Goal: Task Accomplishment & Management: Manage account settings

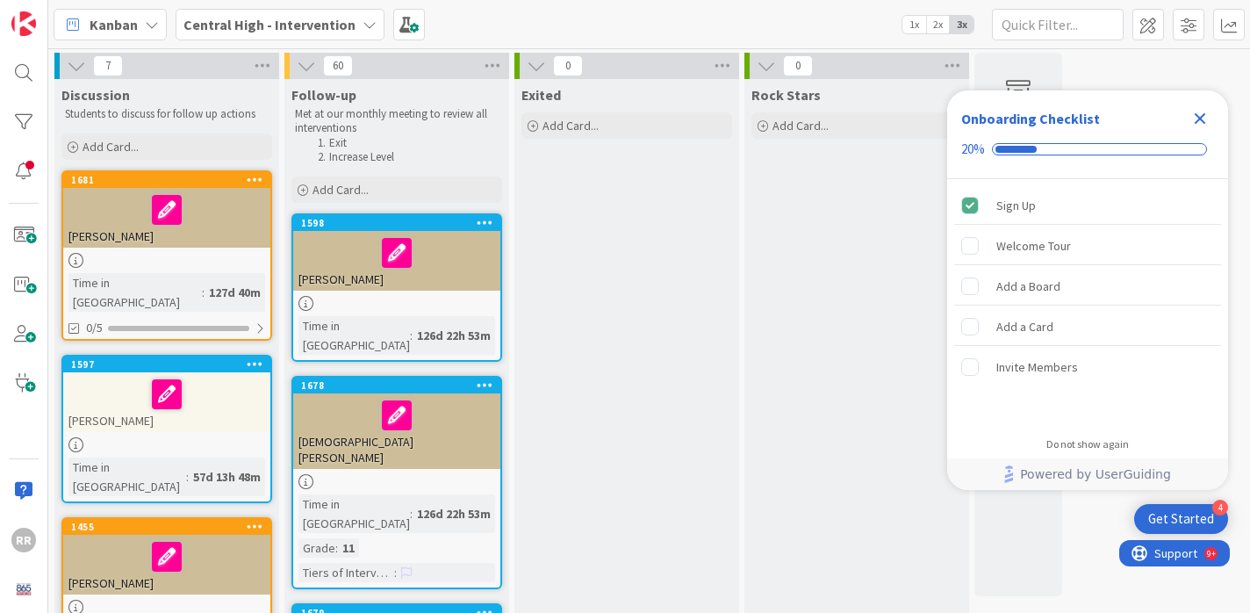
click at [1207, 116] on icon "Close Checklist" at bounding box center [1200, 118] width 21 height 21
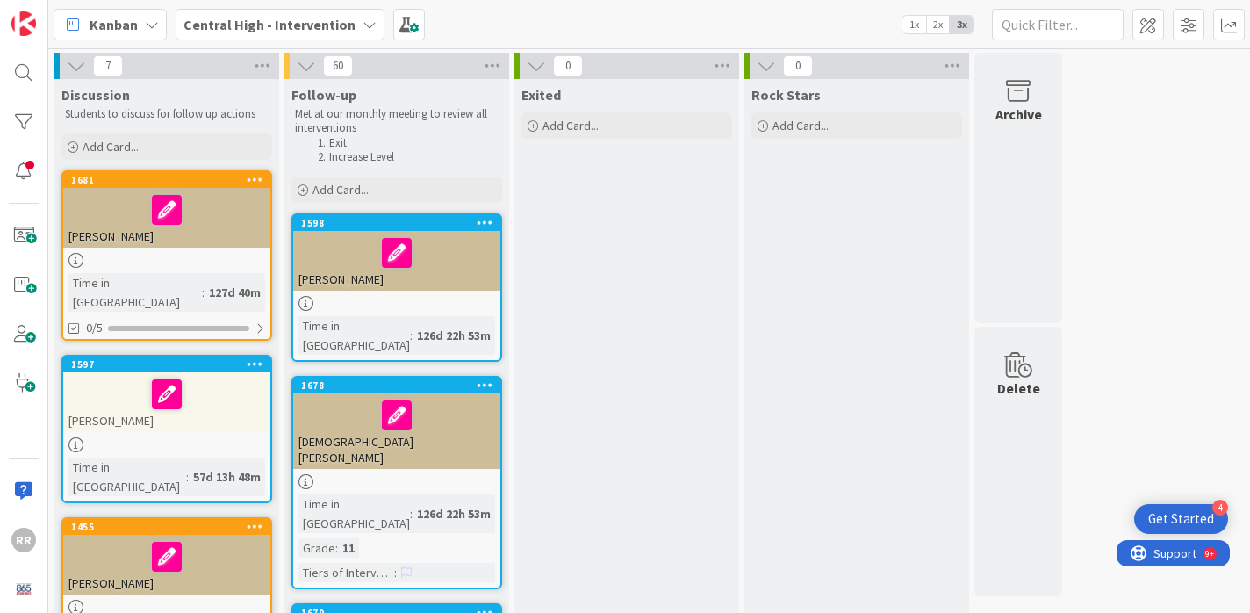
click at [139, 26] on div "Kanban" at bounding box center [110, 25] width 113 height 32
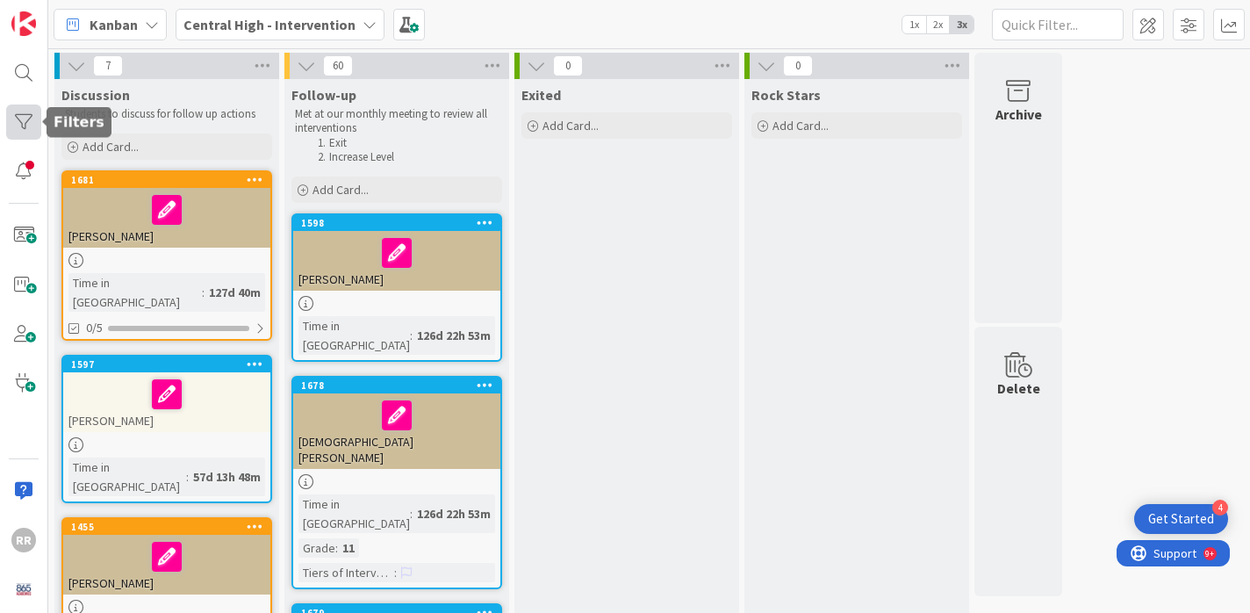
click at [28, 122] on div at bounding box center [23, 121] width 35 height 35
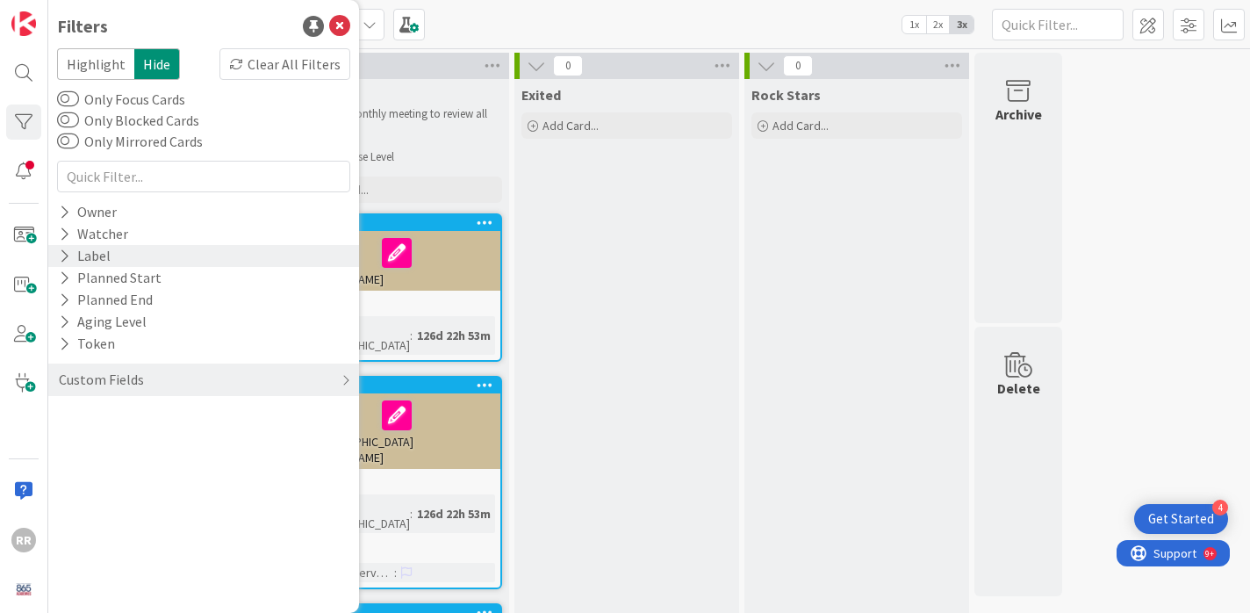
click at [59, 252] on icon at bounding box center [64, 255] width 11 height 15
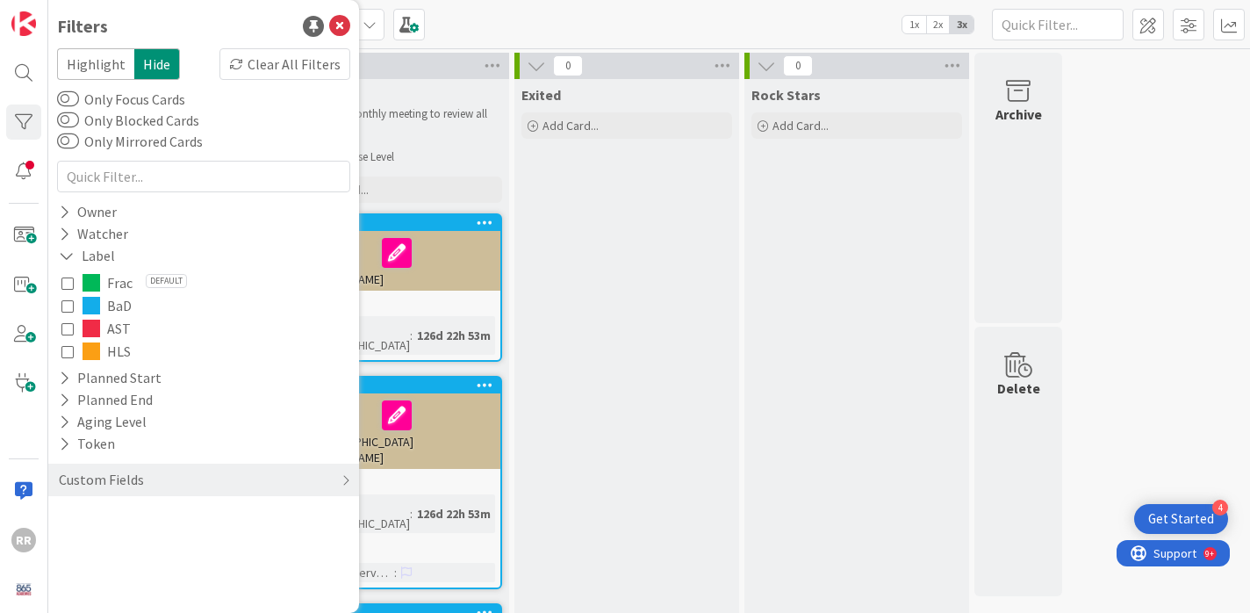
click at [65, 329] on icon at bounding box center [67, 328] width 12 height 12
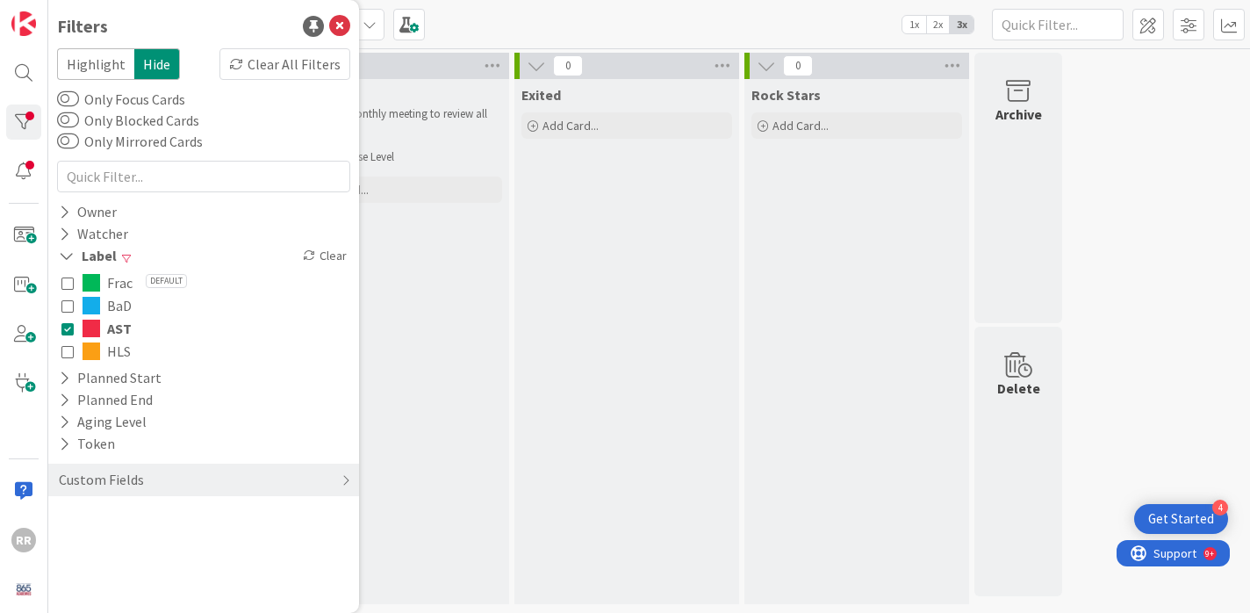
click at [394, 282] on div "Follow-up Met at our monthly meeting to review all interventions Exit Increase …" at bounding box center [396, 341] width 225 height 525
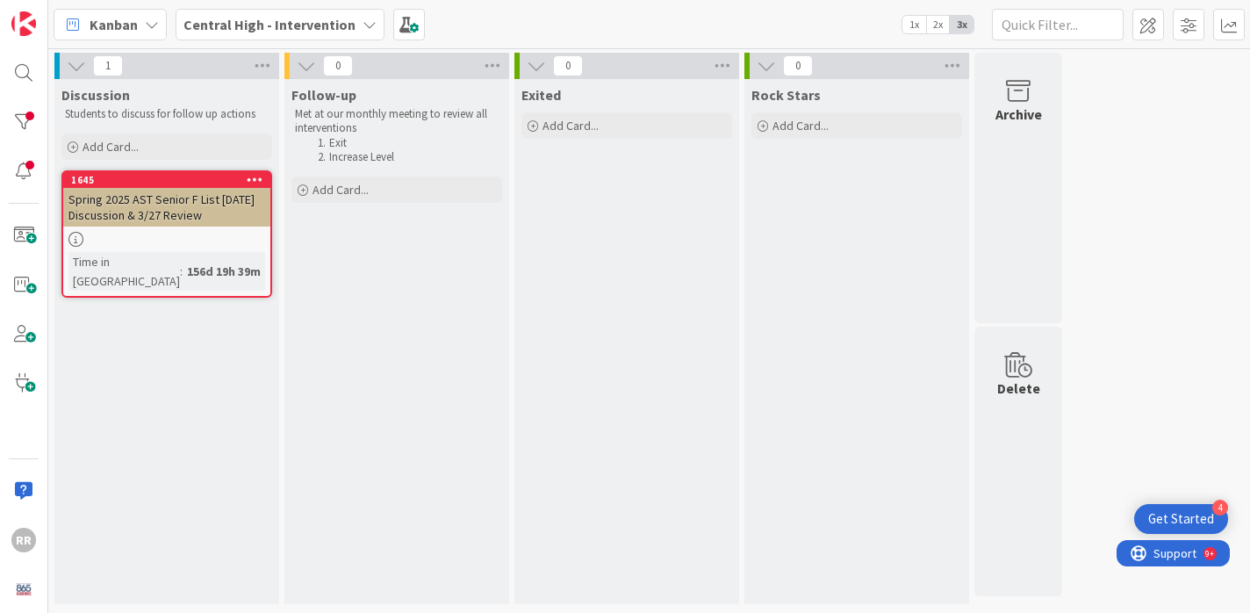
click at [219, 225] on div "Spring 2025 AST Senior F List [DATE] Discussion & 3/27 Review" at bounding box center [166, 207] width 207 height 39
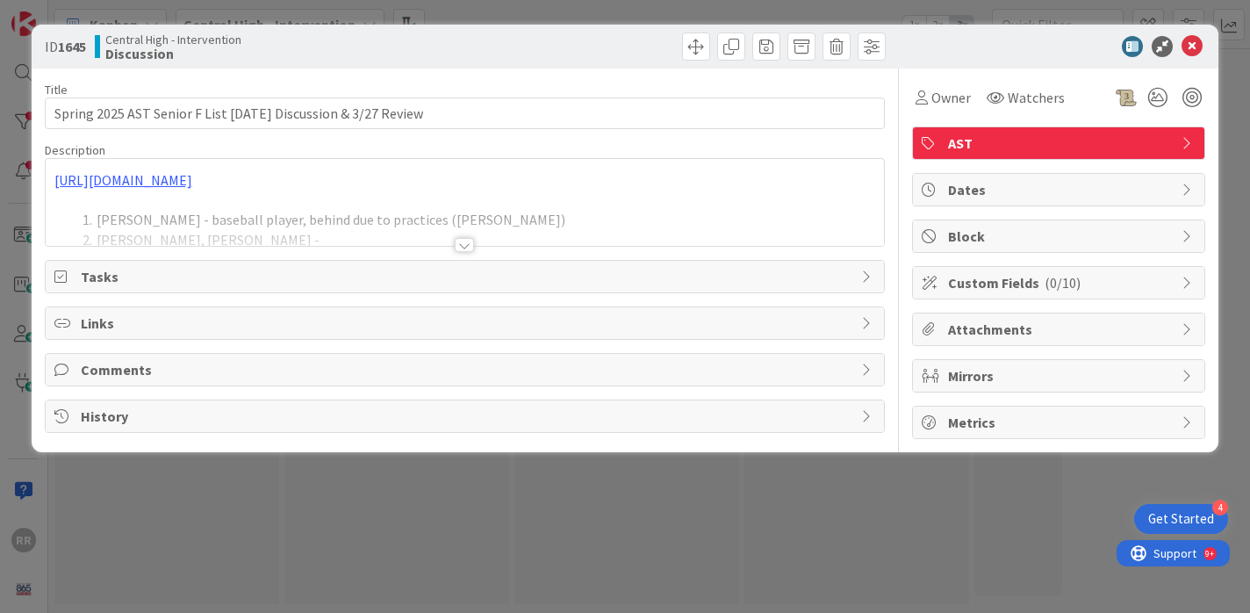
click at [467, 248] on div at bounding box center [464, 245] width 19 height 14
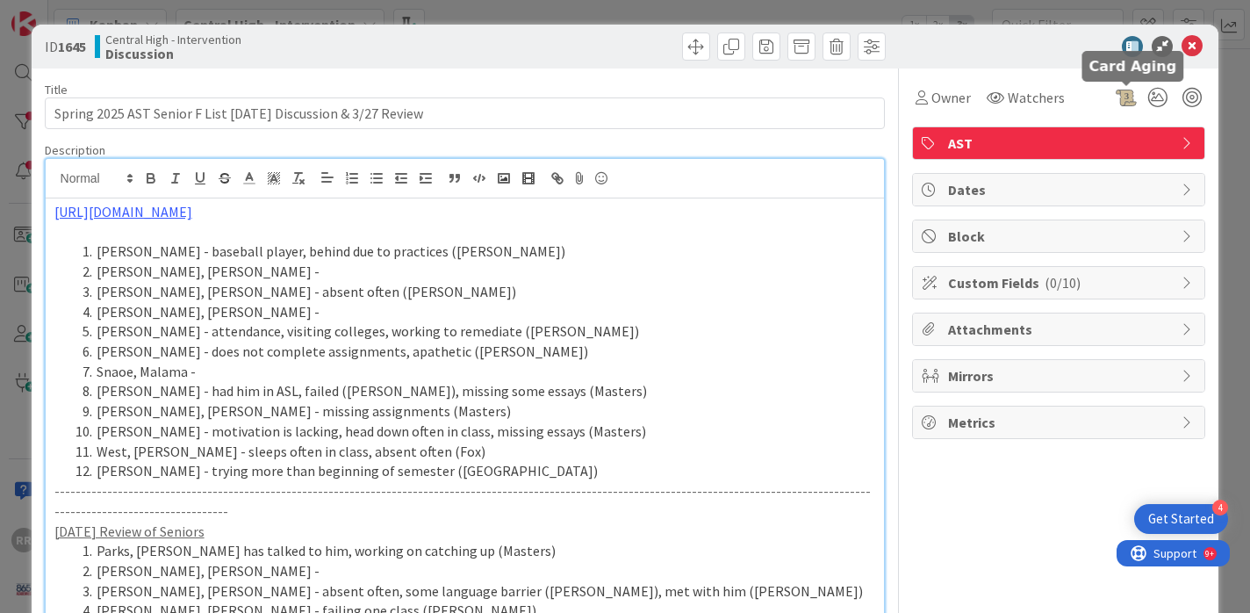
click at [1122, 97] on div at bounding box center [1126, 97] width 21 height 21
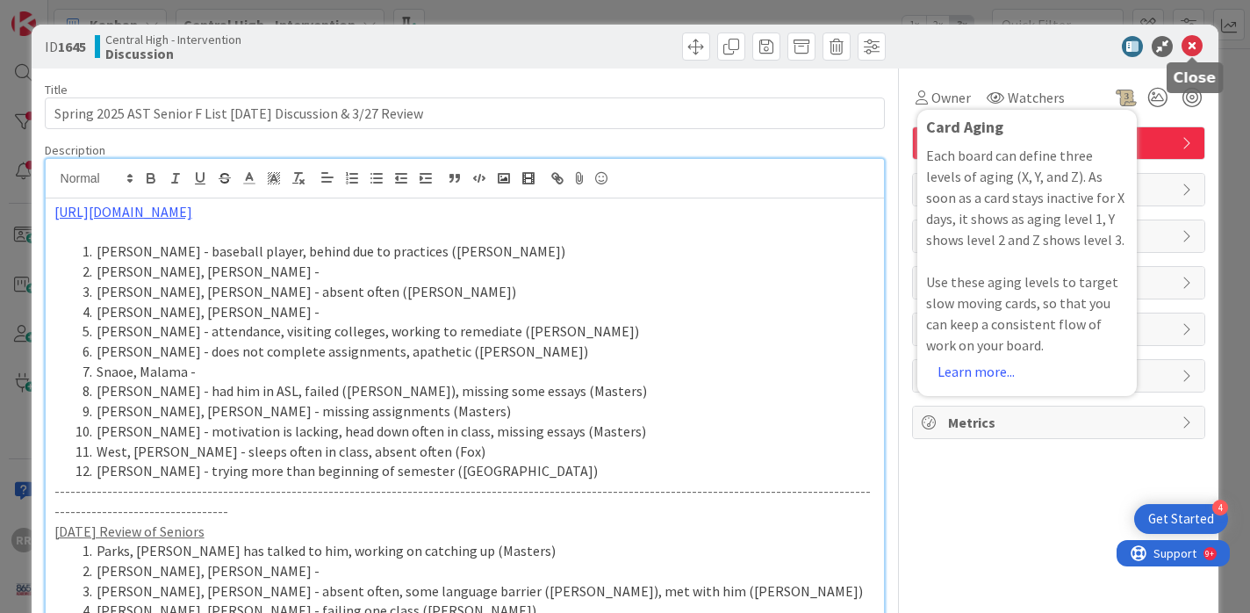
click at [1200, 51] on icon at bounding box center [1192, 46] width 21 height 21
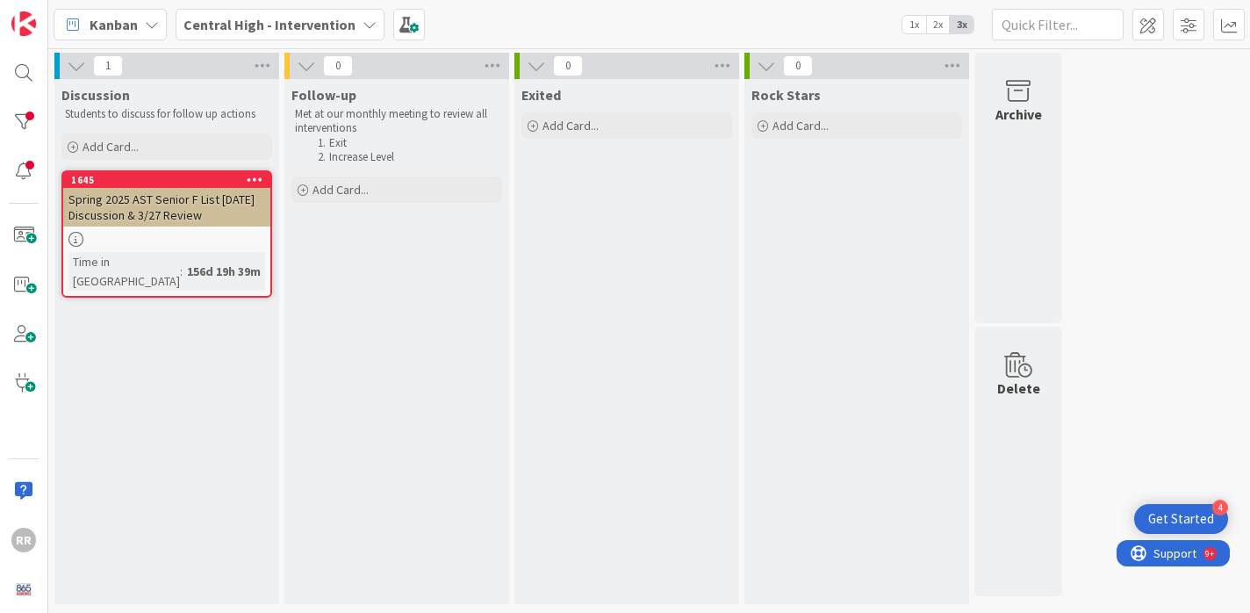
click at [244, 233] on div at bounding box center [166, 239] width 207 height 15
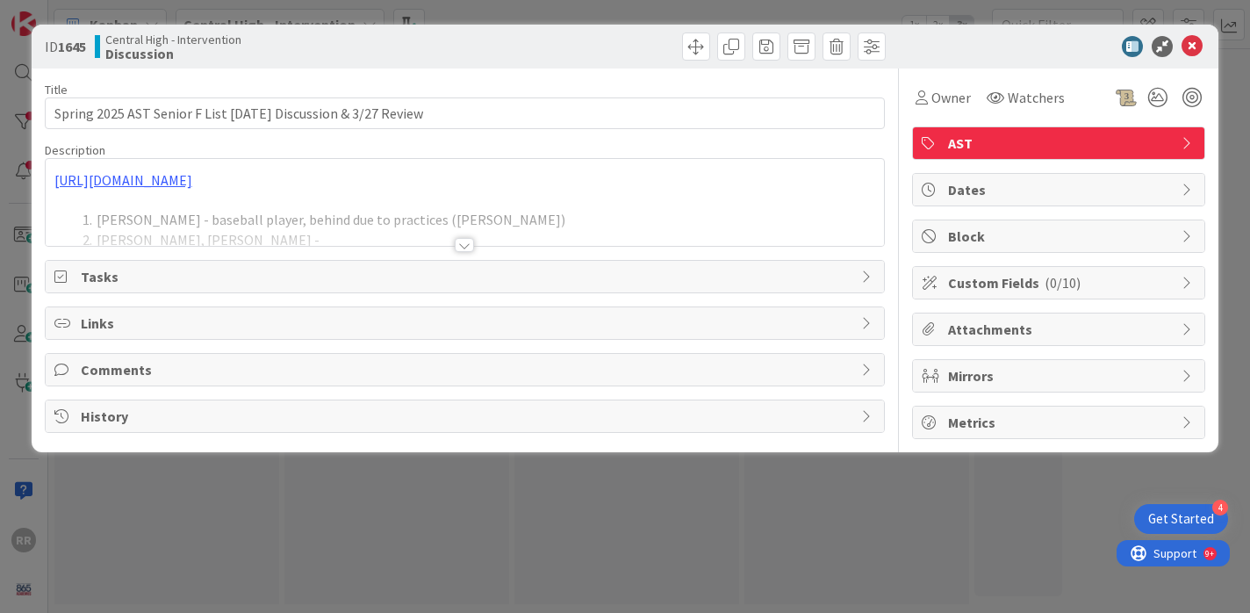
click at [325, 284] on span "Tasks" at bounding box center [467, 276] width 773 height 21
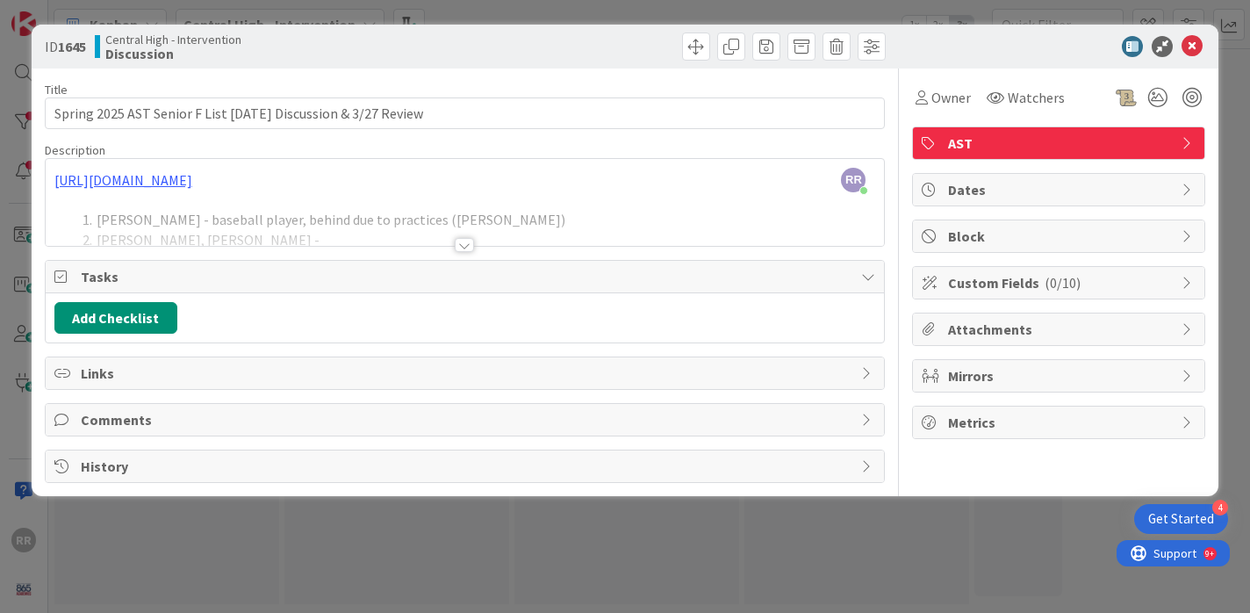
click at [465, 244] on div at bounding box center [464, 245] width 19 height 14
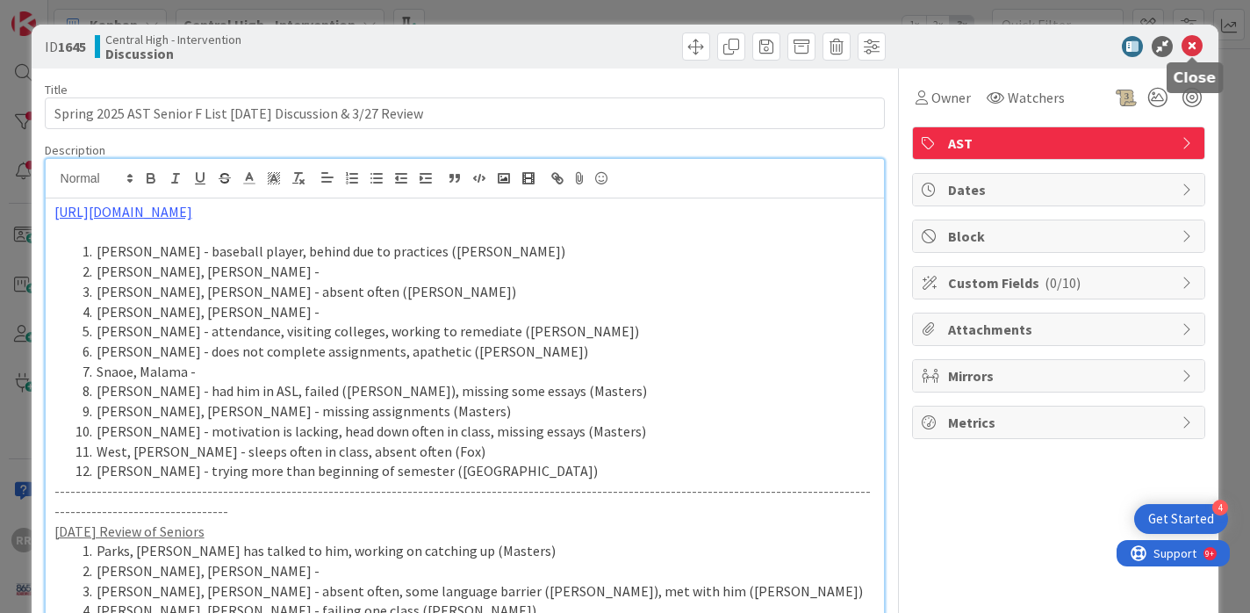
click at [1193, 51] on icon at bounding box center [1192, 46] width 21 height 21
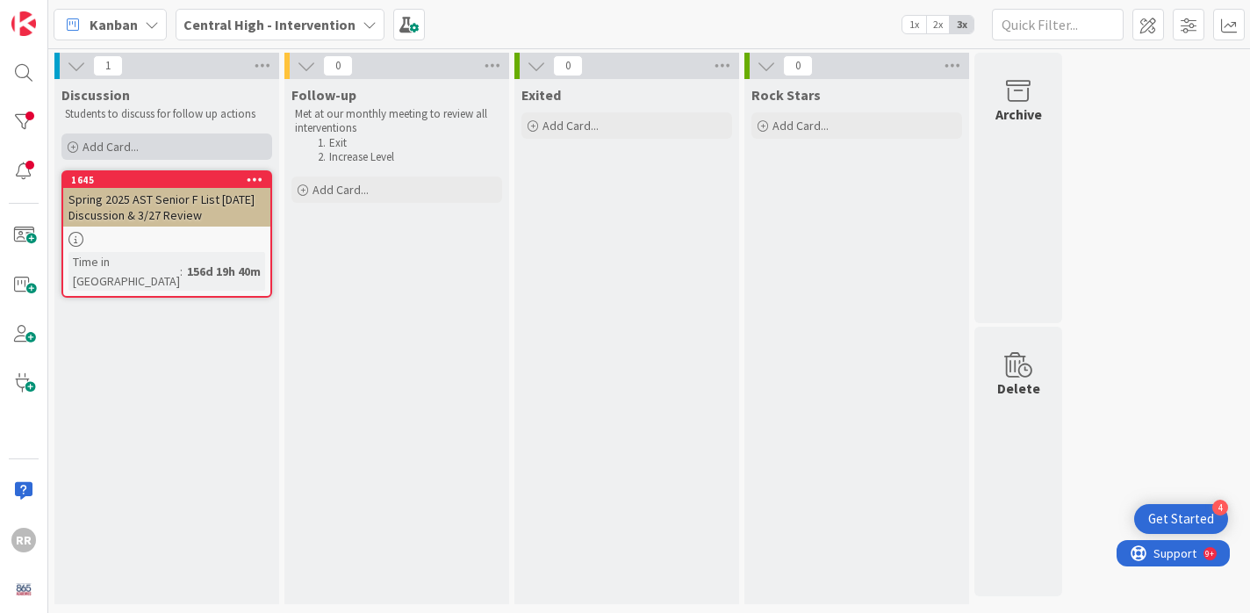
click at [147, 154] on div "Add Card..." at bounding box center [166, 146] width 211 height 26
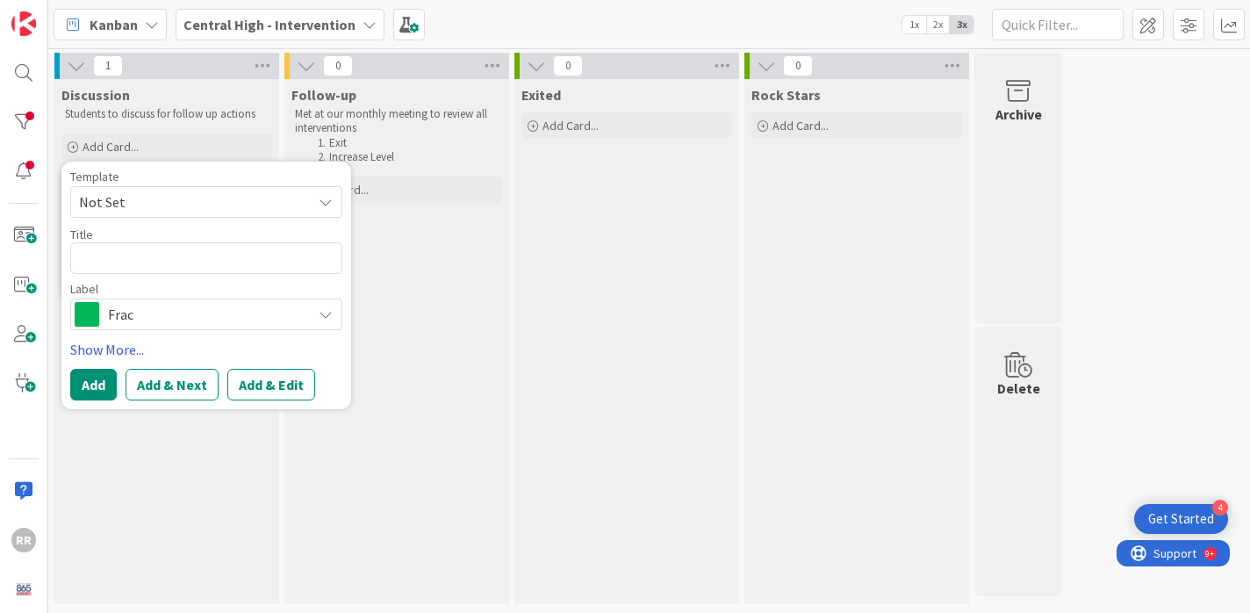
click at [262, 315] on span "Frac" at bounding box center [205, 314] width 195 height 25
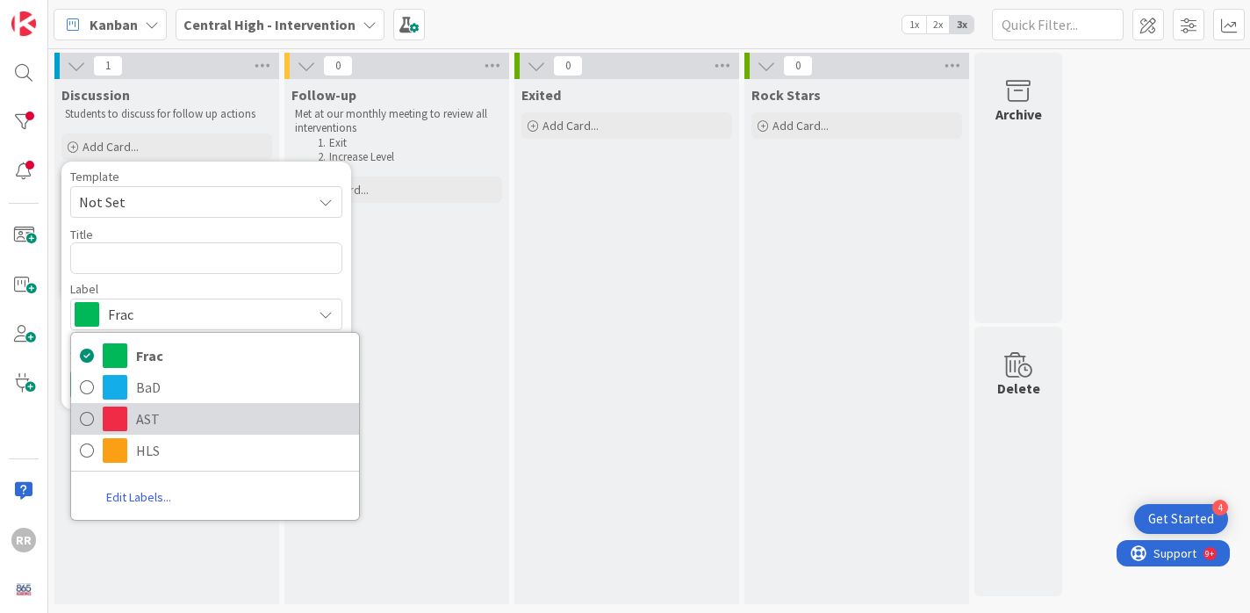
click at [147, 420] on span "AST" at bounding box center [243, 419] width 214 height 26
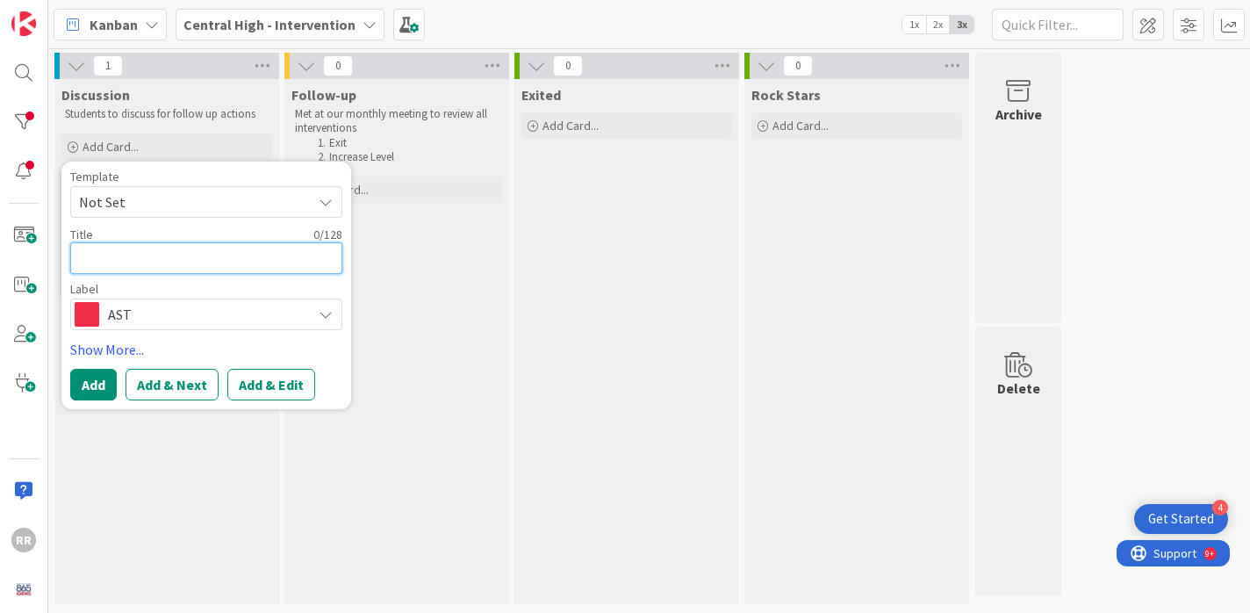
click at [164, 260] on textarea at bounding box center [206, 258] width 272 height 32
type textarea "x"
type textarea "R"
type textarea "x"
type textarea "Ry"
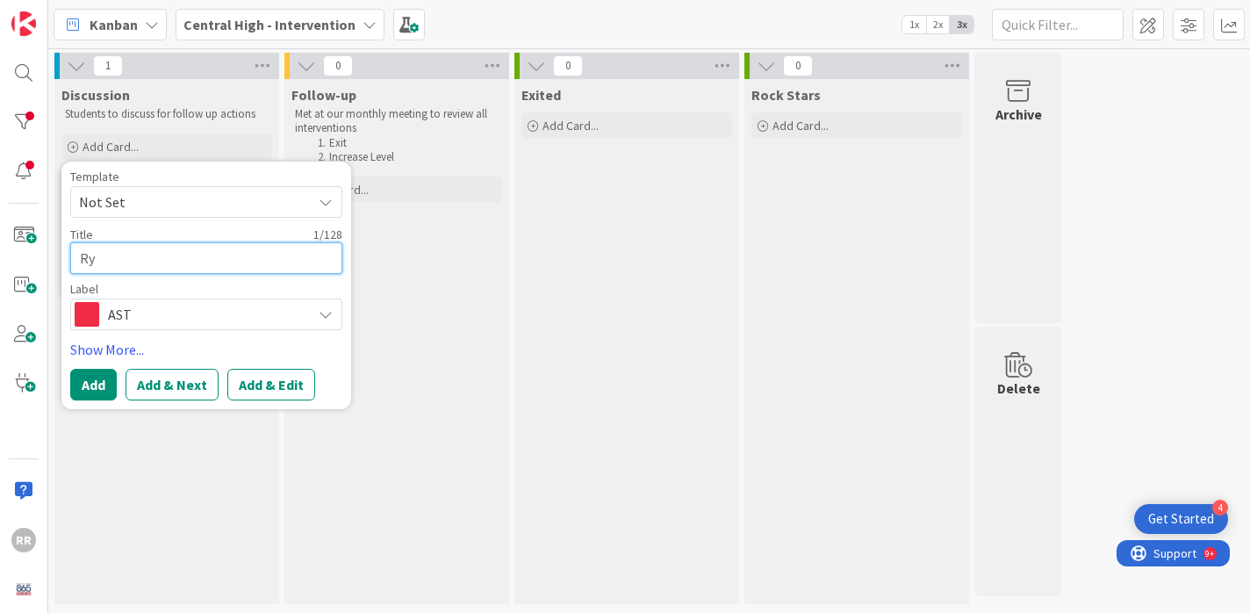
type textarea "x"
type textarea "Rya"
type textarea "x"
type textarea "Ryan"
type textarea "x"
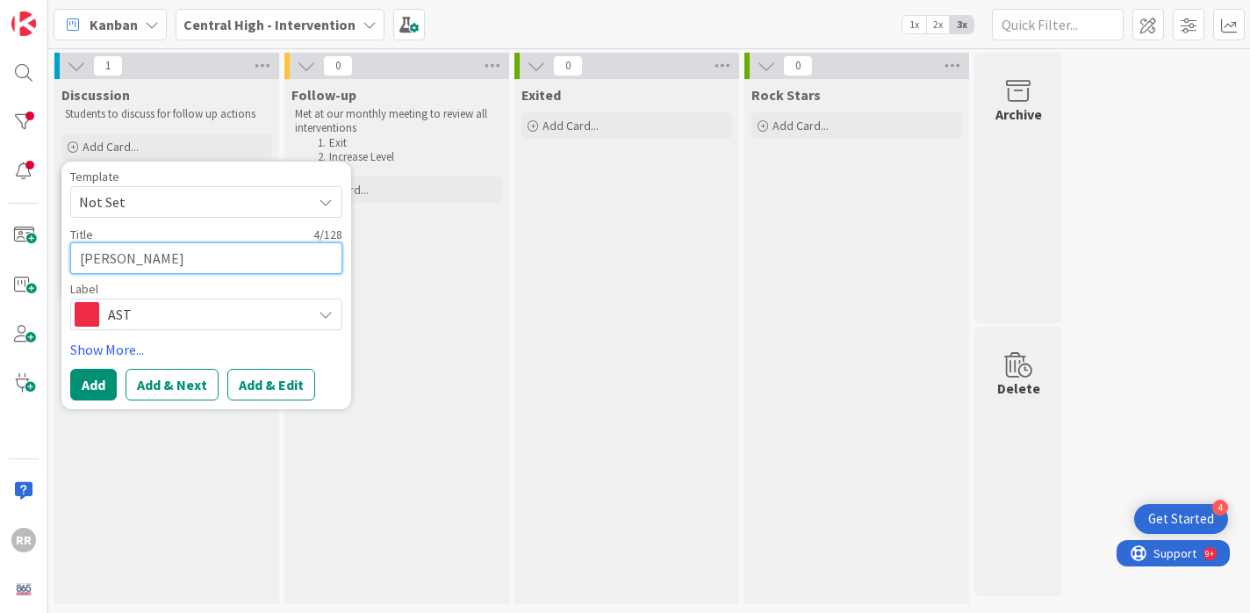
type textarea "Ryan"
type textarea "x"
type textarea "Ryan R"
type textarea "x"
type textarea "Ryan Roa"
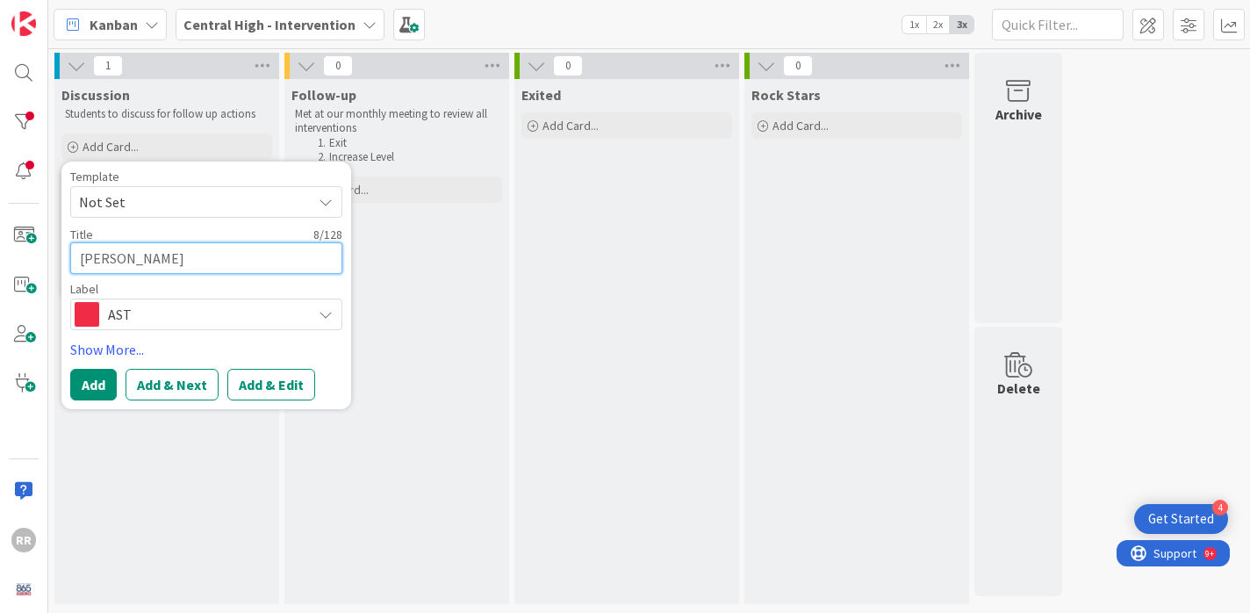
type textarea "x"
type textarea "Ryan Roac"
type textarea "x"
type textarea "[PERSON_NAME]"
click at [216, 199] on span "Not Set" at bounding box center [188, 201] width 219 height 23
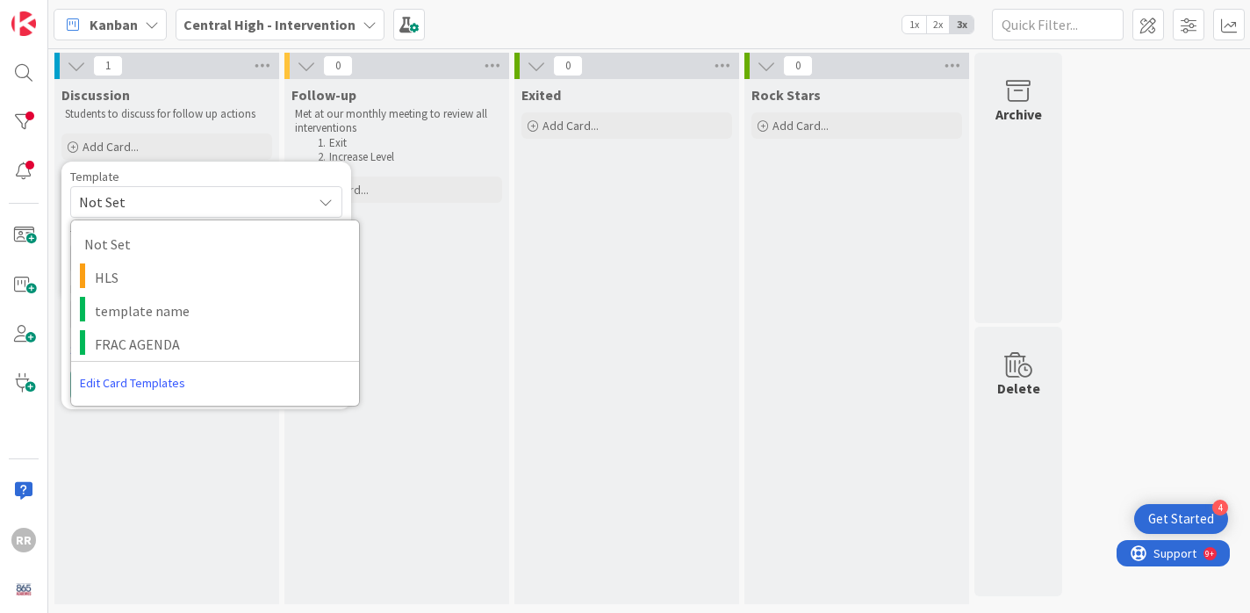
click at [512, 213] on div "0 Exited Add Card..." at bounding box center [627, 333] width 230 height 560
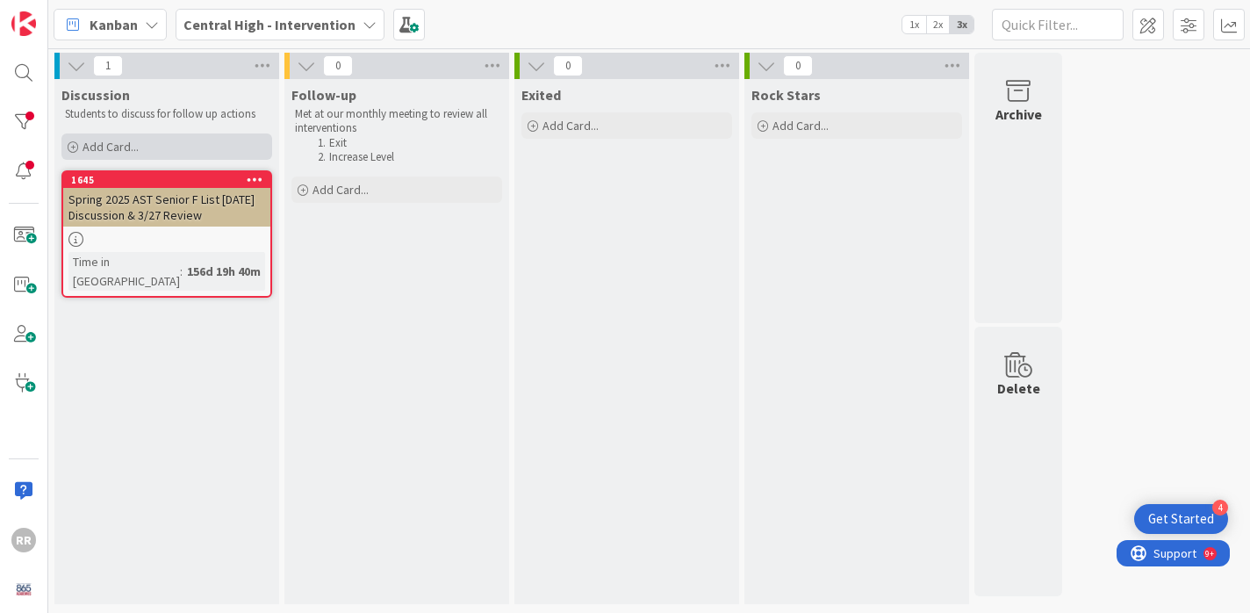
click at [158, 149] on div "Add Card..." at bounding box center [166, 146] width 211 height 26
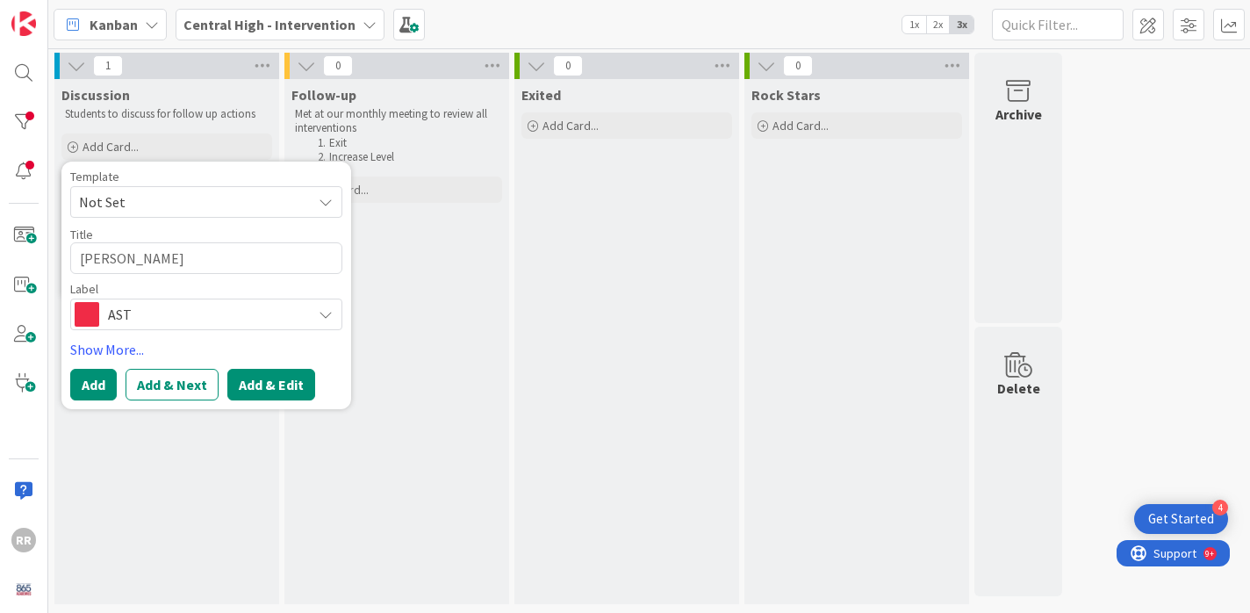
click at [283, 387] on button "Add & Edit" at bounding box center [271, 385] width 88 height 32
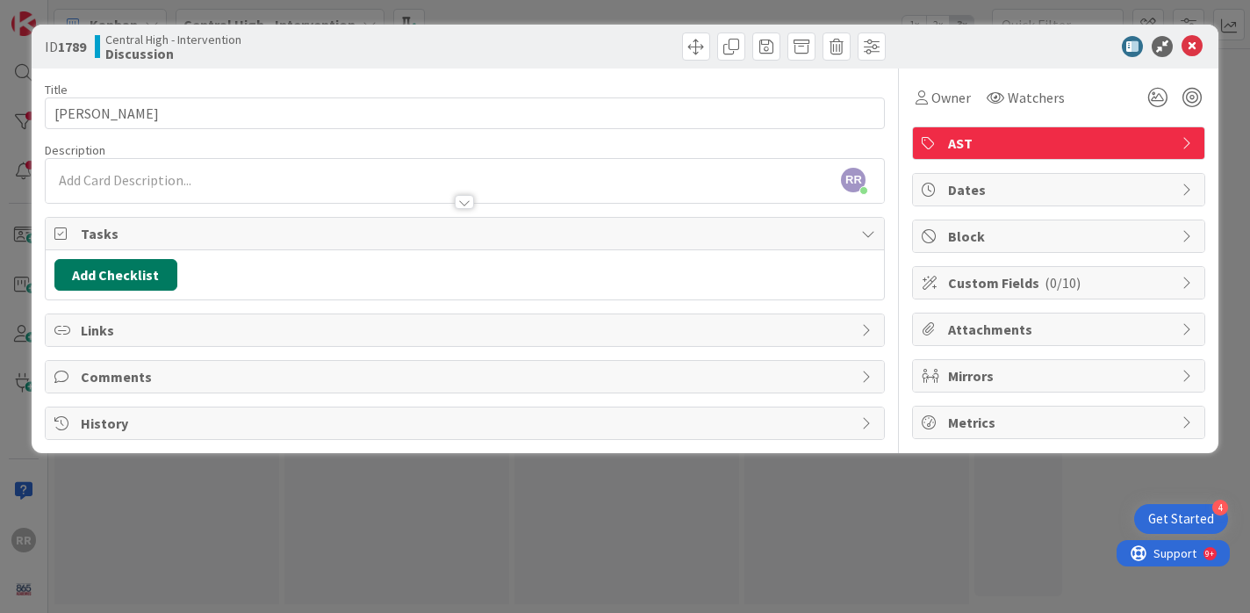
click at [101, 276] on button "Add Checklist" at bounding box center [115, 275] width 123 height 32
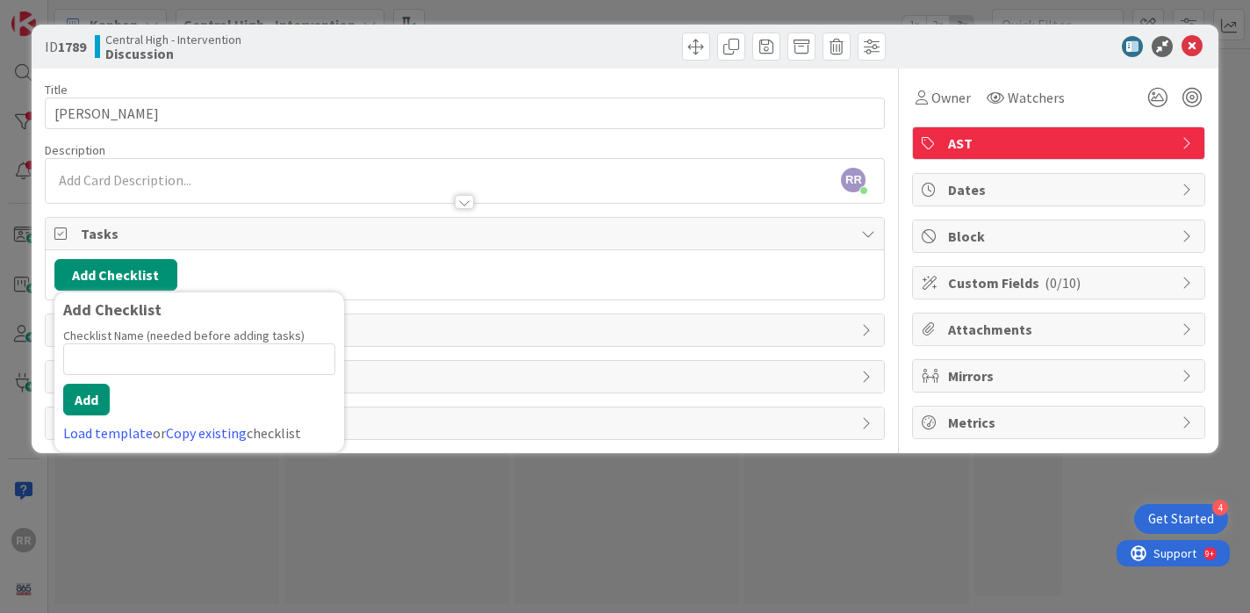
click at [449, 302] on div "Title 10 / 128 Ryan Roach Description RR Ryan Roach just joined Owner Watchers …" at bounding box center [465, 253] width 841 height 371
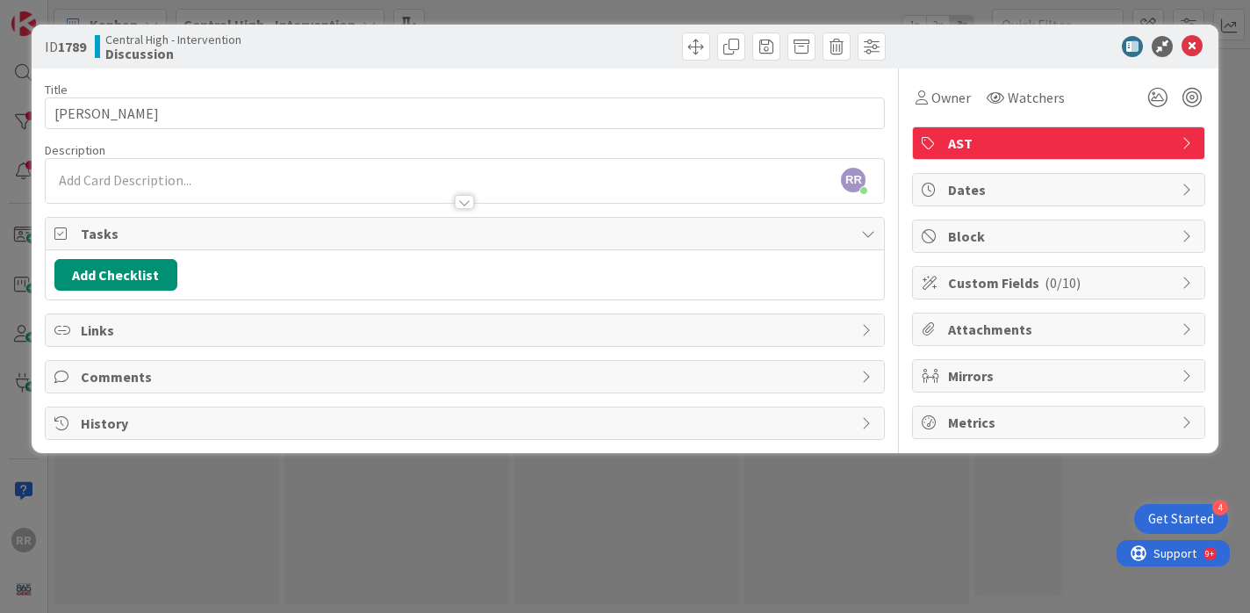
click at [176, 183] on div "RR [PERSON_NAME] just joined" at bounding box center [465, 181] width 839 height 44
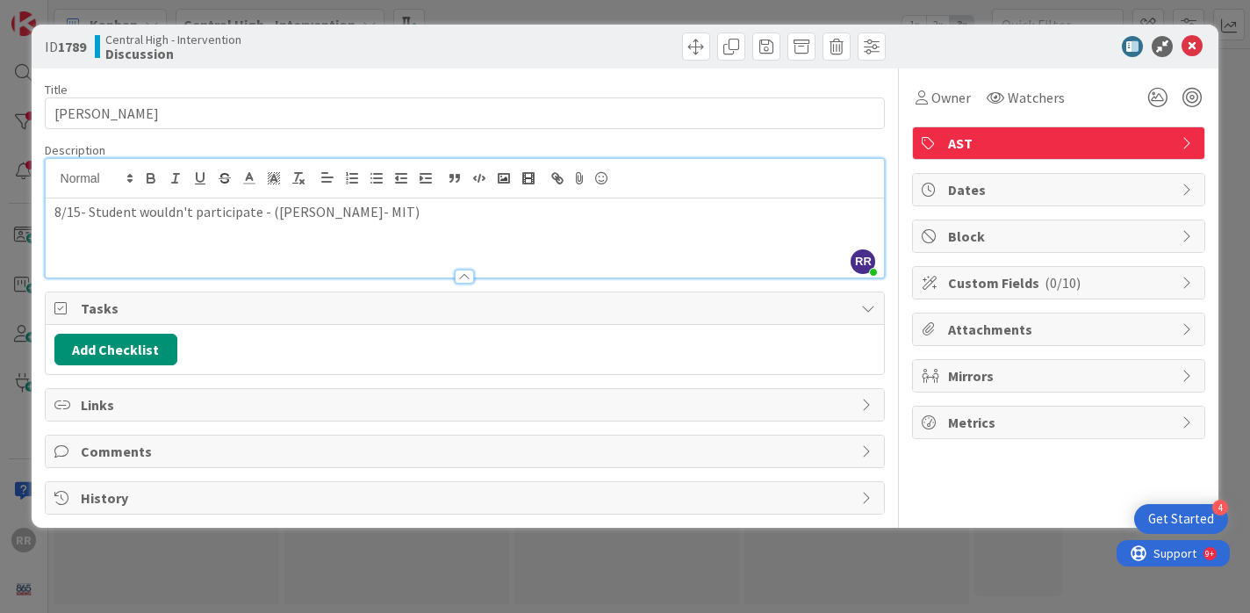
click at [456, 232] on div "8/15- Student wouldn't participate - (Roach- MIT)" at bounding box center [465, 237] width 839 height 79
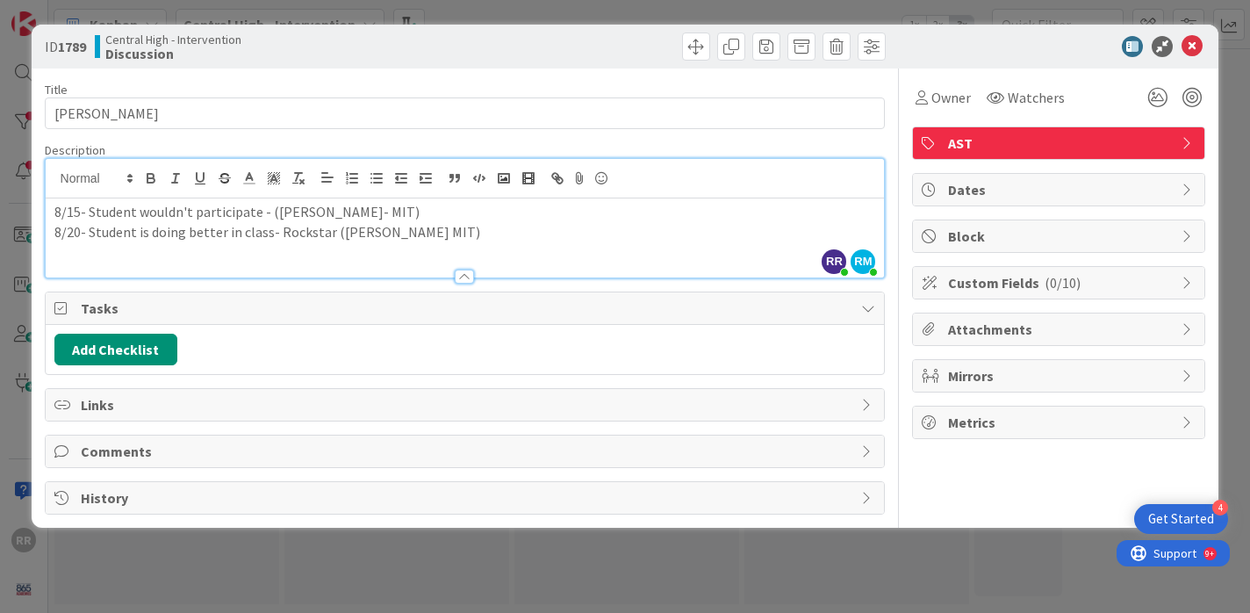
click at [355, 211] on p "8/15- Student wouldn't participate - (Roach- MIT)" at bounding box center [465, 212] width 822 height 20
click at [1191, 47] on icon at bounding box center [1192, 46] width 21 height 21
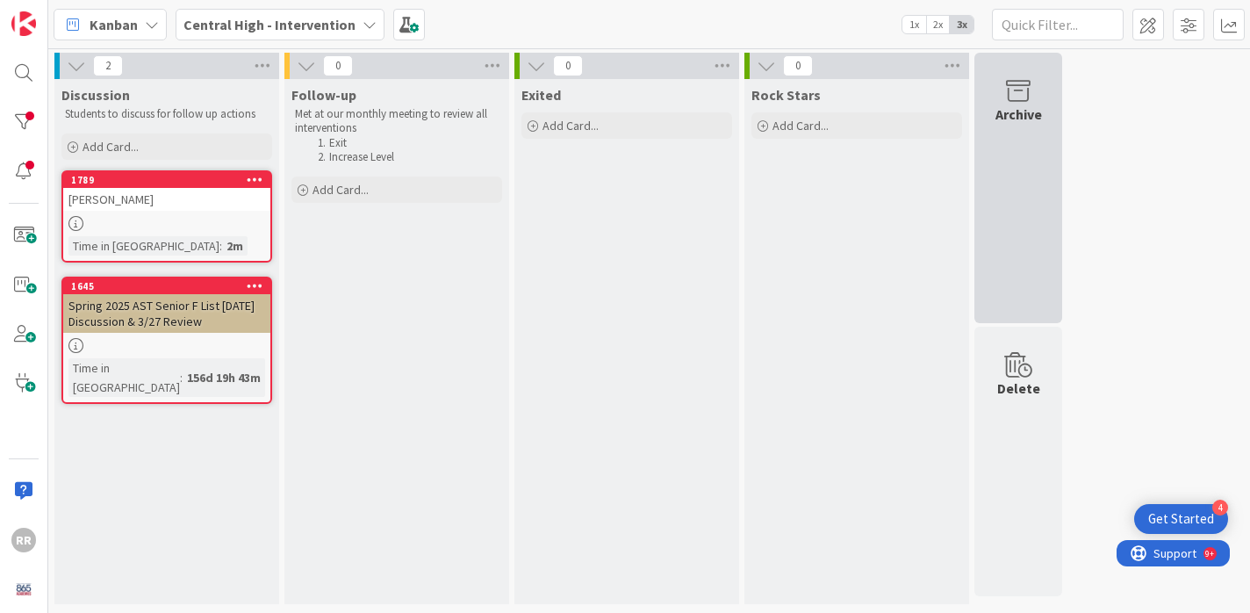
click at [1034, 83] on icon at bounding box center [1018, 91] width 67 height 25
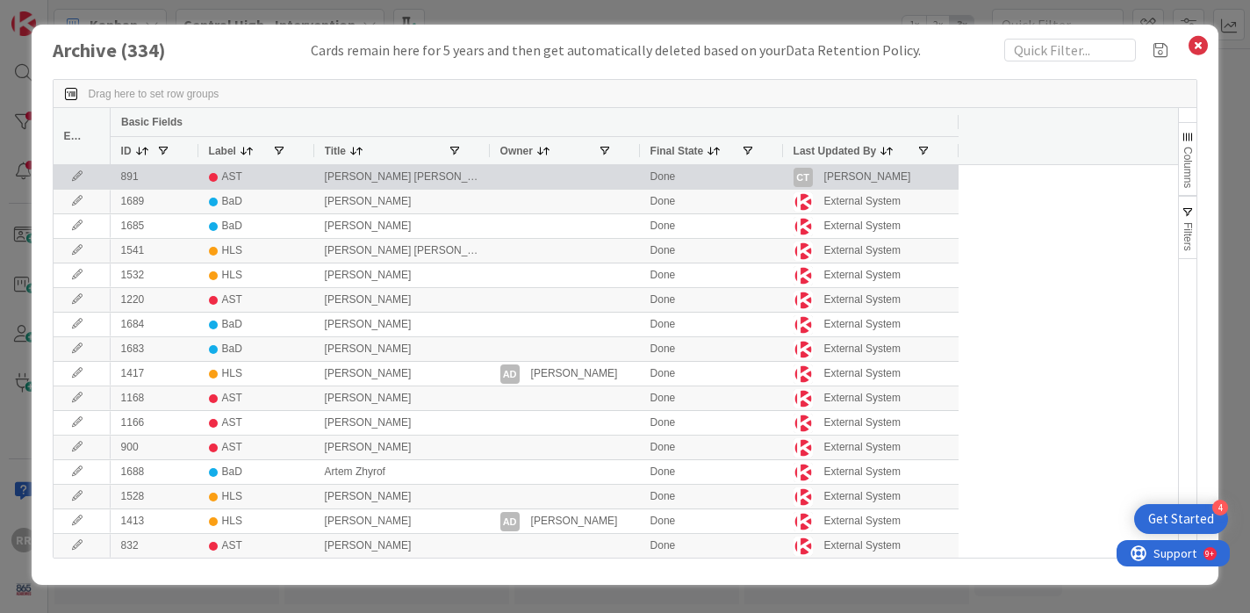
click at [316, 178] on div "Oscar Alvarado Rivas" at bounding box center [402, 177] width 176 height 24
click at [190, 175] on div "891" at bounding box center [155, 177] width 88 height 24
click at [709, 173] on div "Done" at bounding box center [711, 177] width 143 height 24
click at [229, 171] on div "AST" at bounding box center [232, 177] width 20 height 22
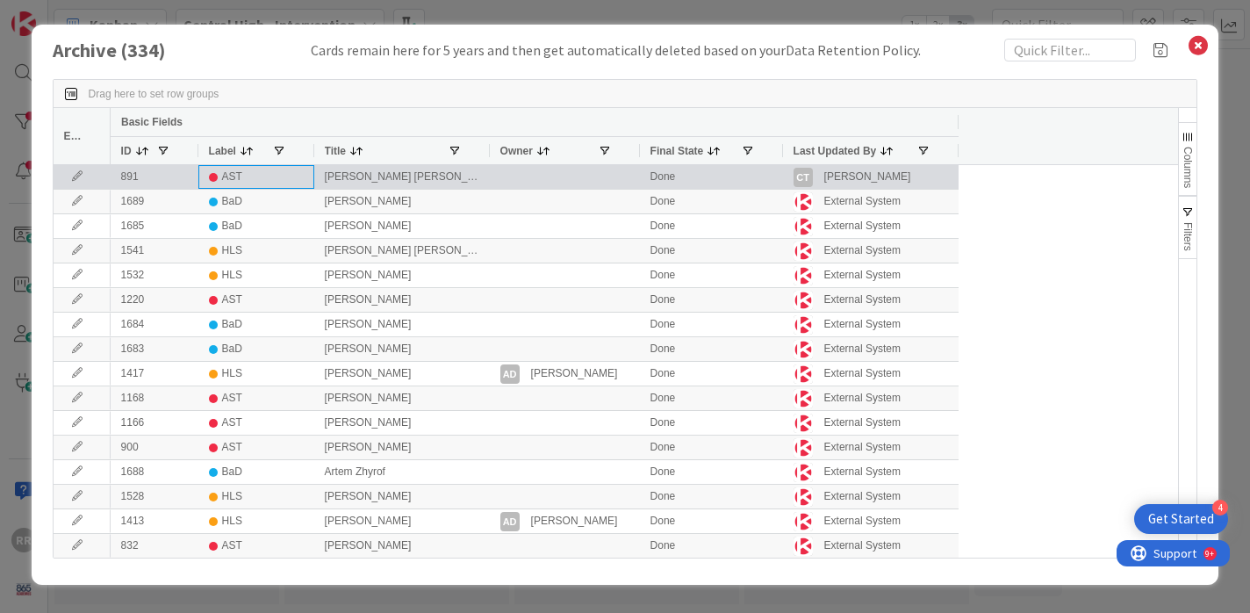
click at [229, 171] on div "AST" at bounding box center [232, 177] width 20 height 22
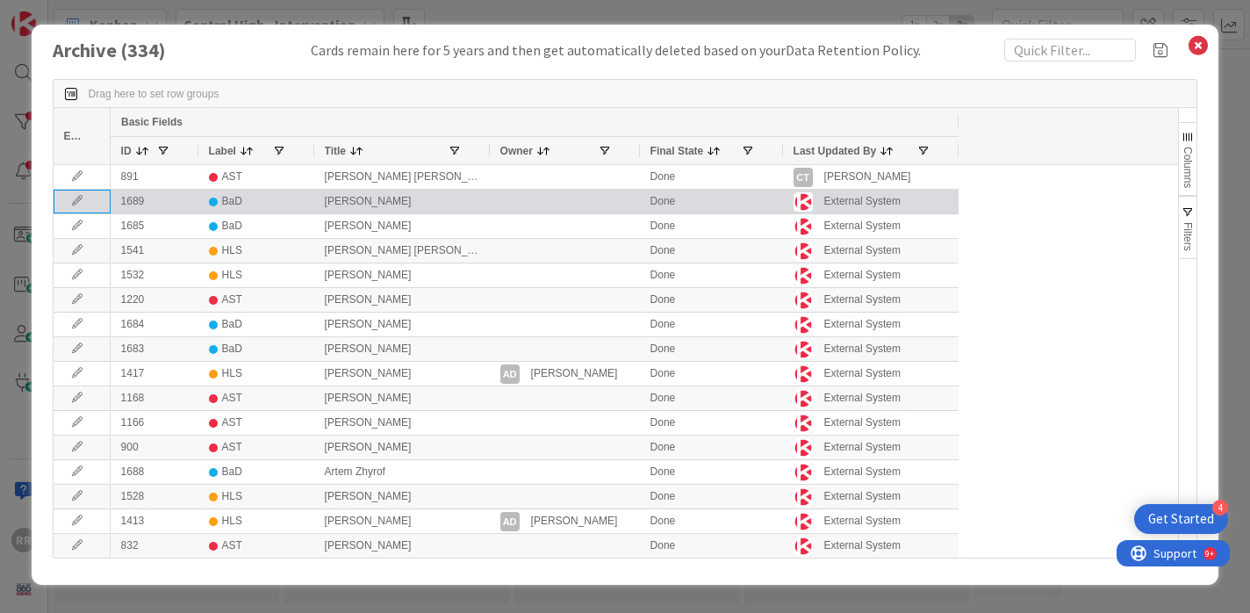
click at [70, 204] on icon at bounding box center [77, 201] width 26 height 11
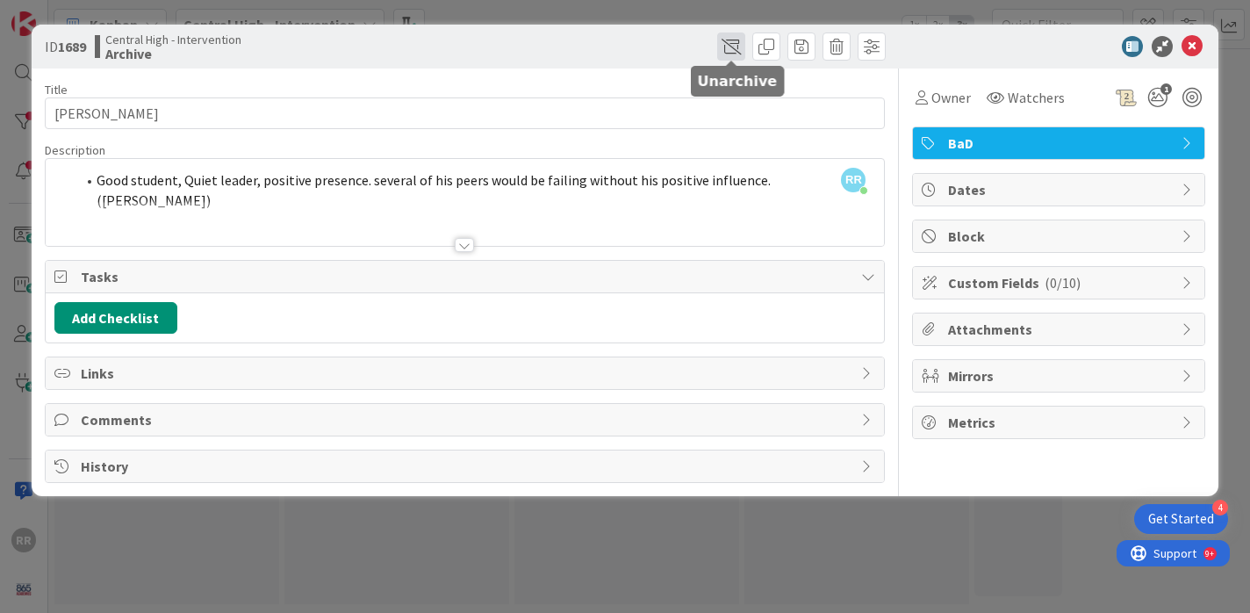
click at [731, 52] on span at bounding box center [731, 46] width 28 height 28
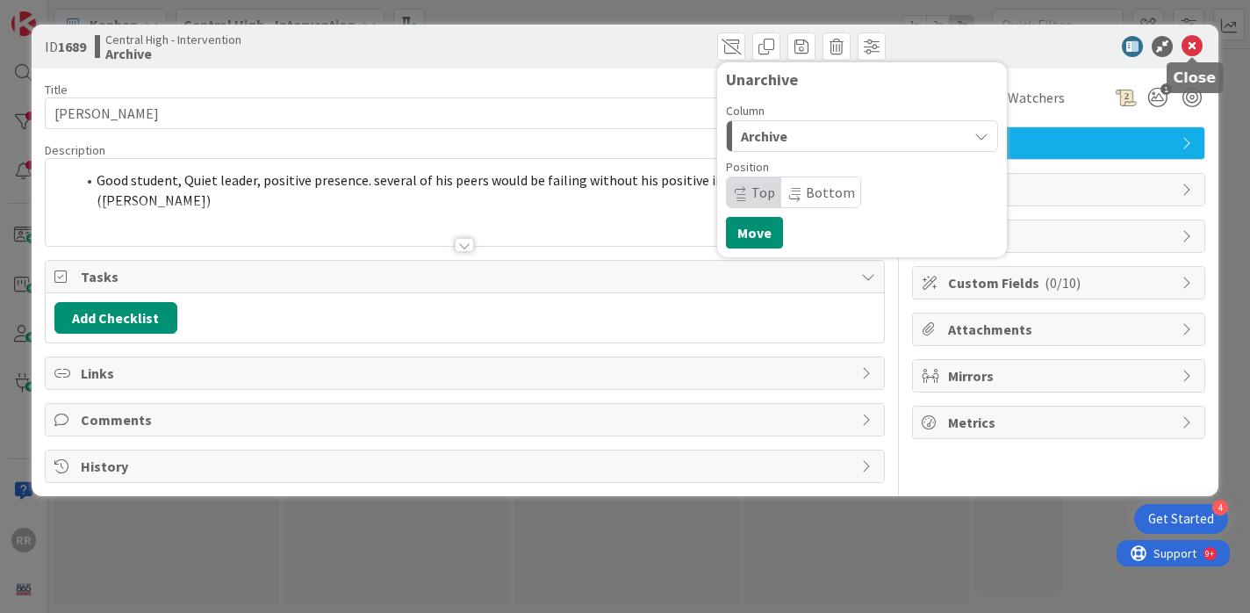
click at [1197, 52] on icon at bounding box center [1192, 46] width 21 height 21
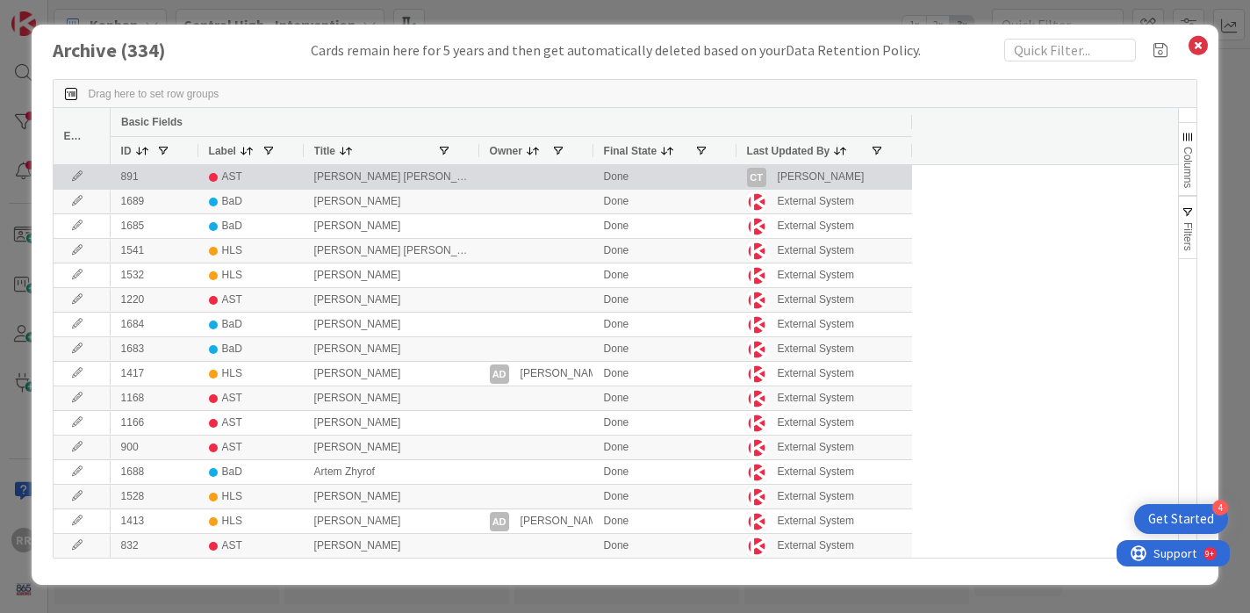
click at [80, 177] on icon at bounding box center [77, 176] width 26 height 11
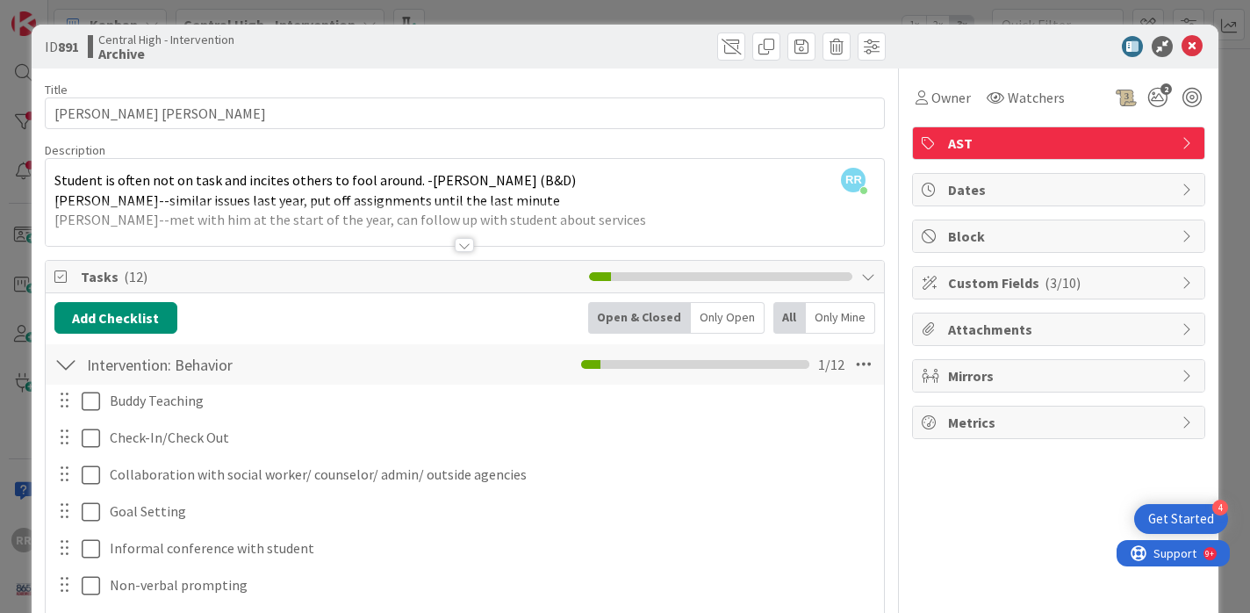
click at [467, 245] on div at bounding box center [464, 245] width 19 height 14
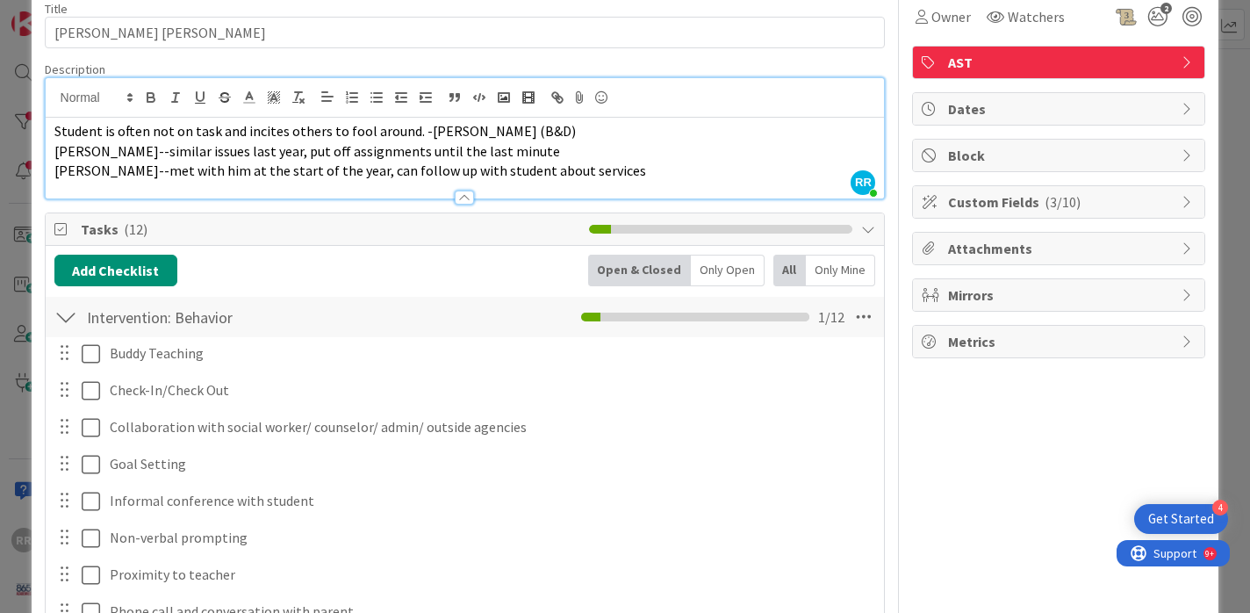
scroll to position [90, 0]
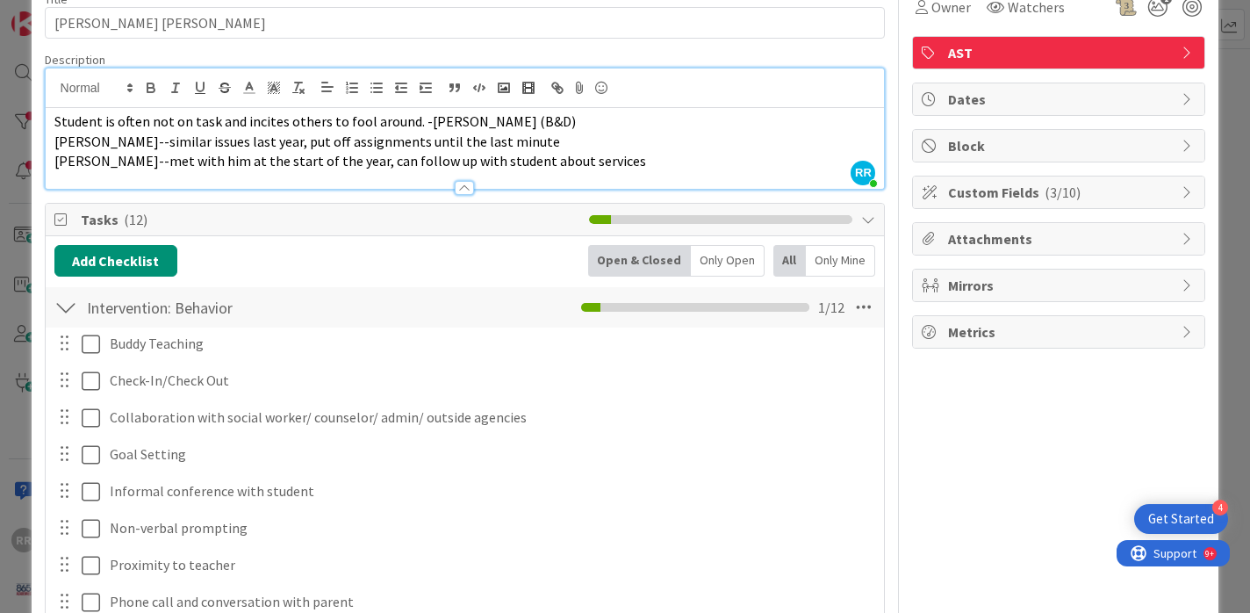
click at [1114, 187] on span "Custom Fields ( 3/10 )" at bounding box center [1060, 192] width 225 height 21
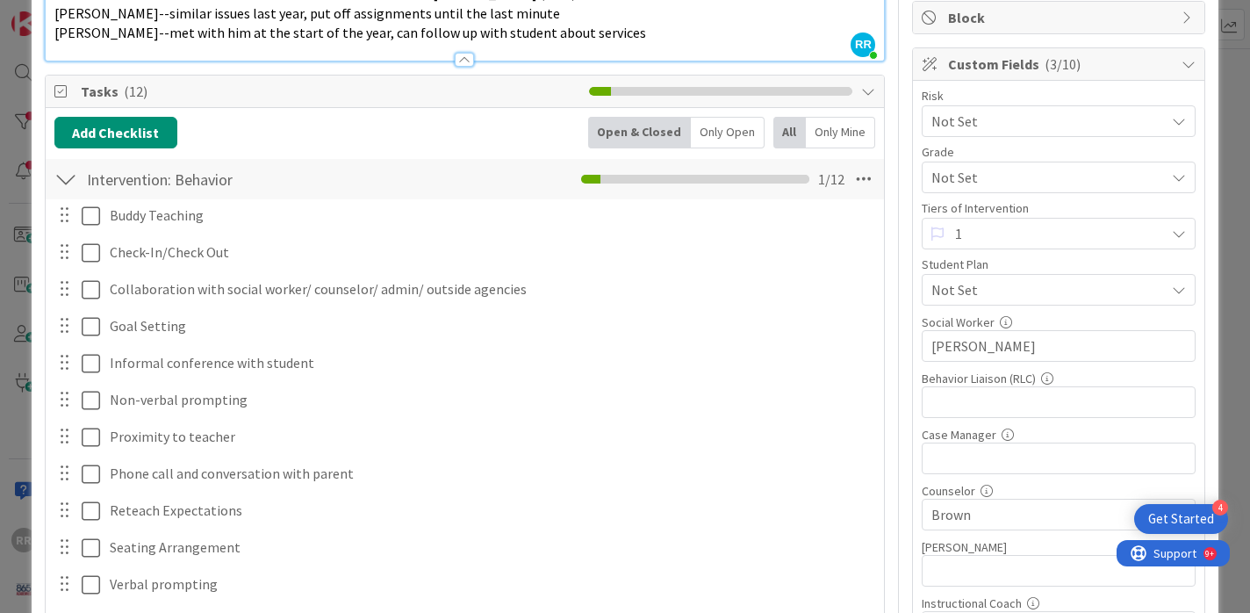
scroll to position [205, 0]
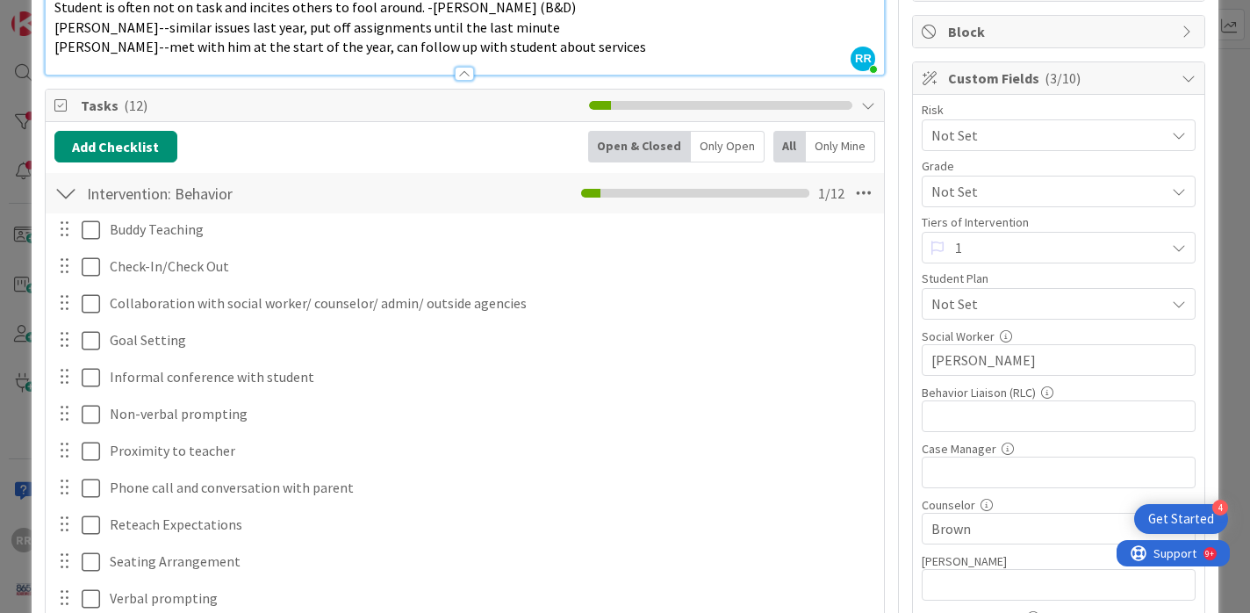
click at [1125, 139] on span "Not Set" at bounding box center [1043, 135] width 225 height 25
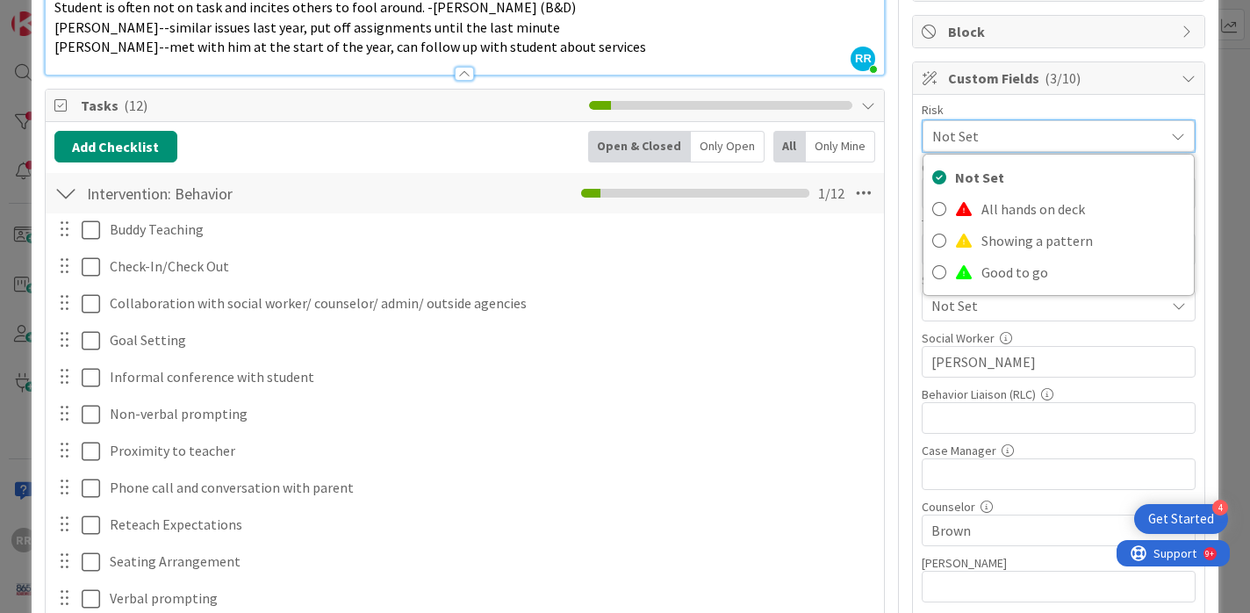
click at [806, 392] on div "Informal conference with student Update Cancel" at bounding box center [465, 378] width 837 height 32
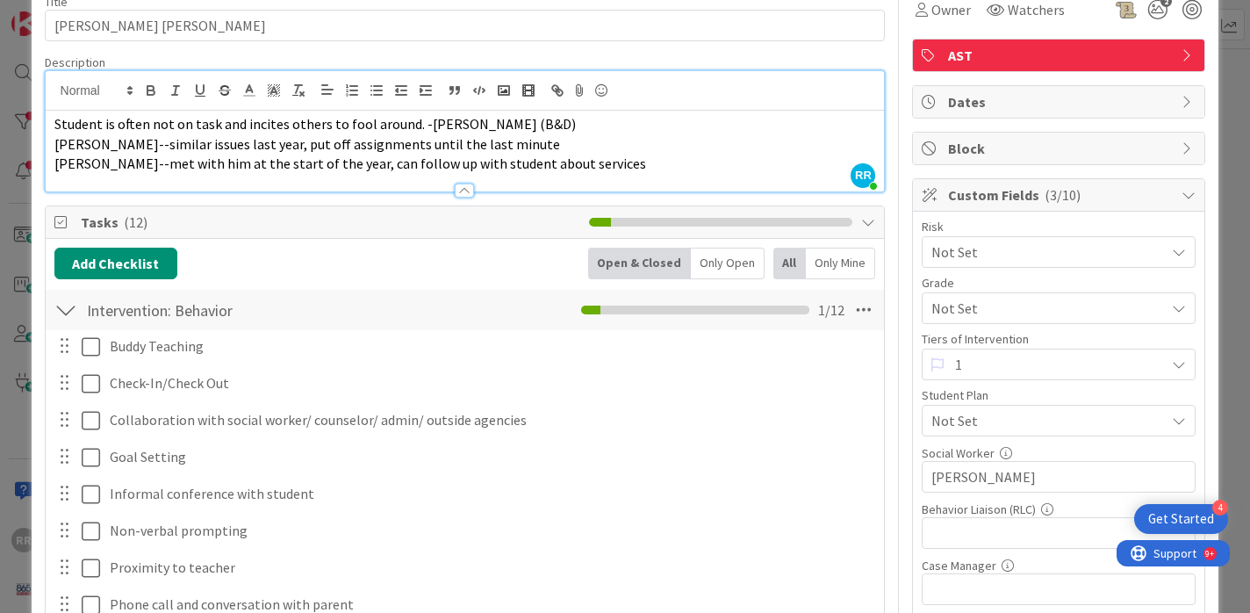
scroll to position [90, 0]
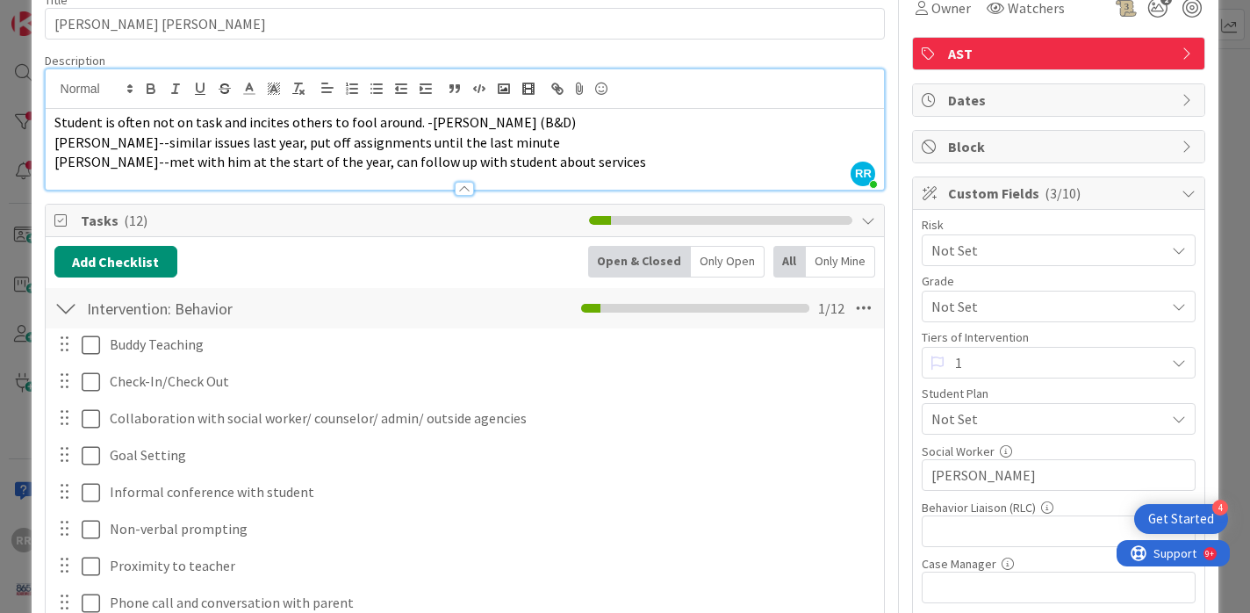
click at [1135, 259] on span "Not Set" at bounding box center [1043, 250] width 225 height 25
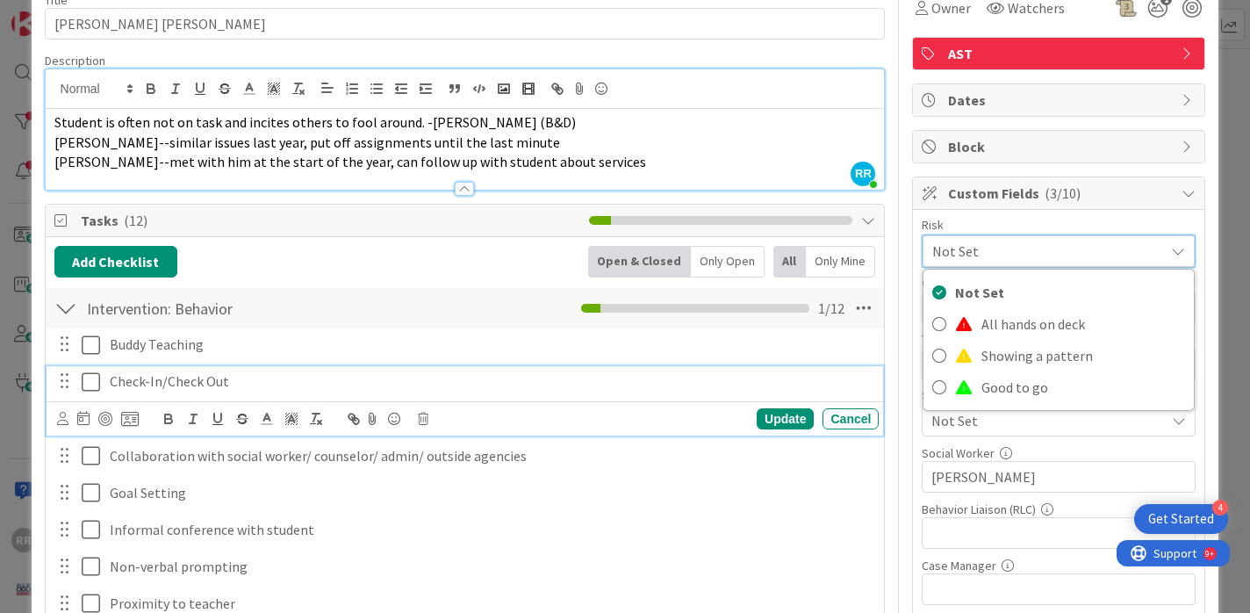
click at [761, 396] on div "Check-In/Check Out" at bounding box center [491, 381] width 776 height 31
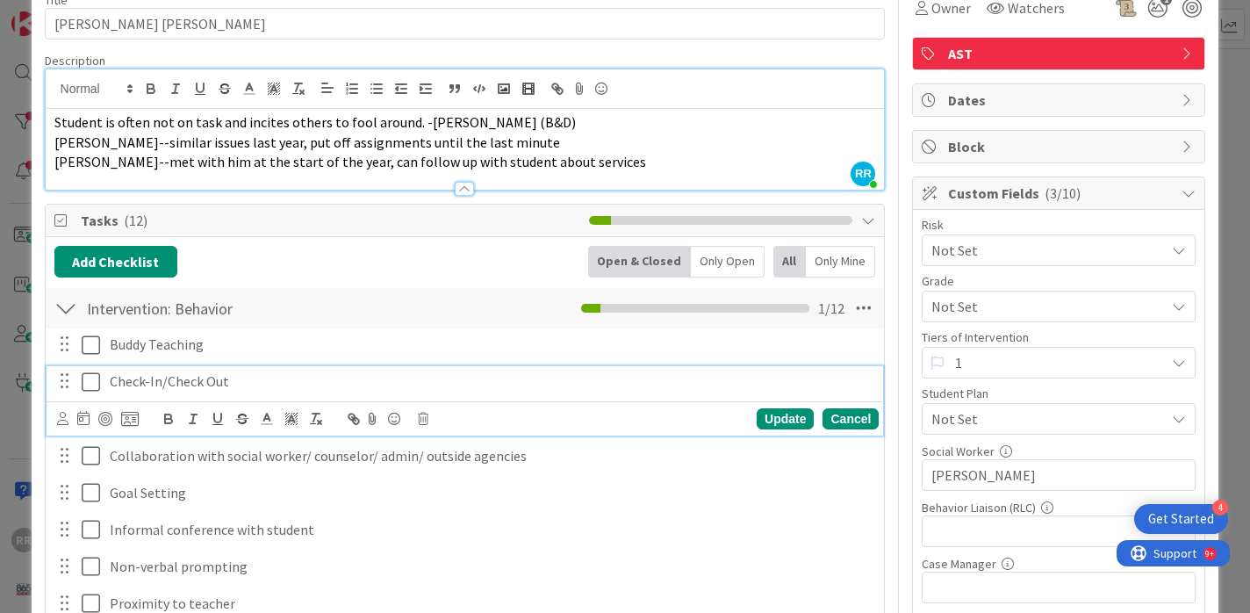
click at [843, 415] on div "Cancel" at bounding box center [851, 418] width 56 height 21
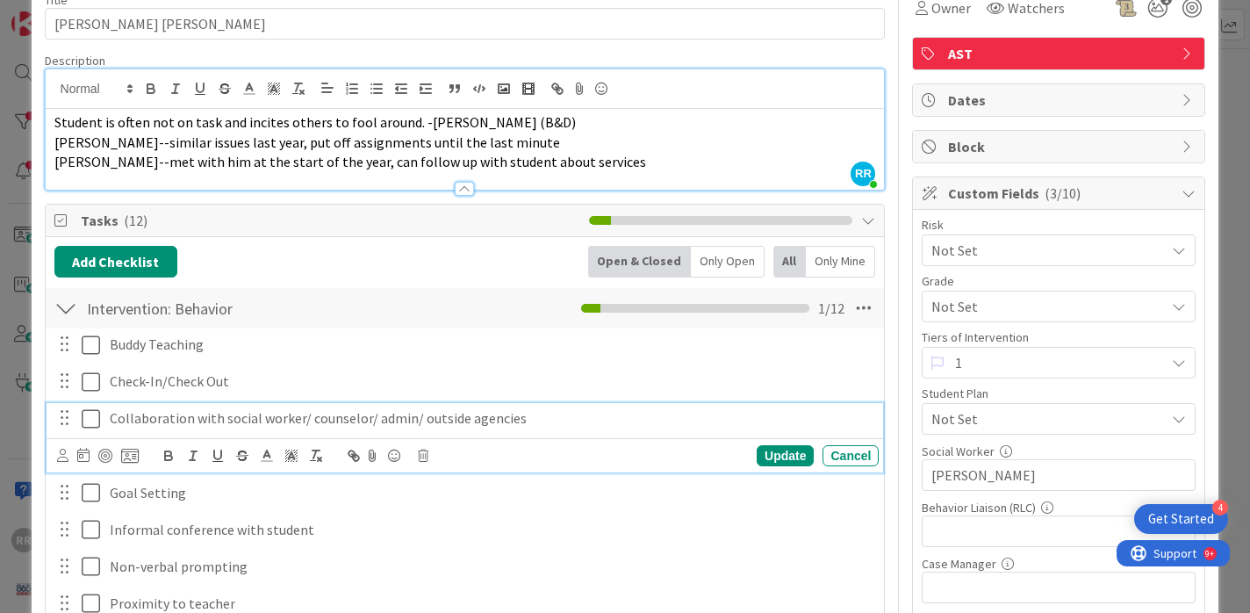
click at [843, 415] on p "Collaboration with social worker/ counselor/ admin/ outside agencies" at bounding box center [491, 418] width 762 height 20
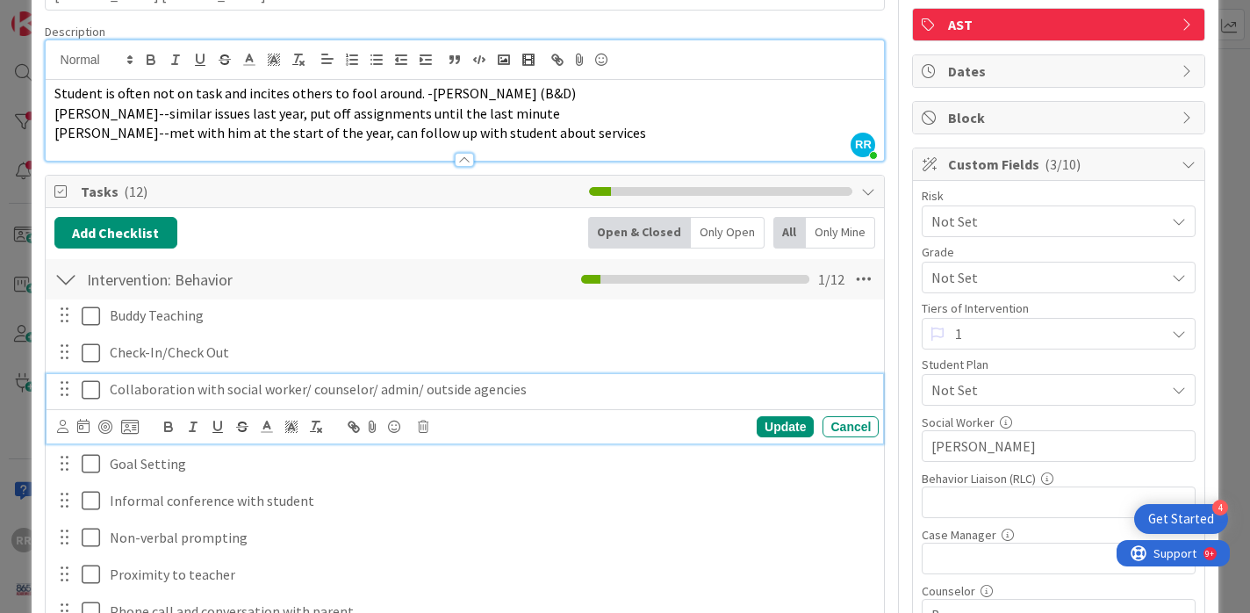
scroll to position [120, 0]
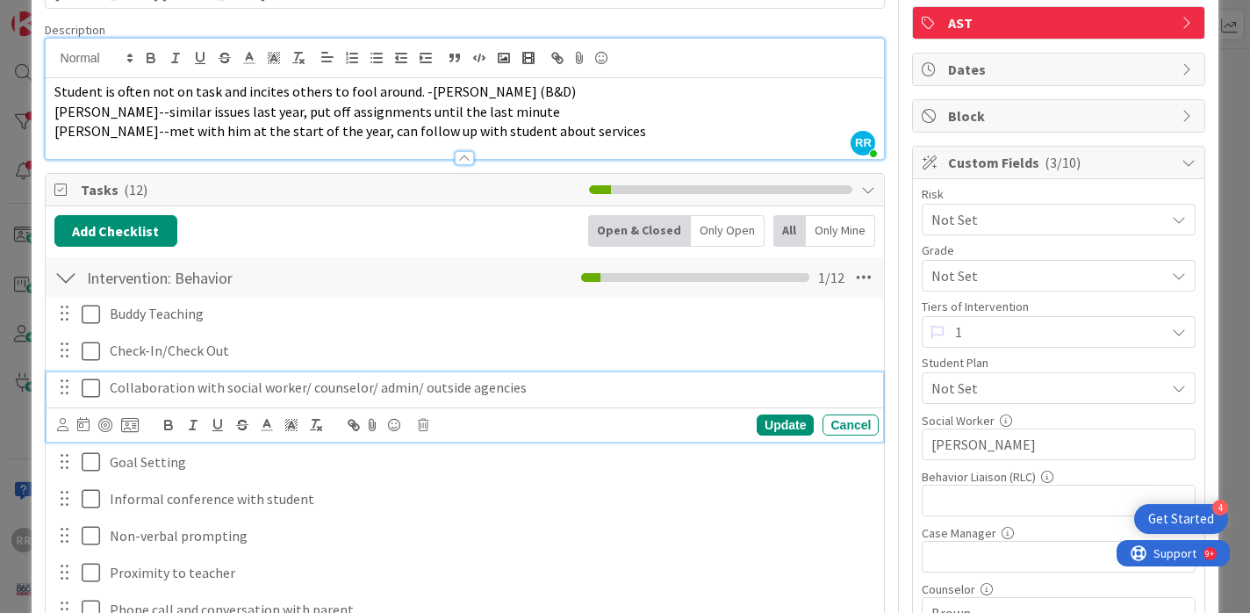
click at [1045, 231] on span "Not Set" at bounding box center [1043, 219] width 225 height 25
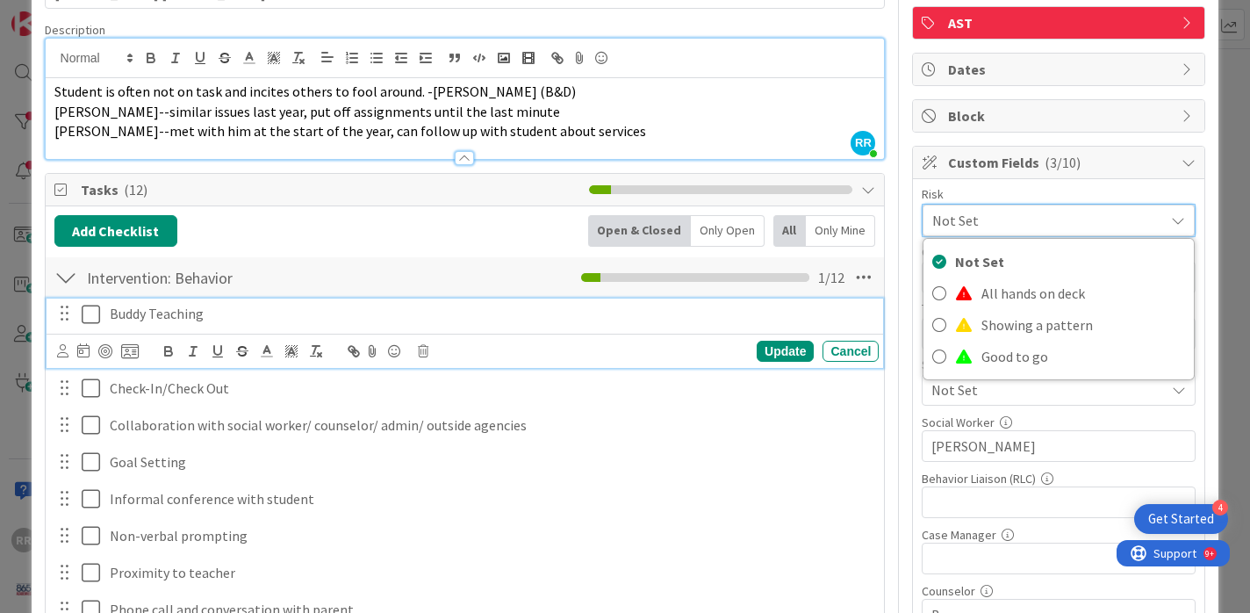
click at [861, 320] on p "Buddy Teaching" at bounding box center [491, 314] width 762 height 20
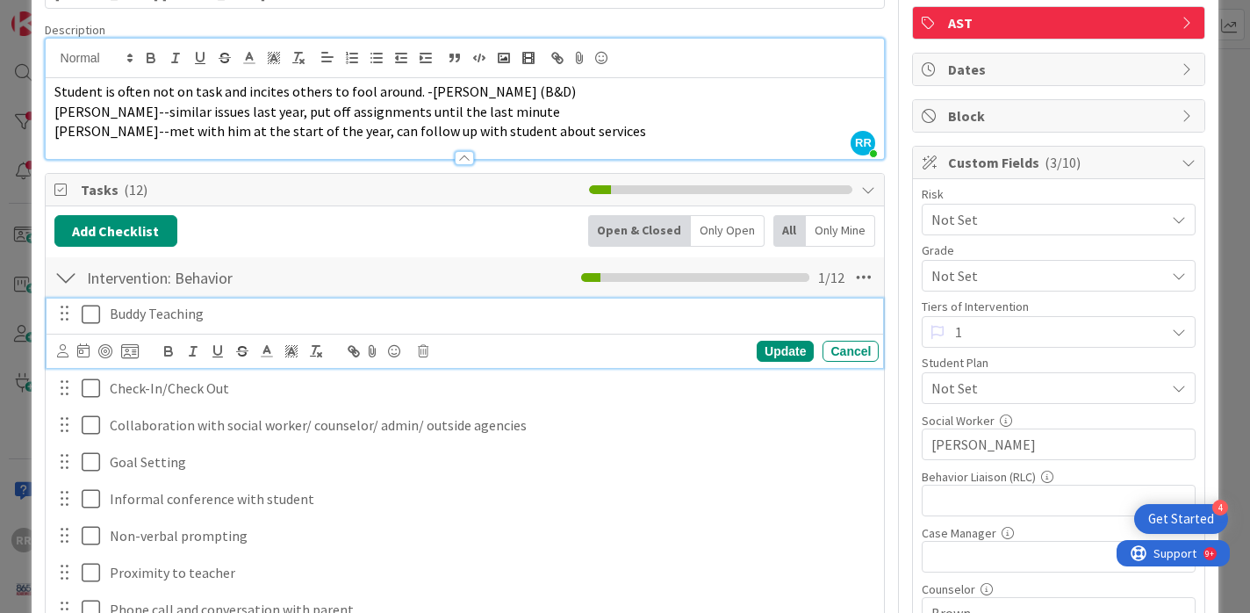
scroll to position [167, 0]
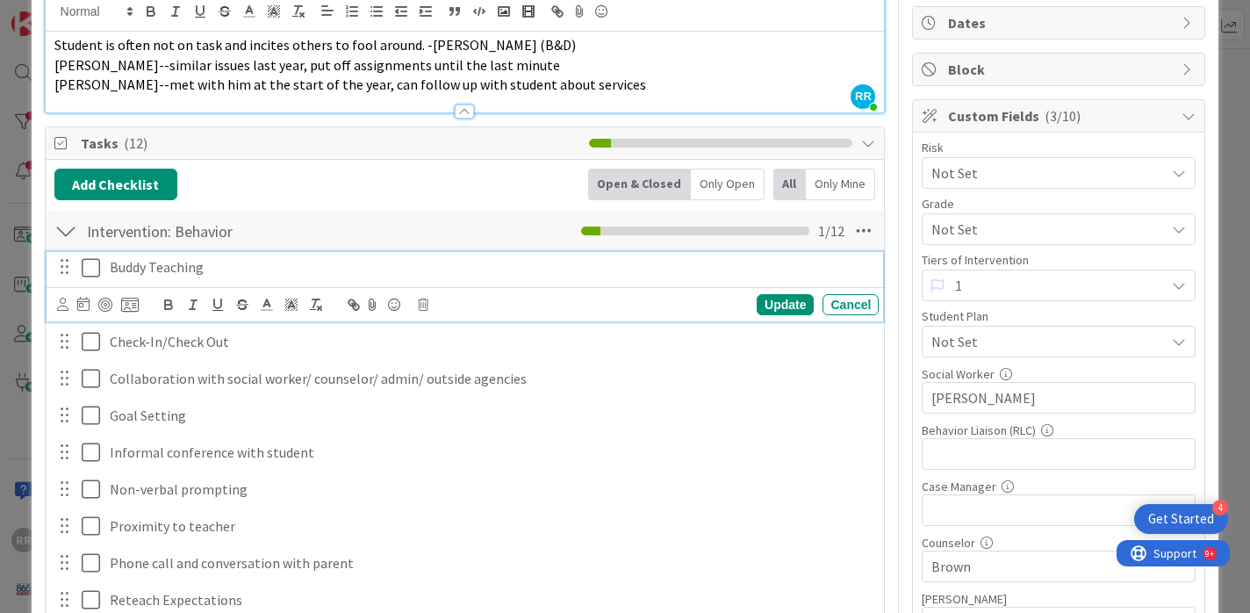
click at [1036, 349] on span "Not Set" at bounding box center [1048, 341] width 234 height 21
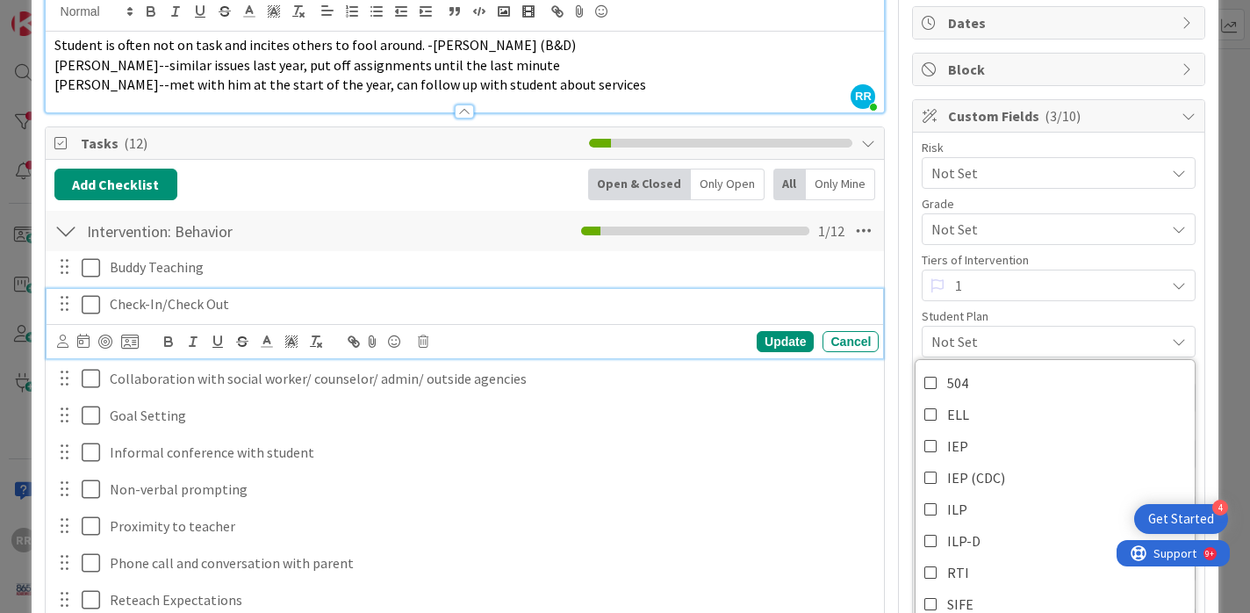
click at [806, 311] on p "Check-In/Check Out" at bounding box center [491, 304] width 762 height 20
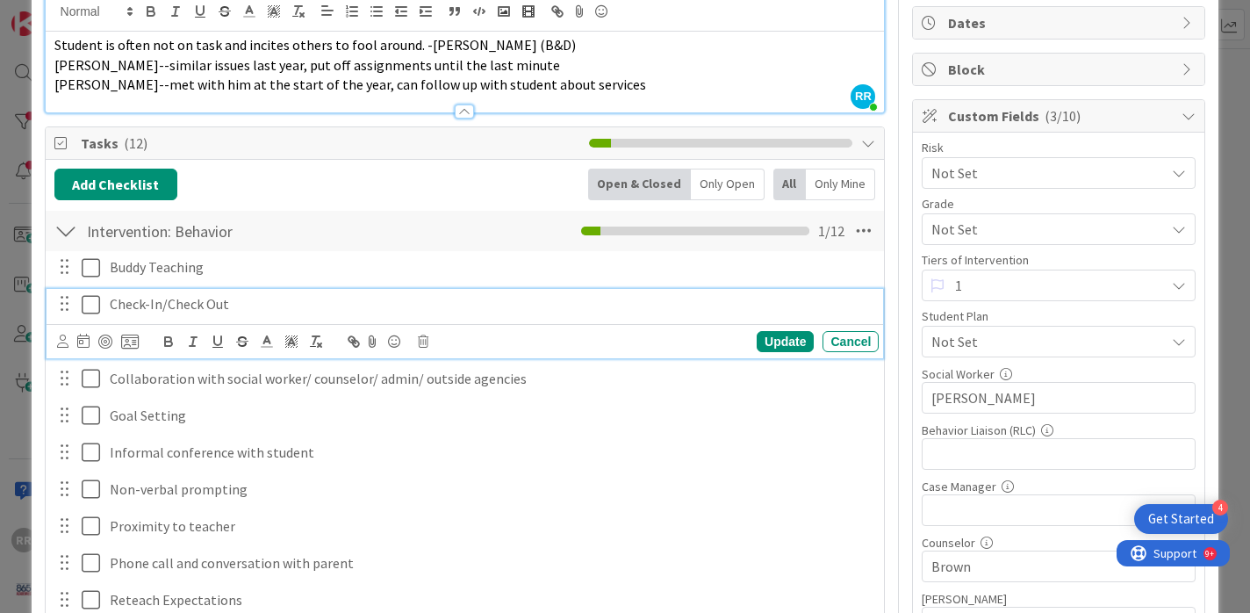
click at [1041, 341] on span "Not Set" at bounding box center [1048, 341] width 234 height 21
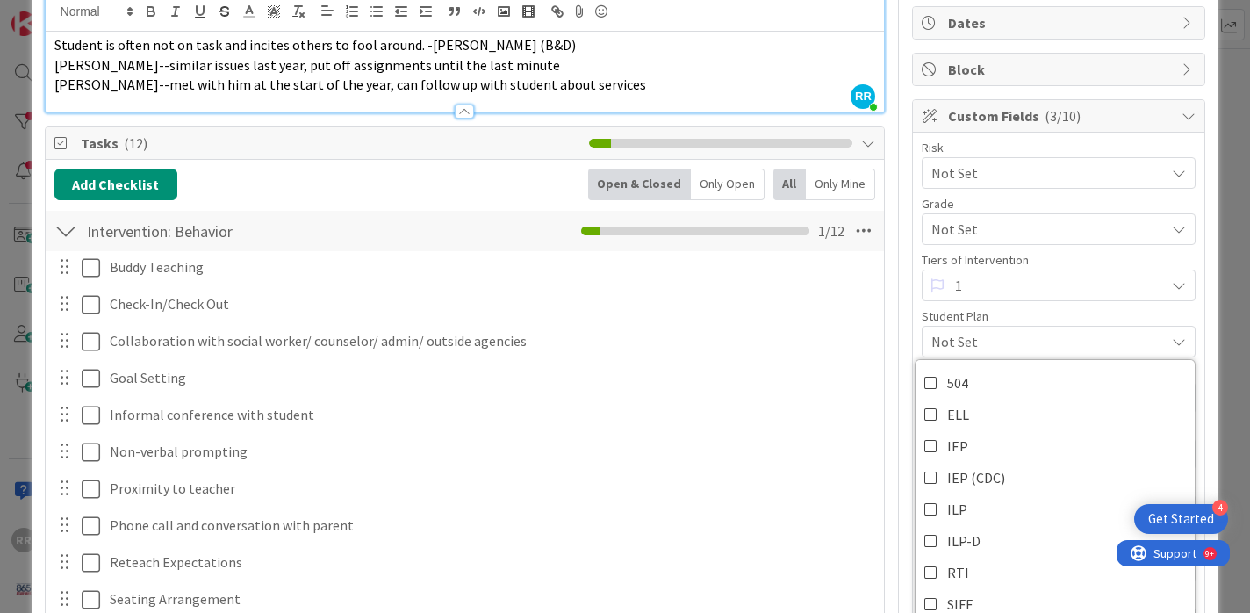
click at [895, 130] on div "Title 20 / 128 Oscar Alvarado Rivas Description RR Ryan Roach joined 5 m ago St…" at bounding box center [625, 400] width 1161 height 996
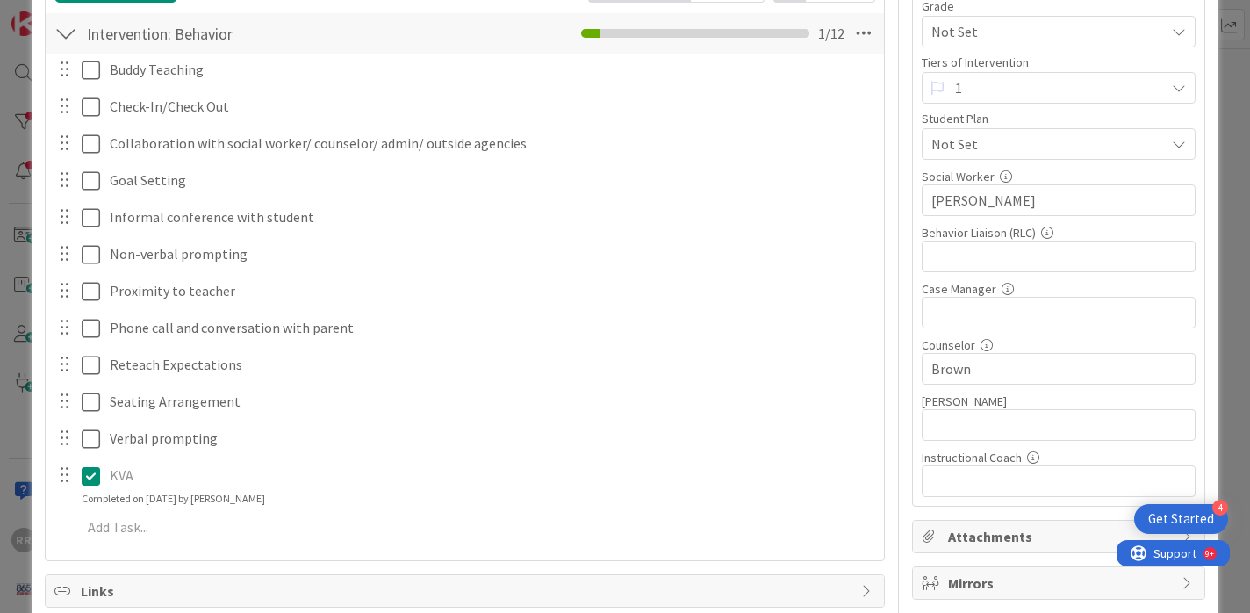
scroll to position [369, 0]
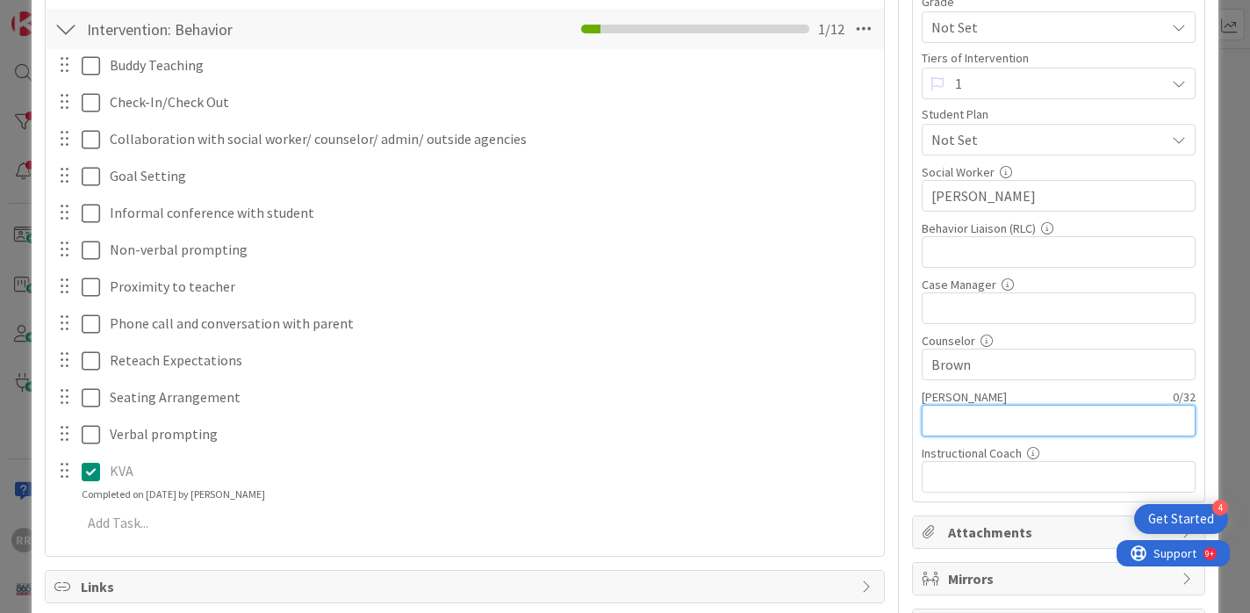
click at [1021, 423] on input "text" at bounding box center [1059, 421] width 274 height 32
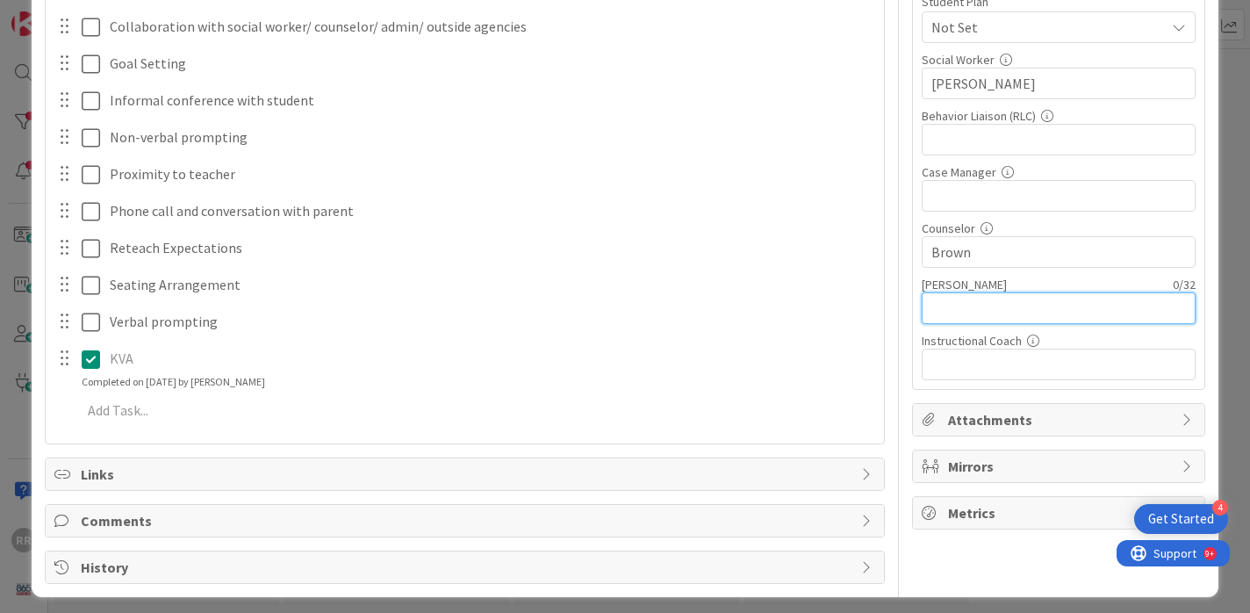
scroll to position [486, 0]
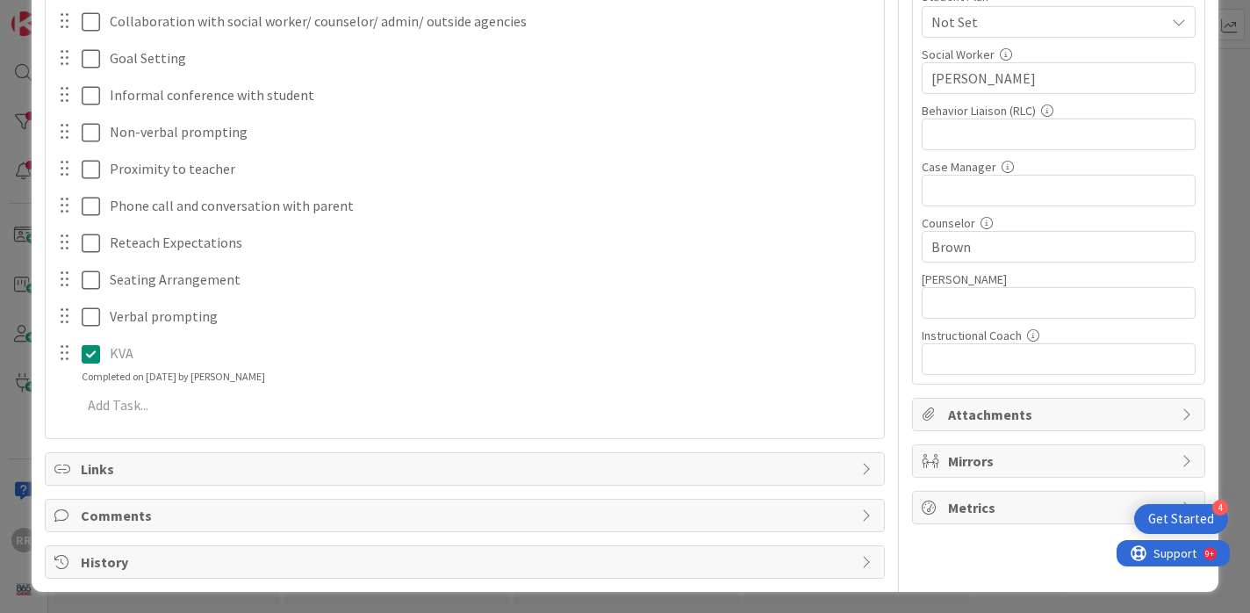
click at [1010, 460] on span "Mirrors" at bounding box center [1060, 460] width 225 height 21
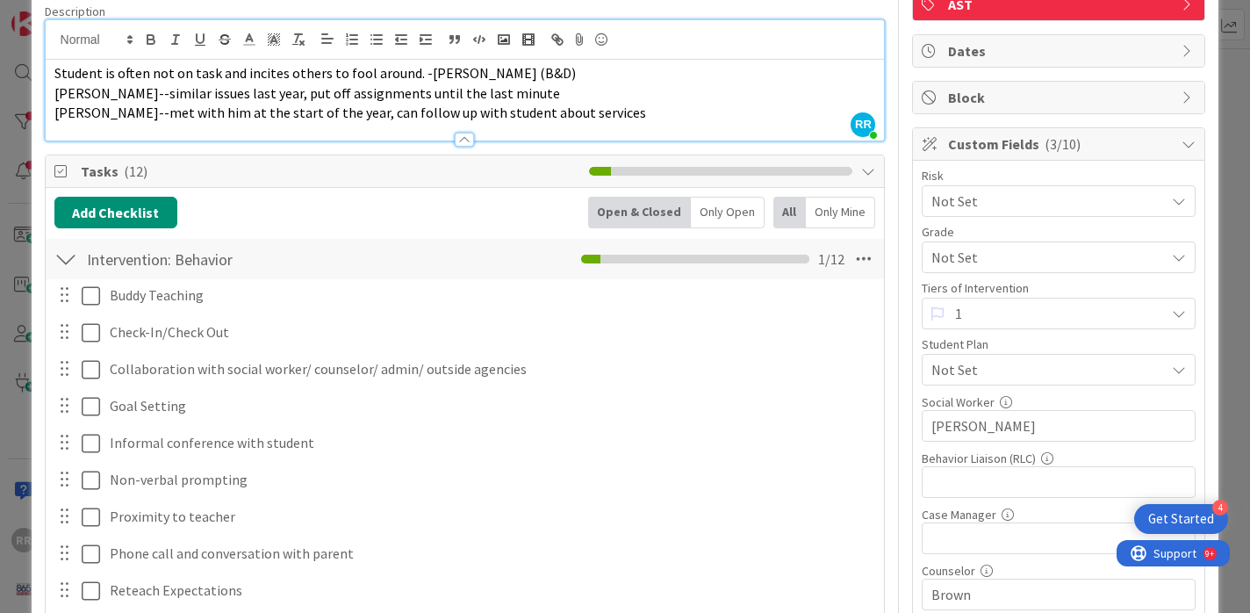
scroll to position [140, 0]
click at [1079, 360] on span "Not Set" at bounding box center [1048, 367] width 234 height 21
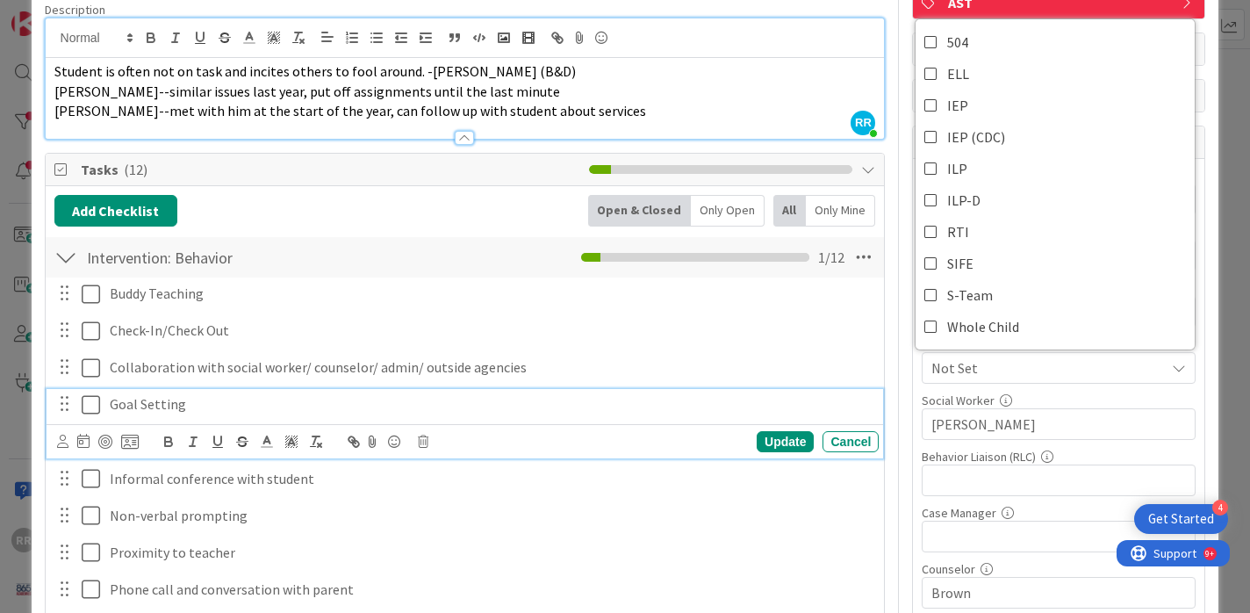
click at [833, 399] on p "Goal Setting" at bounding box center [491, 404] width 762 height 20
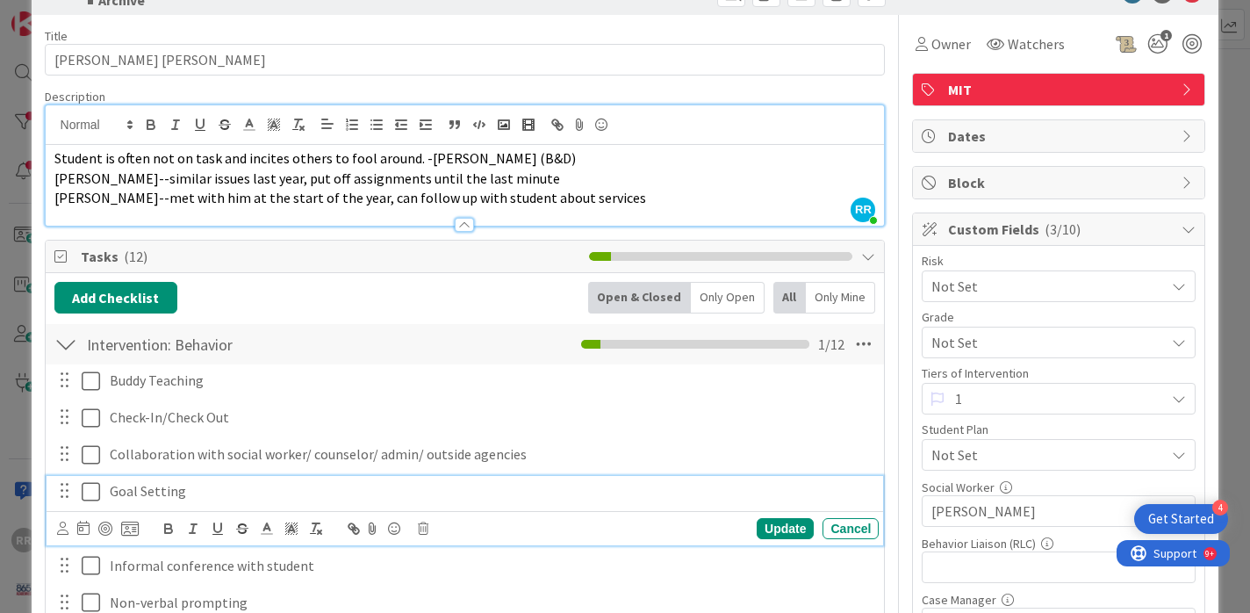
scroll to position [0, 0]
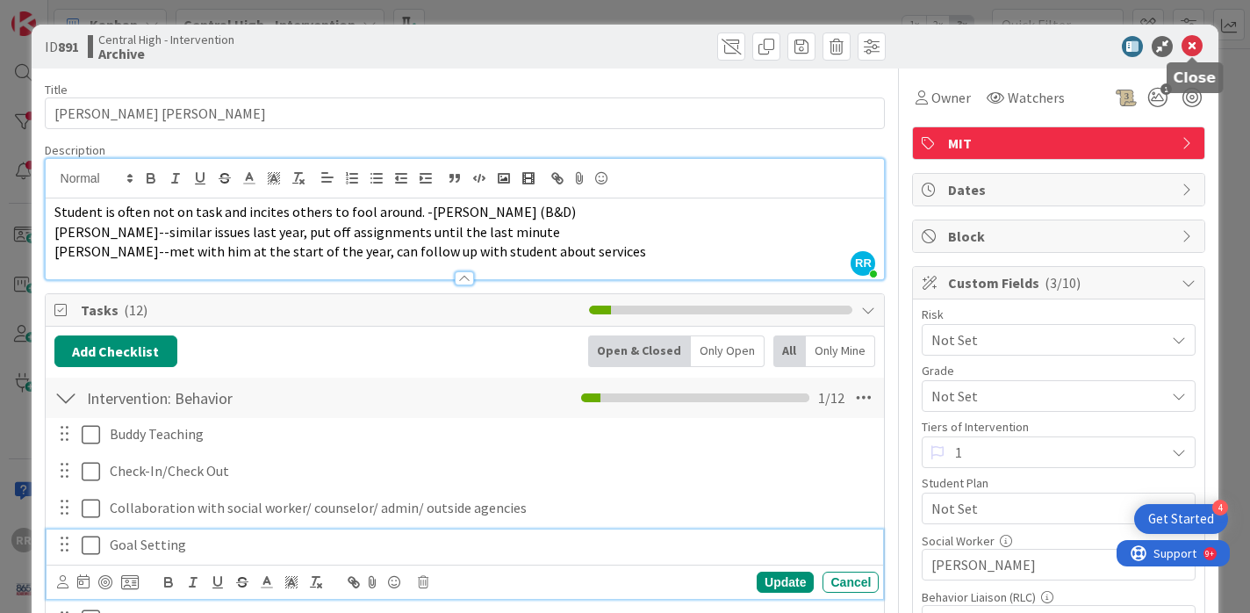
click at [1197, 45] on icon at bounding box center [1192, 46] width 21 height 21
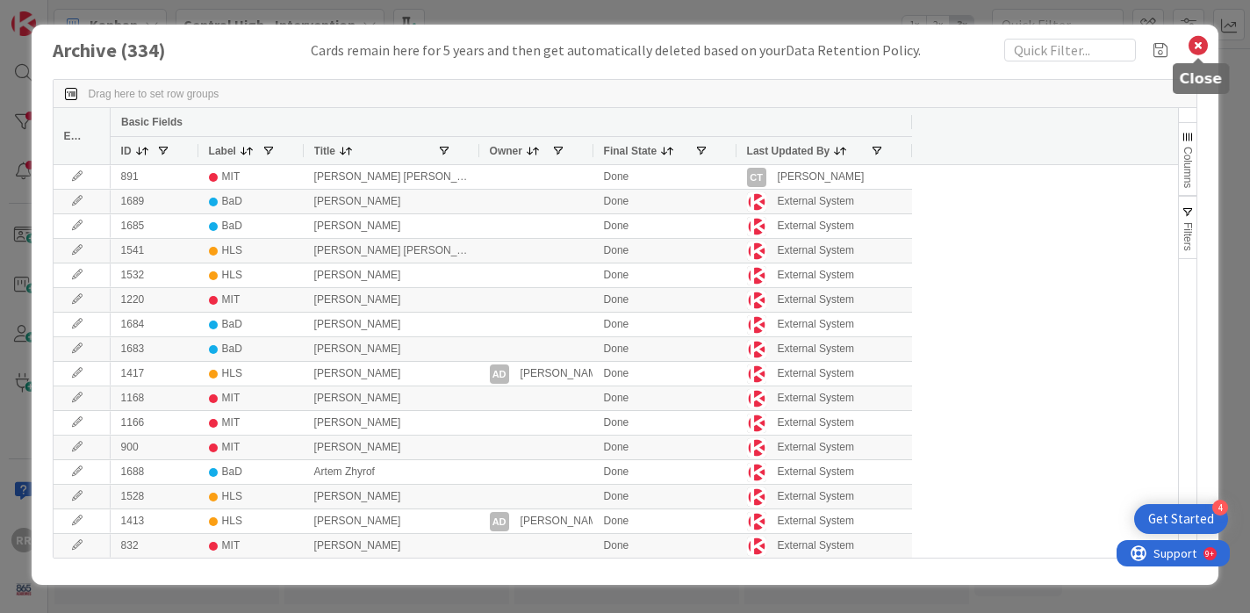
click at [1200, 47] on icon at bounding box center [1198, 45] width 23 height 25
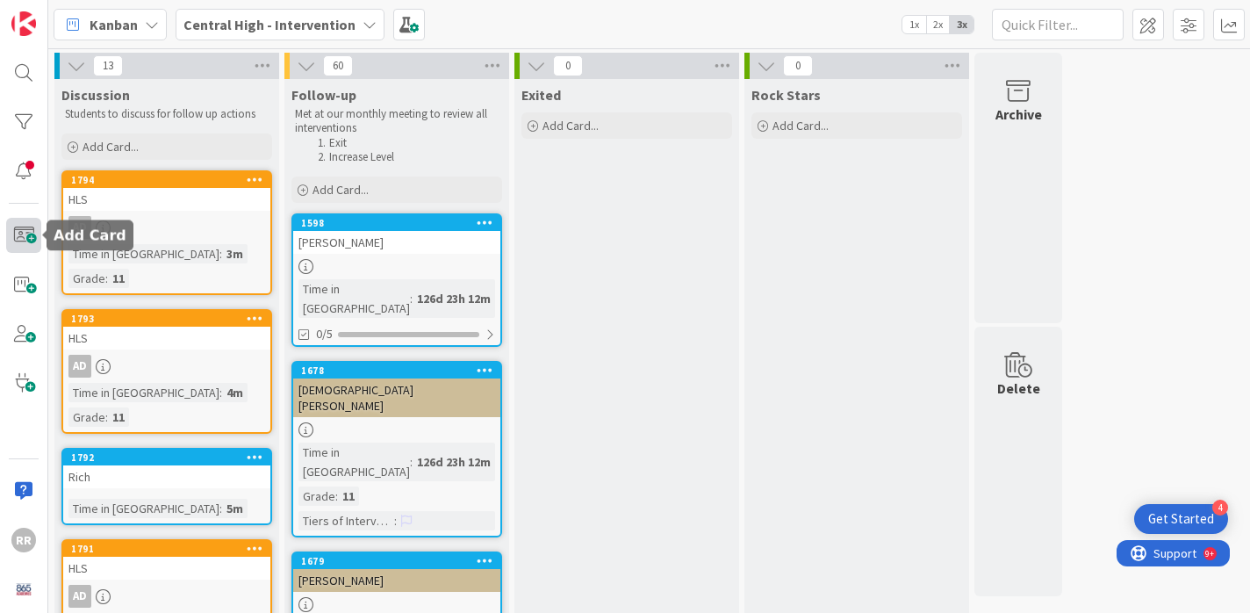
click at [19, 237] on span at bounding box center [23, 235] width 35 height 35
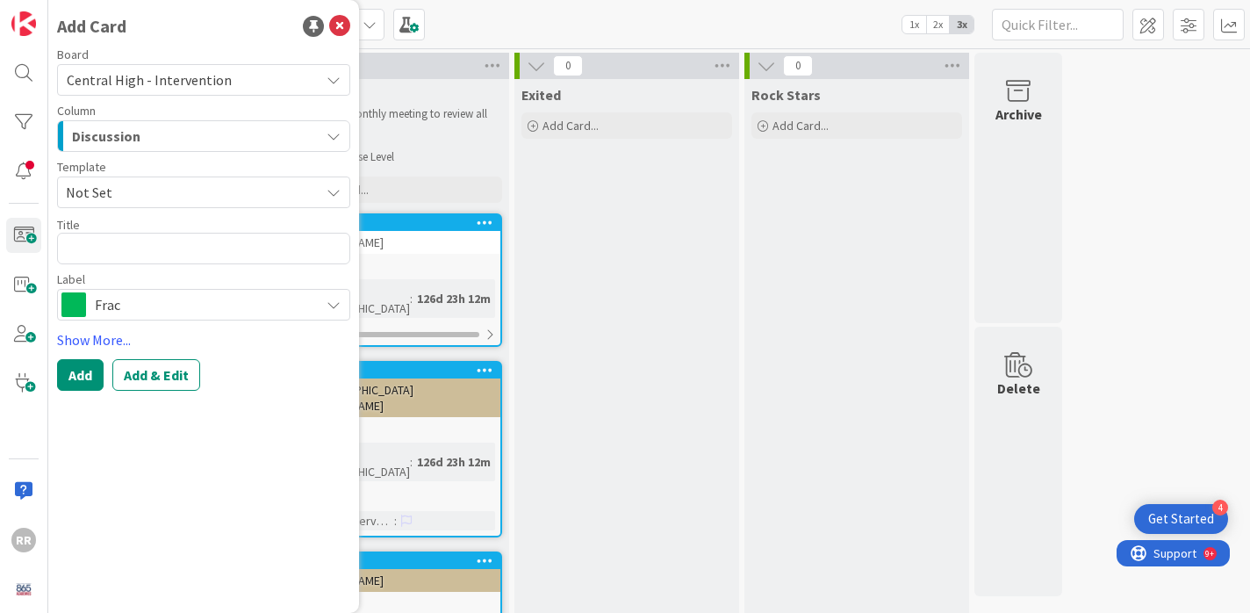
click at [147, 315] on span "Frac" at bounding box center [203, 304] width 216 height 25
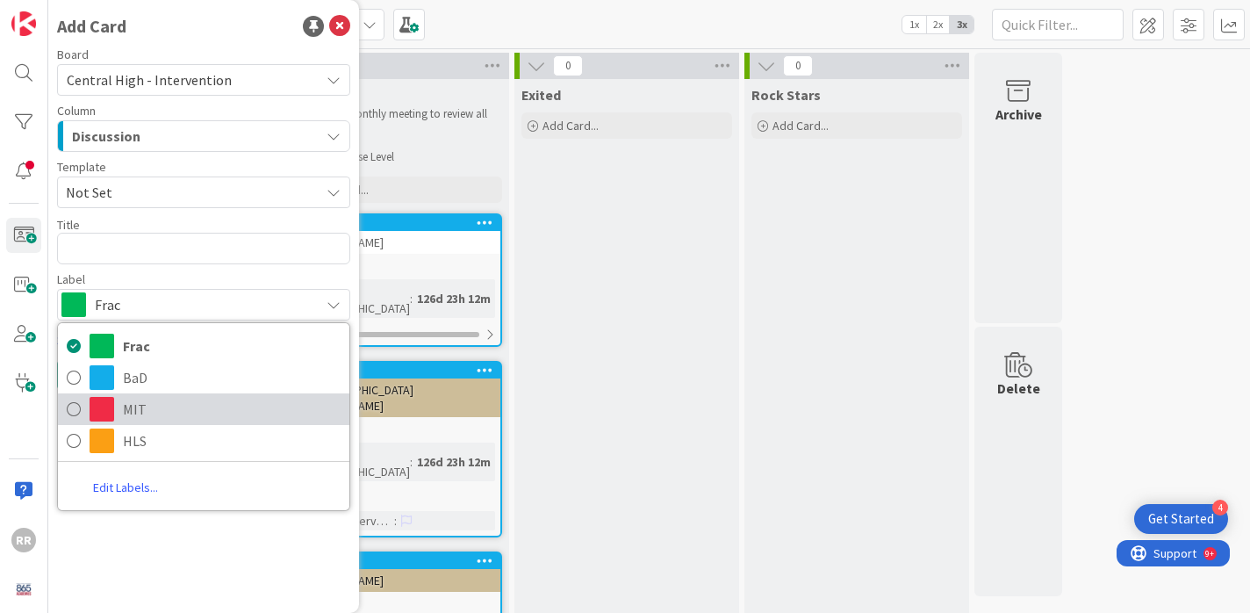
click at [149, 407] on span "MIT" at bounding box center [232, 409] width 218 height 26
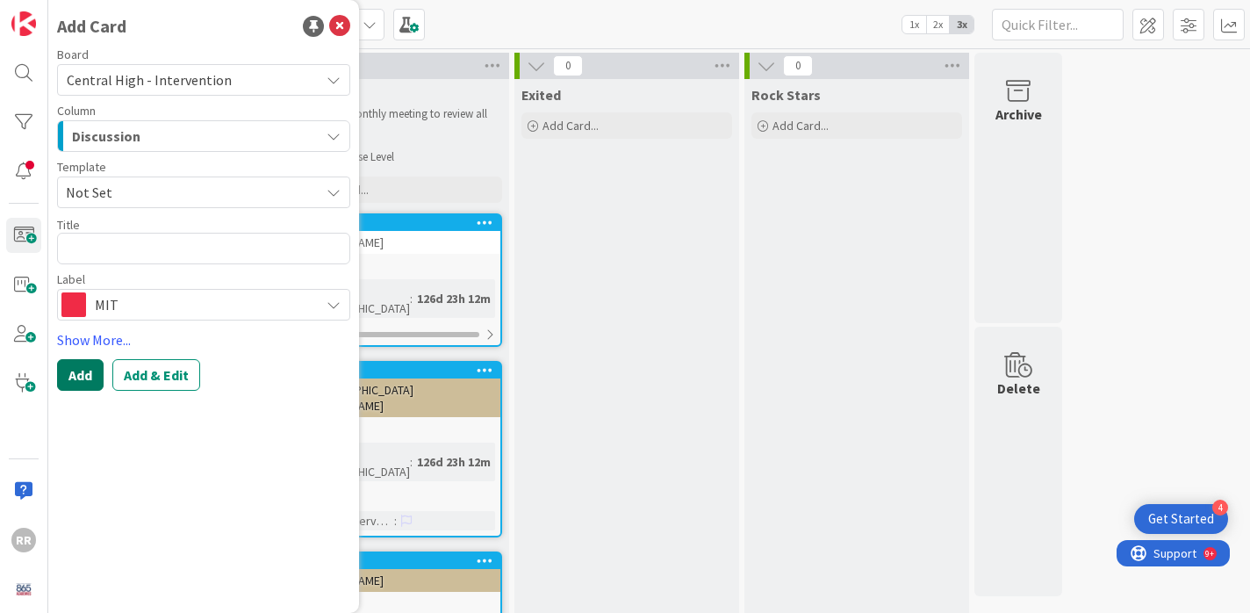
click at [88, 371] on button "Add" at bounding box center [80, 375] width 47 height 32
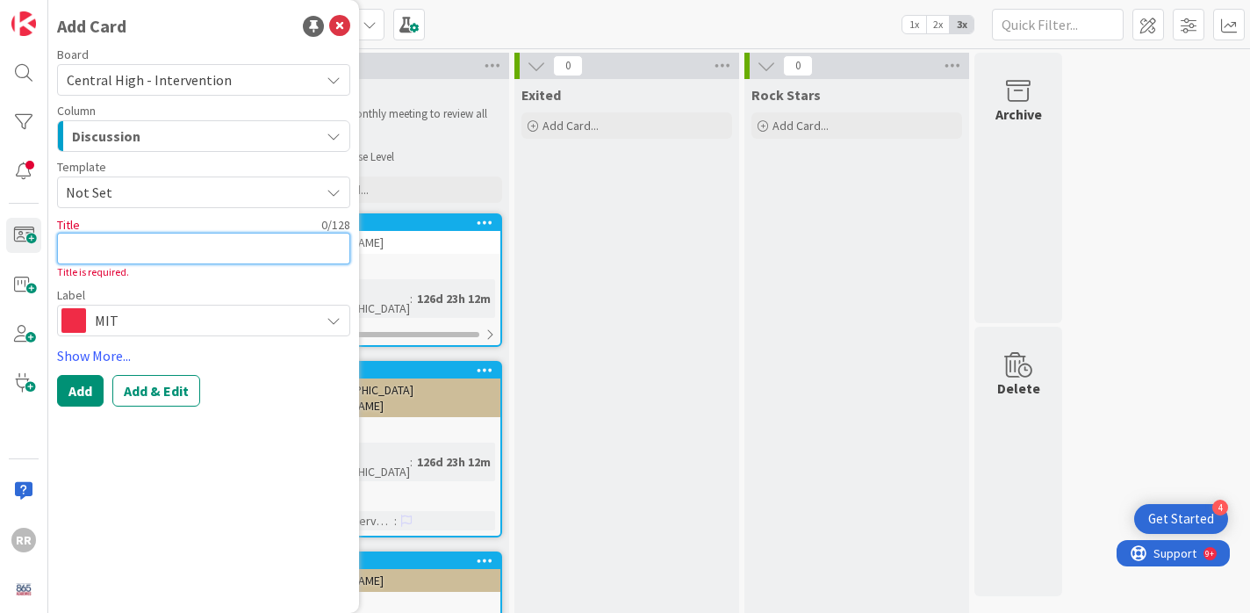
click at [126, 252] on textarea at bounding box center [203, 249] width 293 height 32
type textarea "x"
type textarea "r"
type textarea "x"
type textarea "ro"
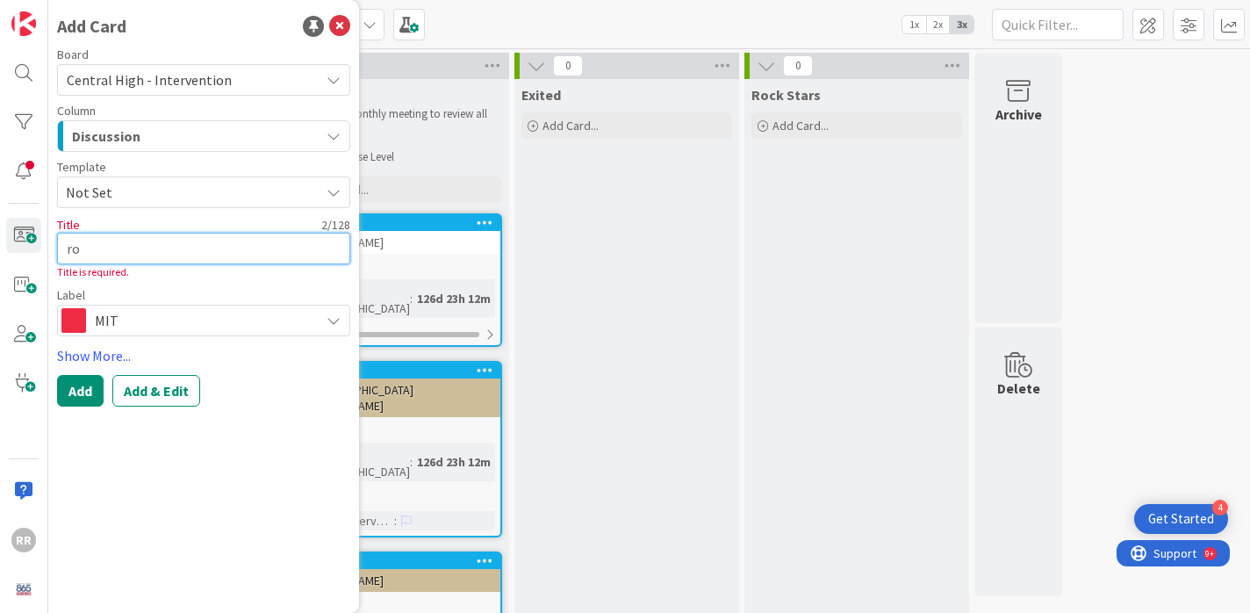
type textarea "x"
type textarea "roa"
type textarea "x"
type textarea "roac"
type textarea "x"
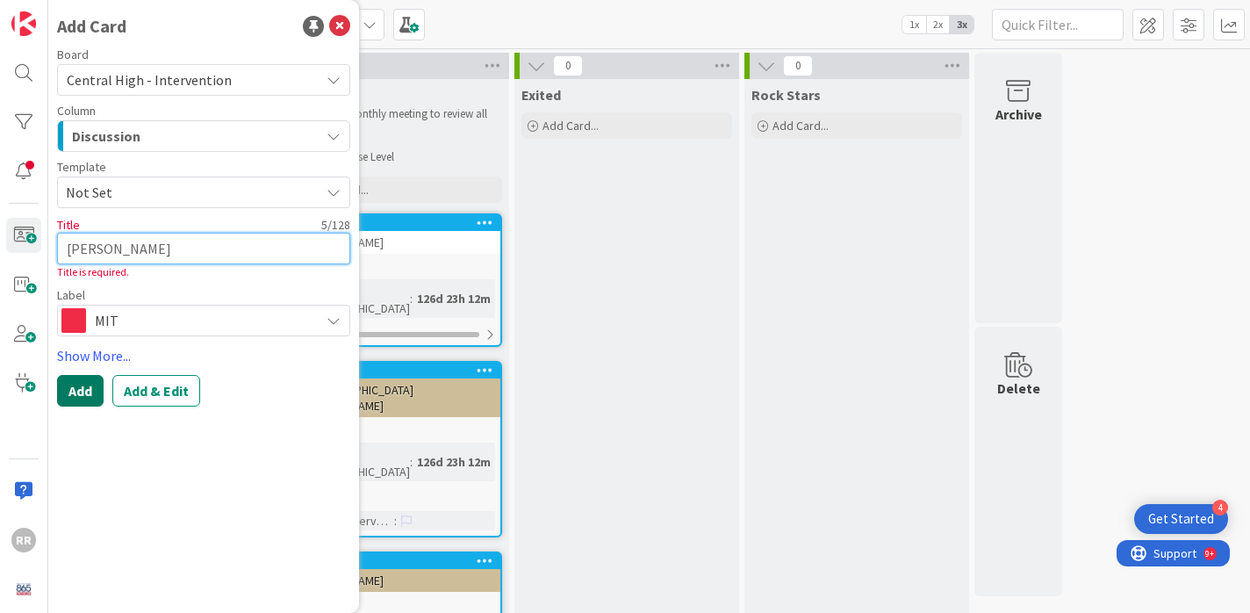
type textarea "[PERSON_NAME]"
click at [90, 392] on button "Add" at bounding box center [80, 391] width 47 height 32
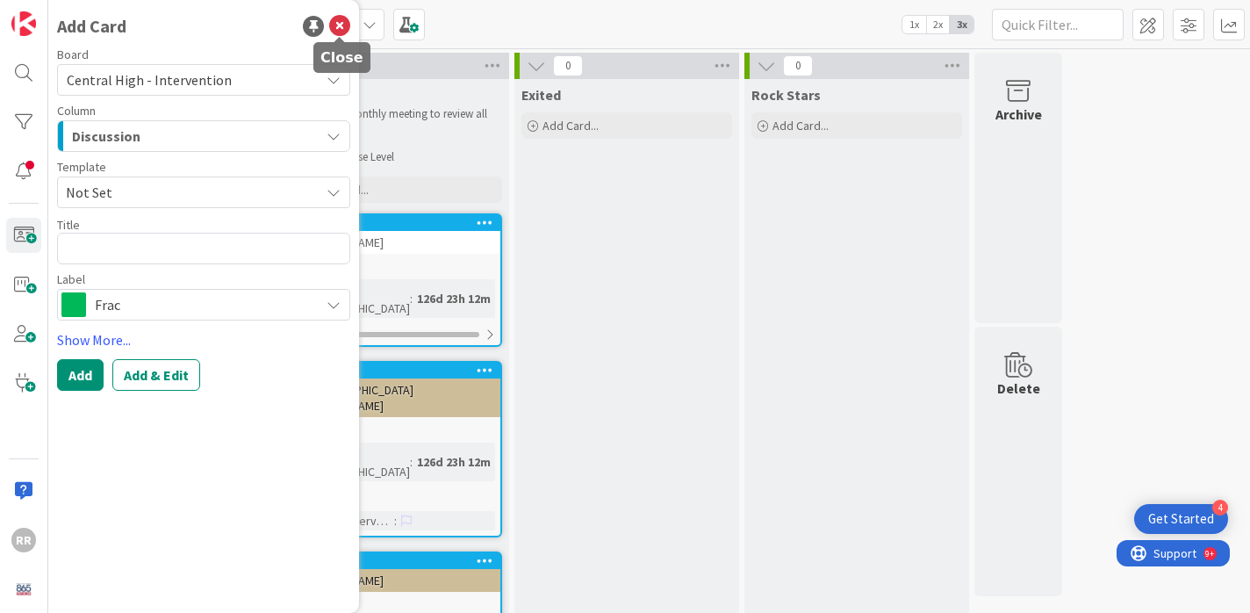
click at [338, 29] on icon at bounding box center [339, 26] width 21 height 21
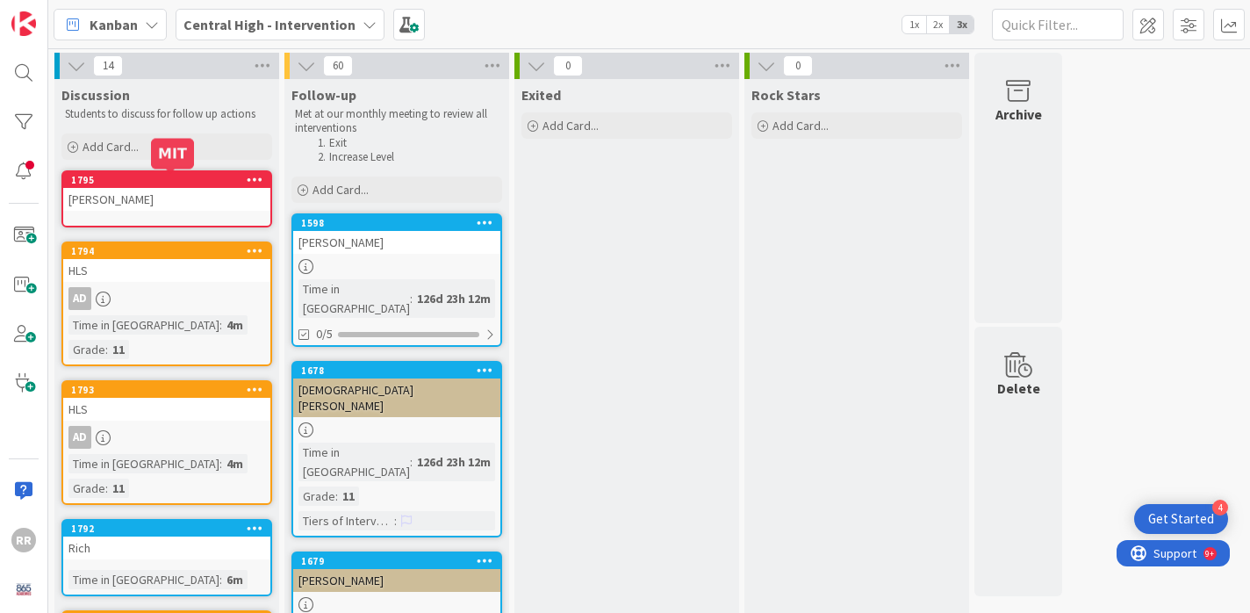
click at [183, 212] on link "1795 [PERSON_NAME]" at bounding box center [166, 198] width 211 height 57
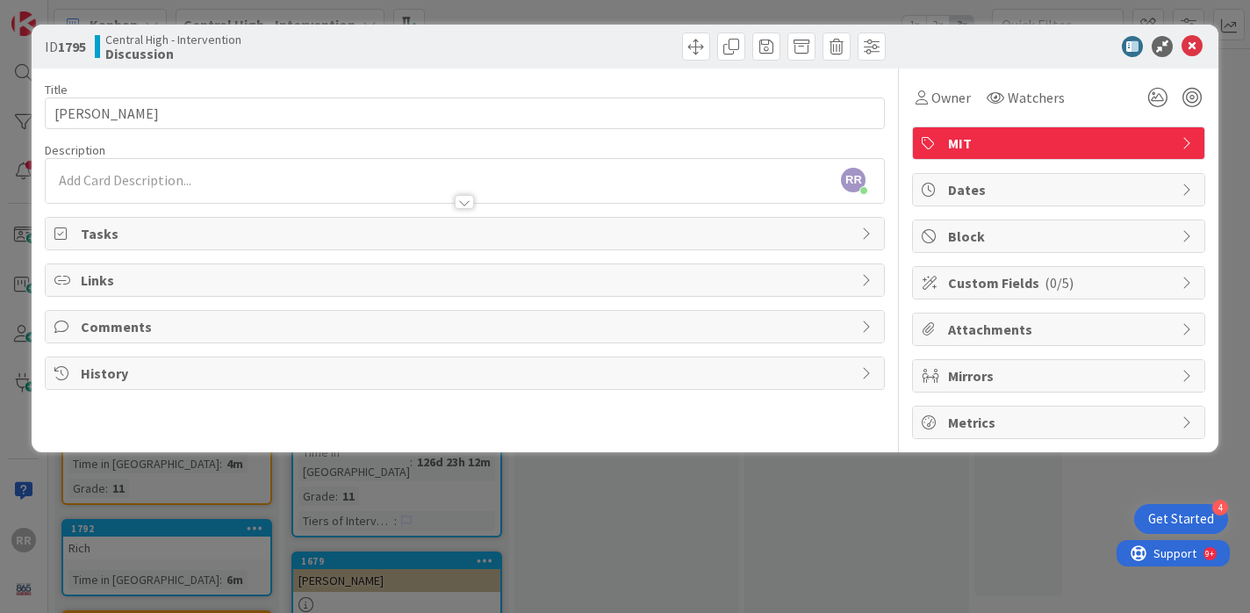
click at [1022, 286] on span "Custom Fields ( 0/5 )" at bounding box center [1060, 282] width 225 height 21
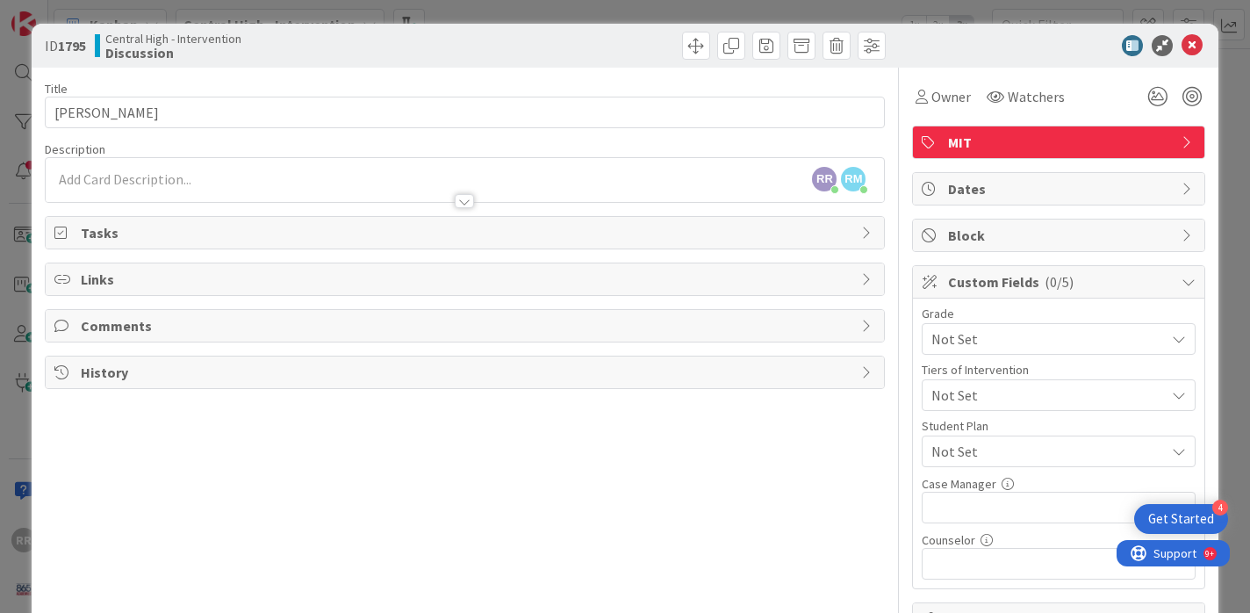
scroll to position [15, 0]
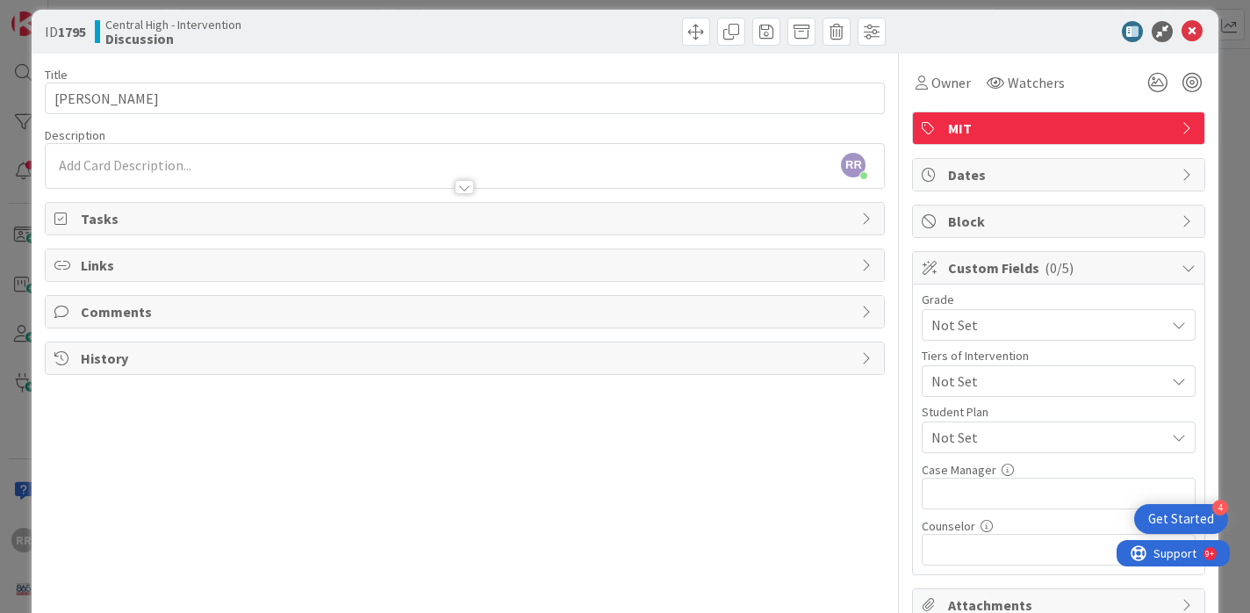
click at [998, 169] on span "Dates" at bounding box center [1060, 174] width 225 height 21
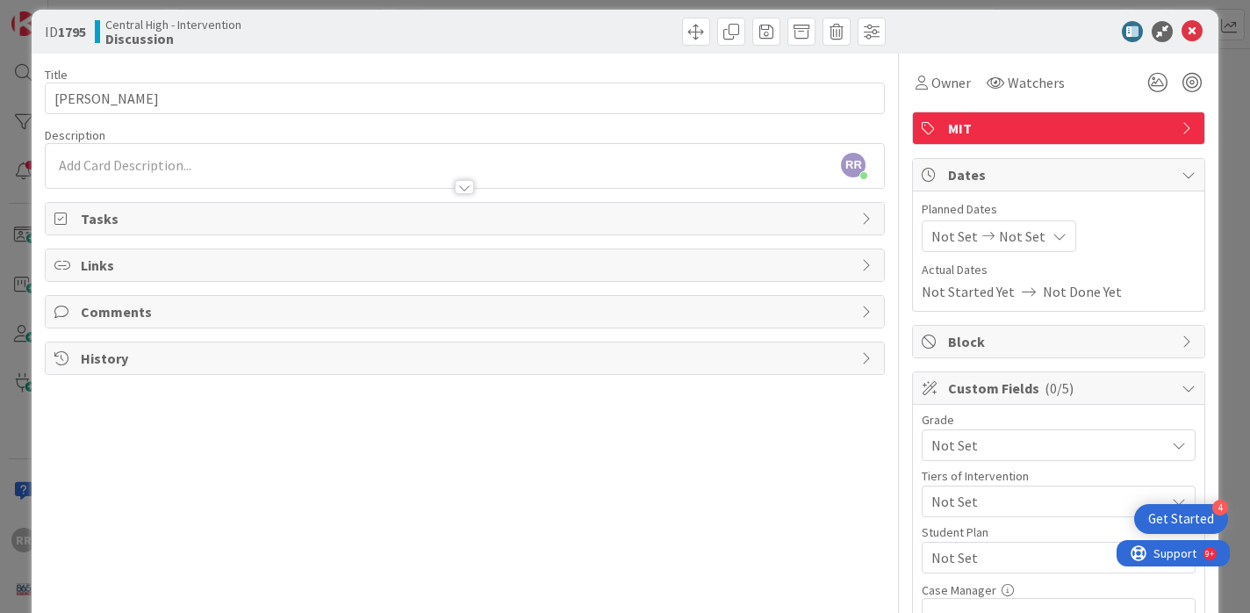
click at [998, 169] on span "Dates" at bounding box center [1060, 174] width 225 height 21
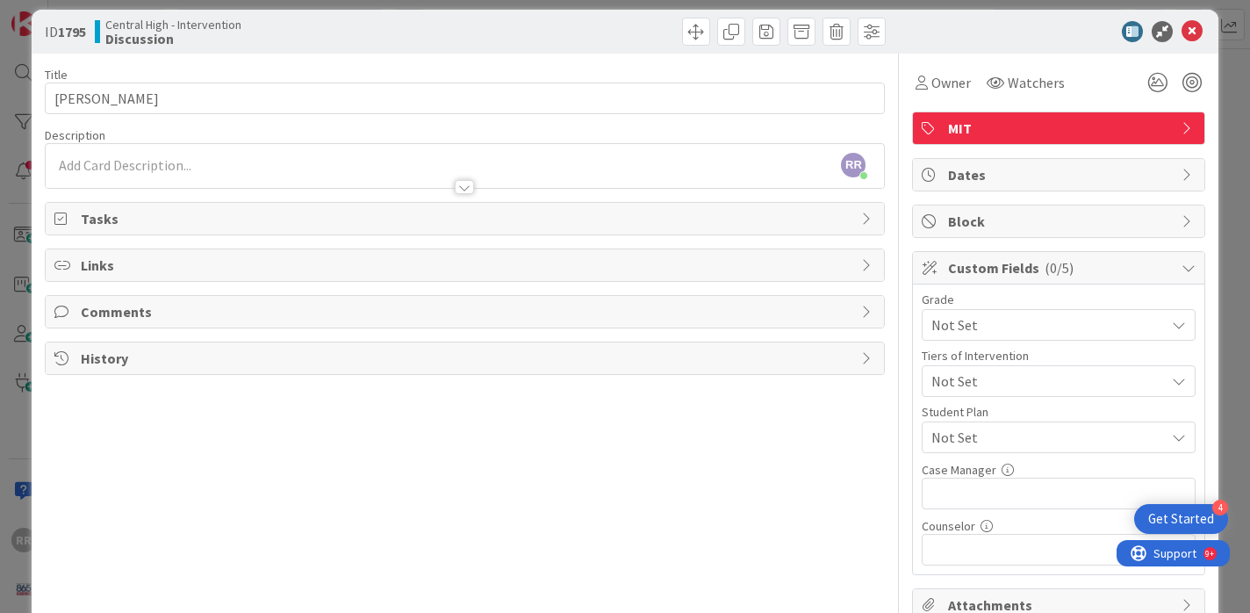
click at [312, 169] on div "RR [PERSON_NAME] just joined" at bounding box center [465, 166] width 839 height 44
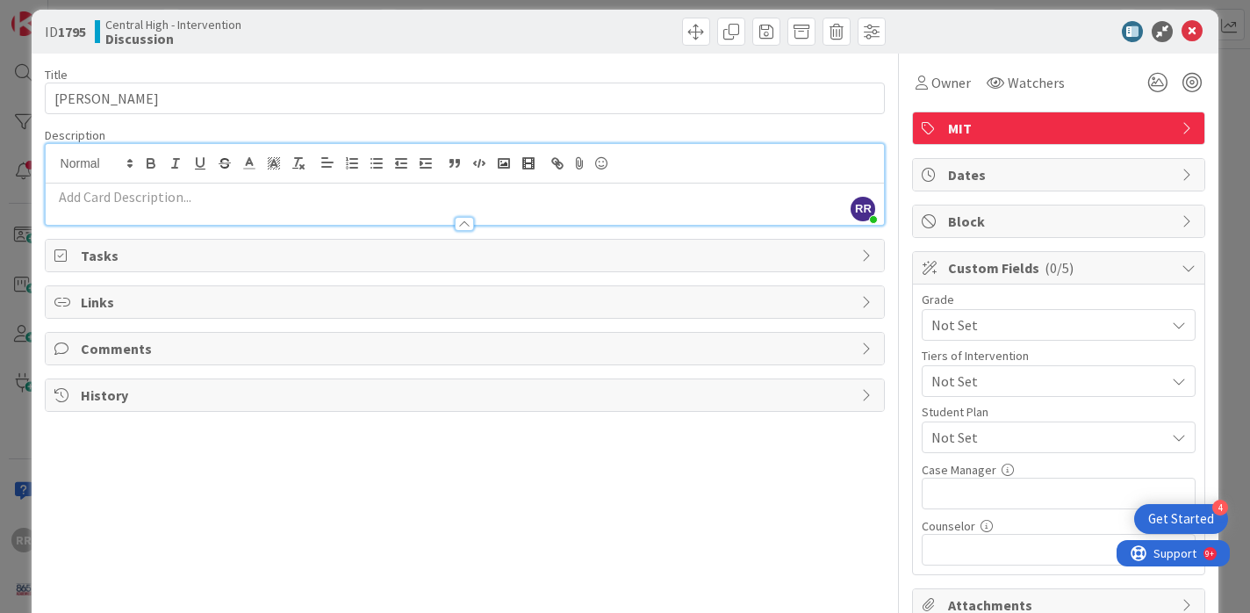
click at [310, 348] on span "Comments" at bounding box center [467, 348] width 773 height 21
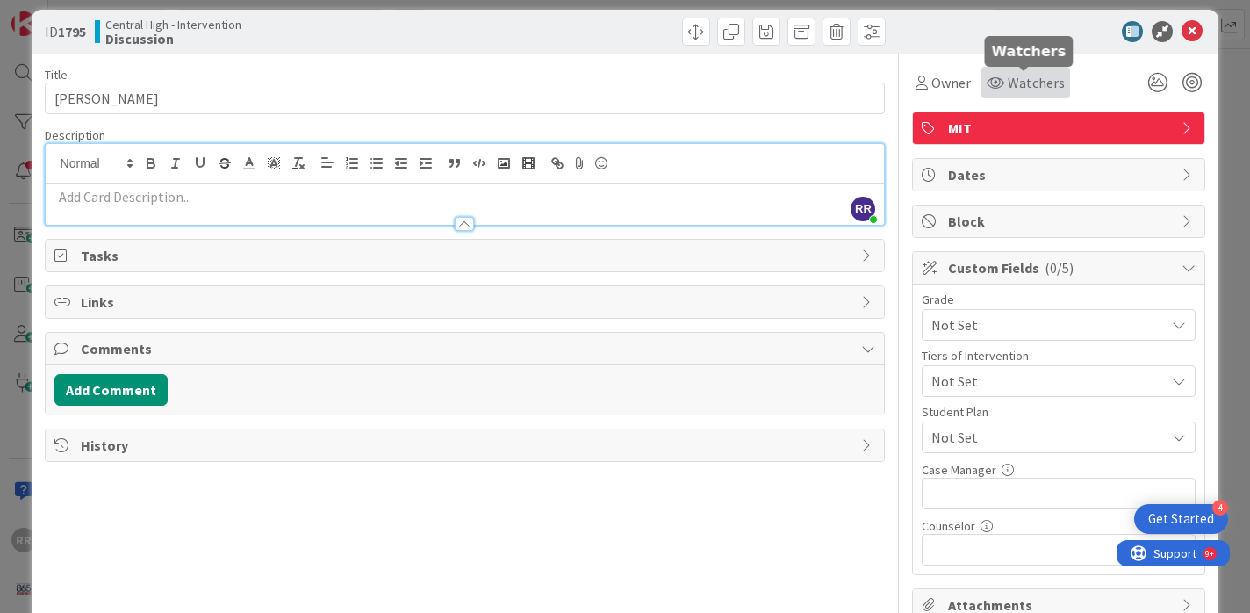
click at [1024, 84] on span "Watchers" at bounding box center [1036, 82] width 57 height 21
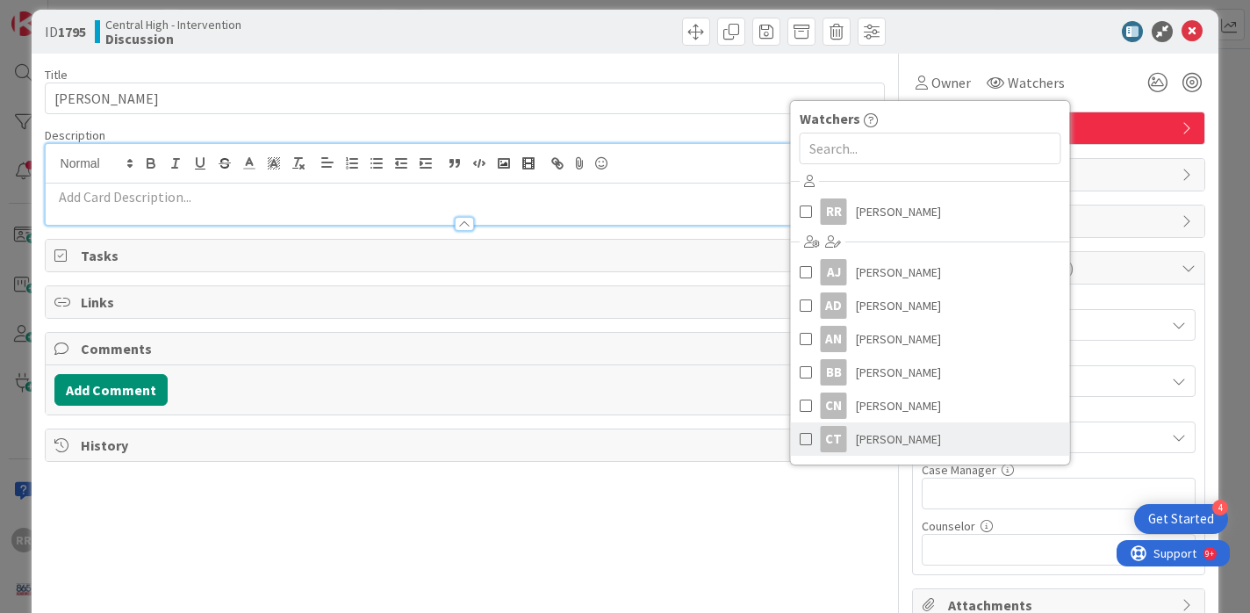
click at [892, 451] on span "[PERSON_NAME]" at bounding box center [898, 439] width 85 height 26
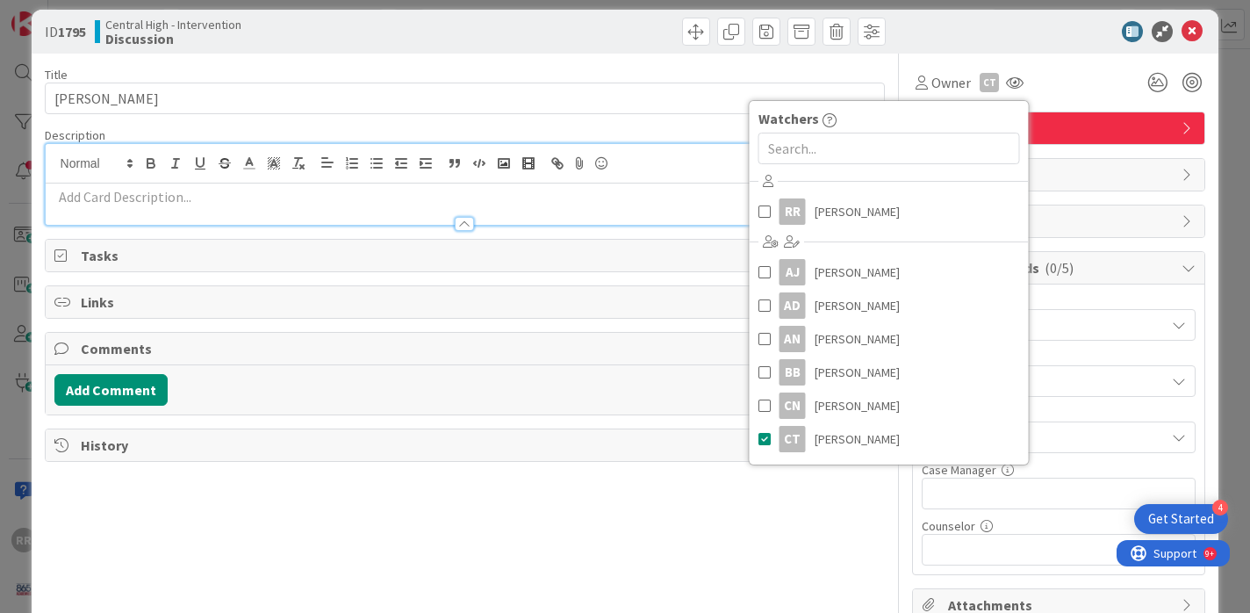
click at [650, 514] on div "Title 5 / 128 [PERSON_NAME] Description RR [PERSON_NAME] joined 2 m ago Owner C…" at bounding box center [465, 384] width 841 height 661
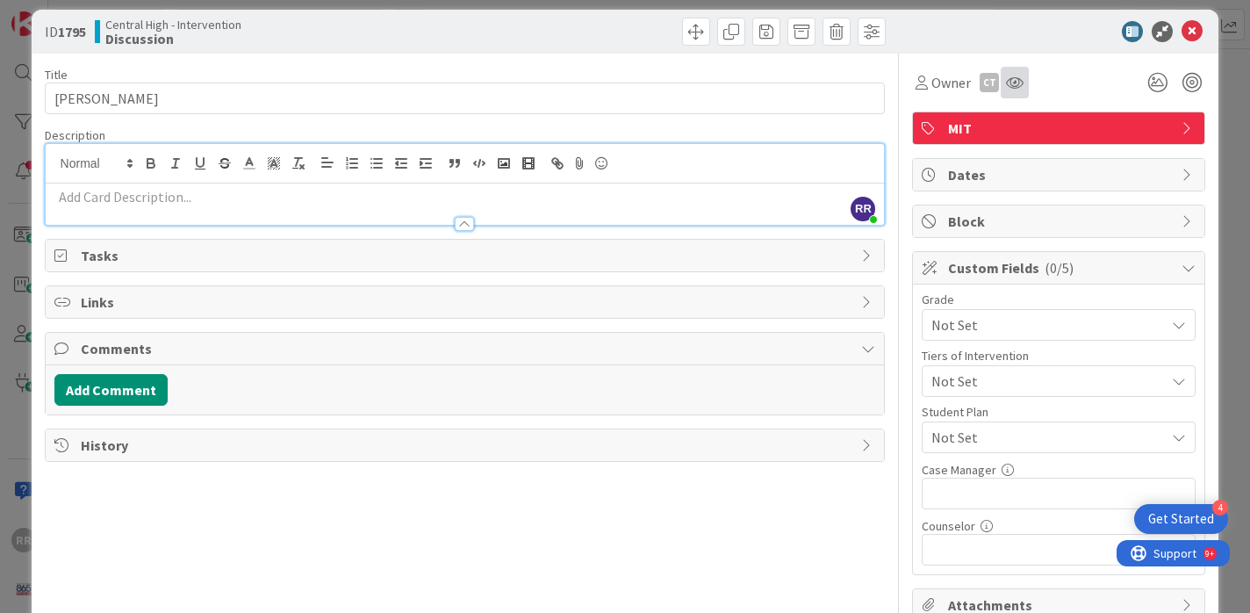
click at [1004, 85] on div at bounding box center [1015, 83] width 28 height 32
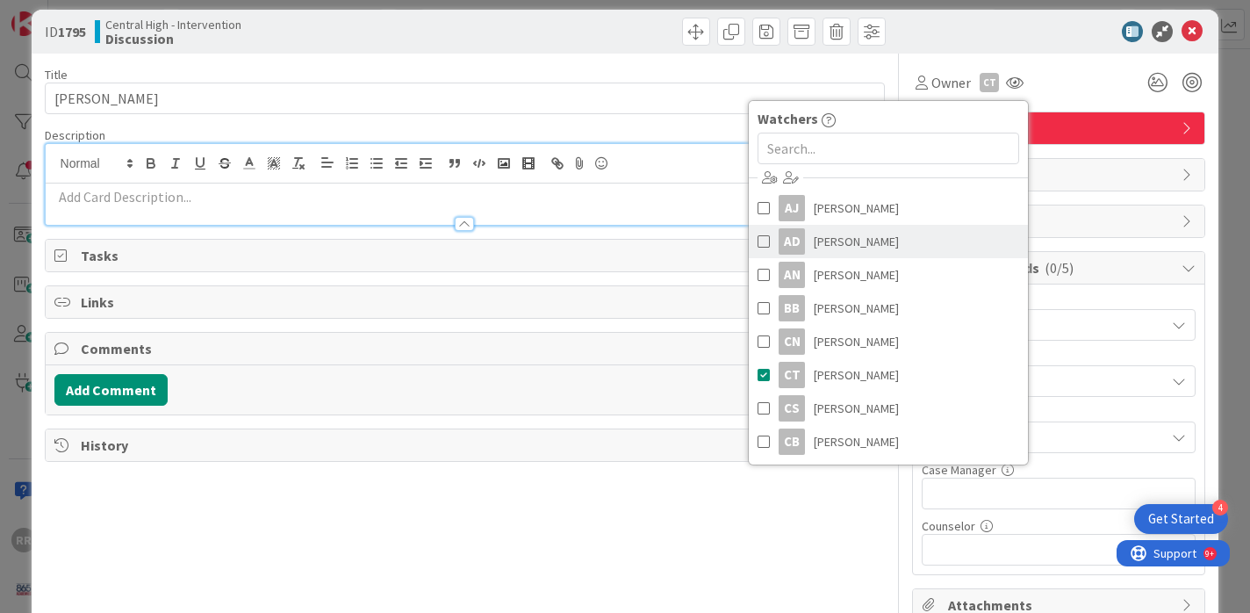
scroll to position [65, 0]
click at [1083, 68] on div "Owner CT Watchers [PERSON_NAME] [PERSON_NAME] [PERSON_NAME] AD [PERSON_NAME] AN…" at bounding box center [1058, 83] width 293 height 32
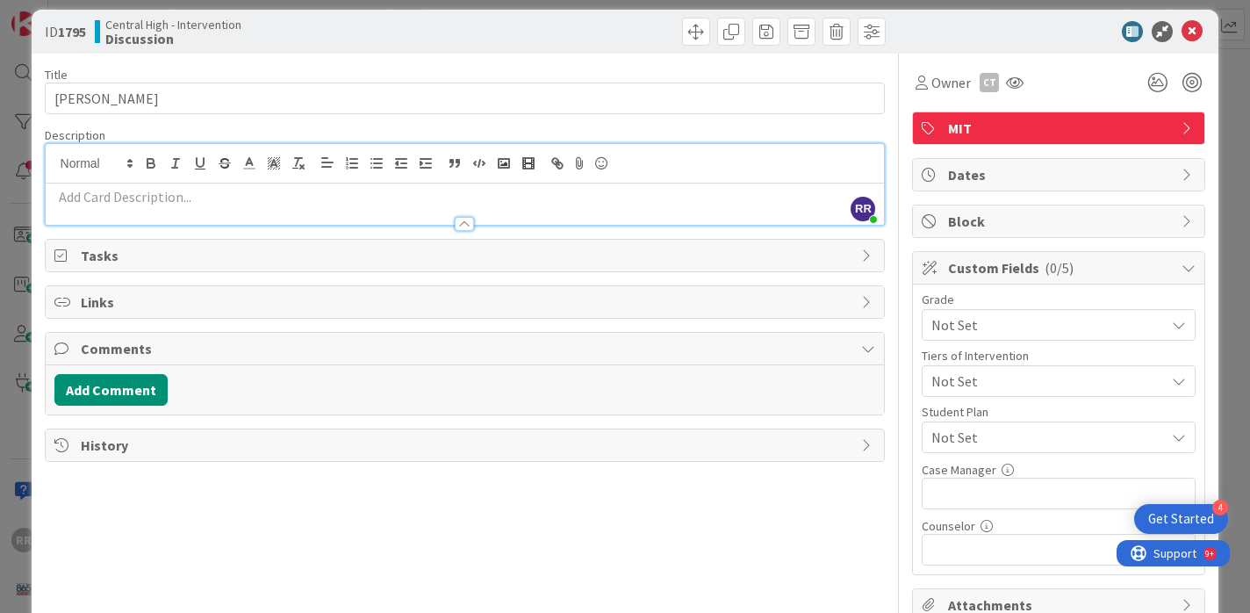
click at [268, 444] on span "History" at bounding box center [467, 445] width 773 height 21
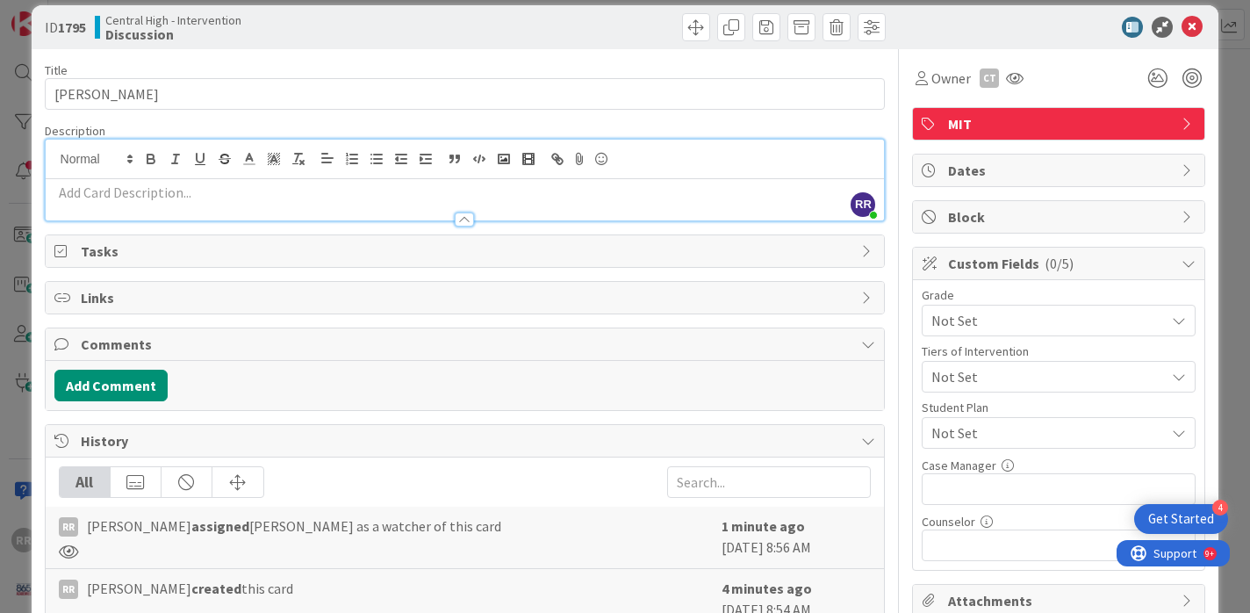
scroll to position [0, 0]
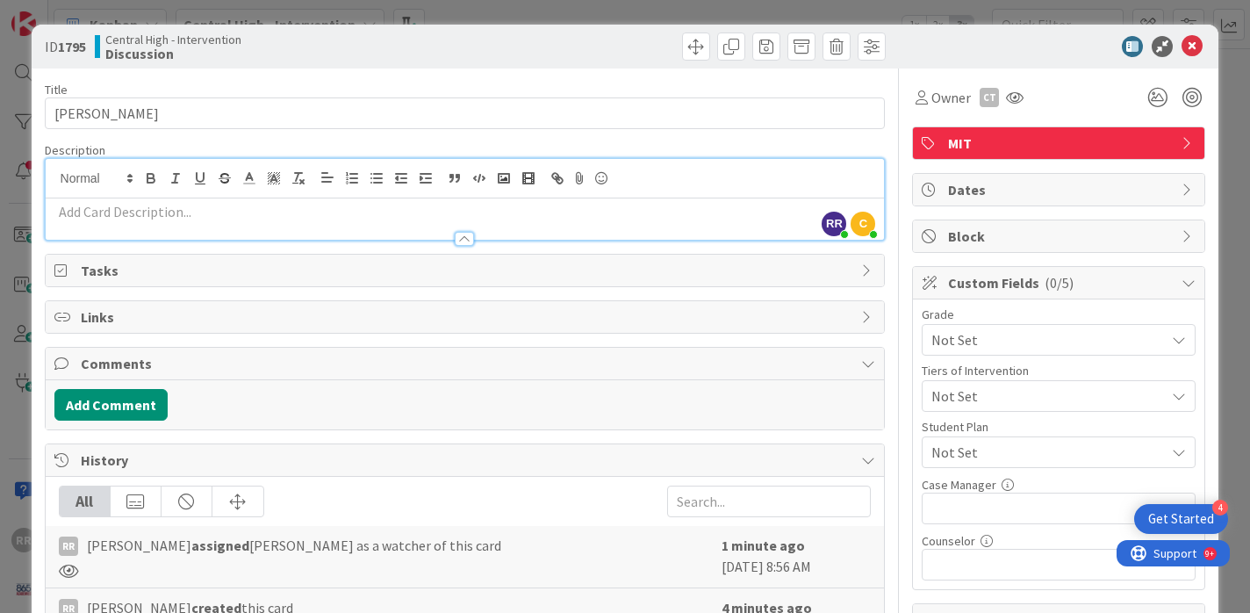
click at [358, 323] on span "Links" at bounding box center [467, 316] width 773 height 21
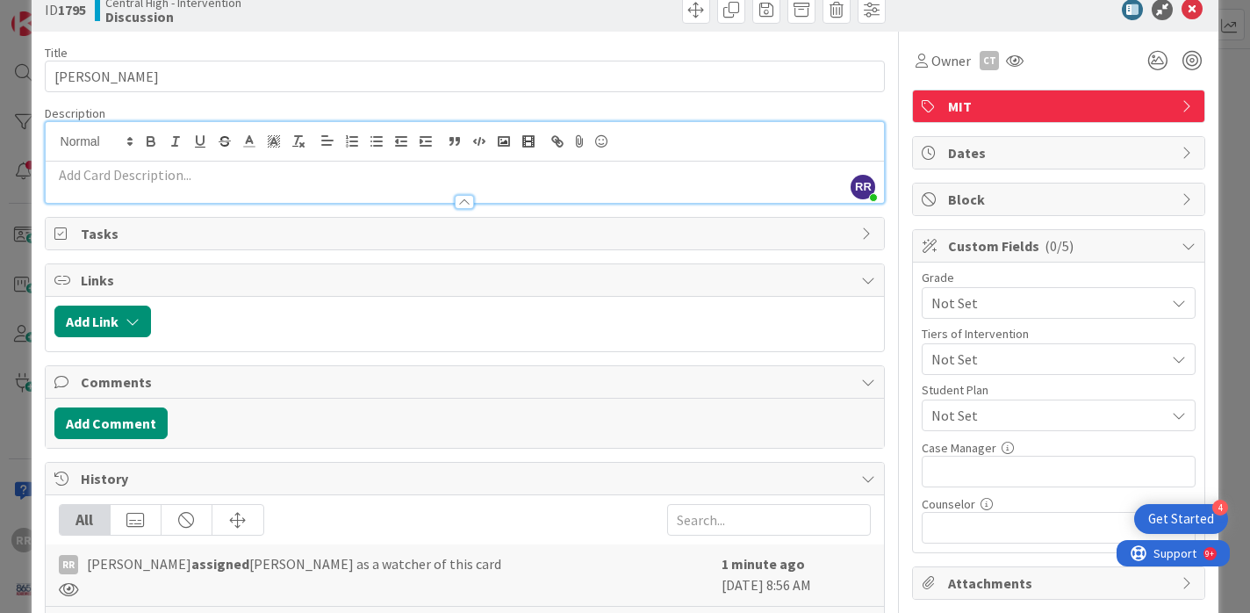
scroll to position [67, 0]
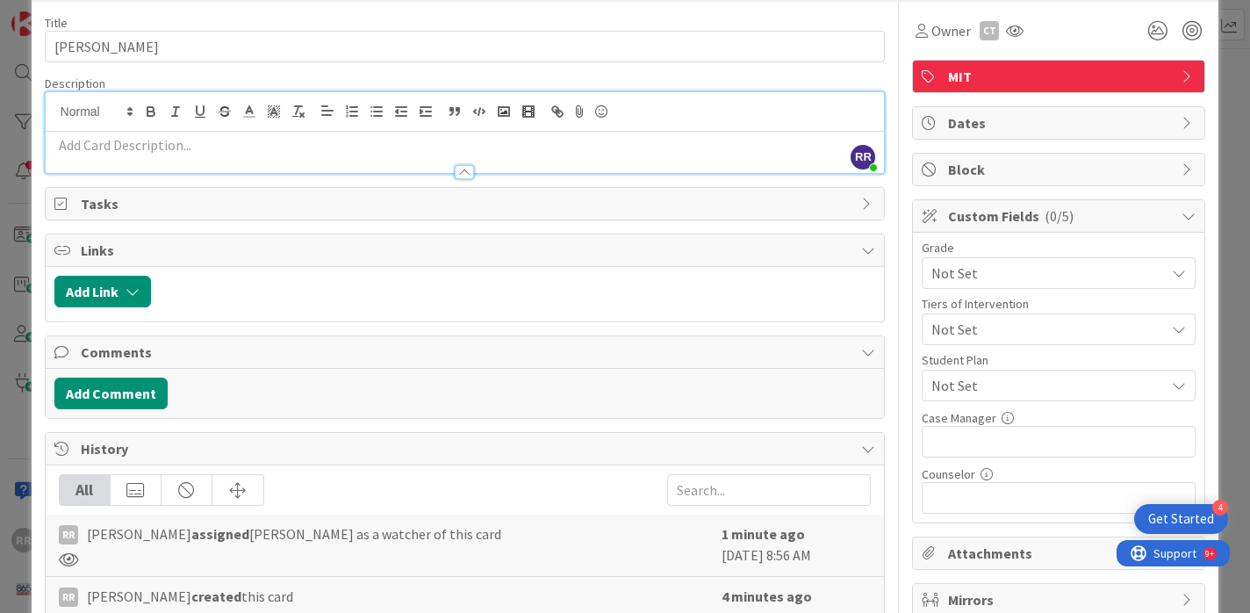
click at [397, 453] on span "History" at bounding box center [467, 448] width 773 height 21
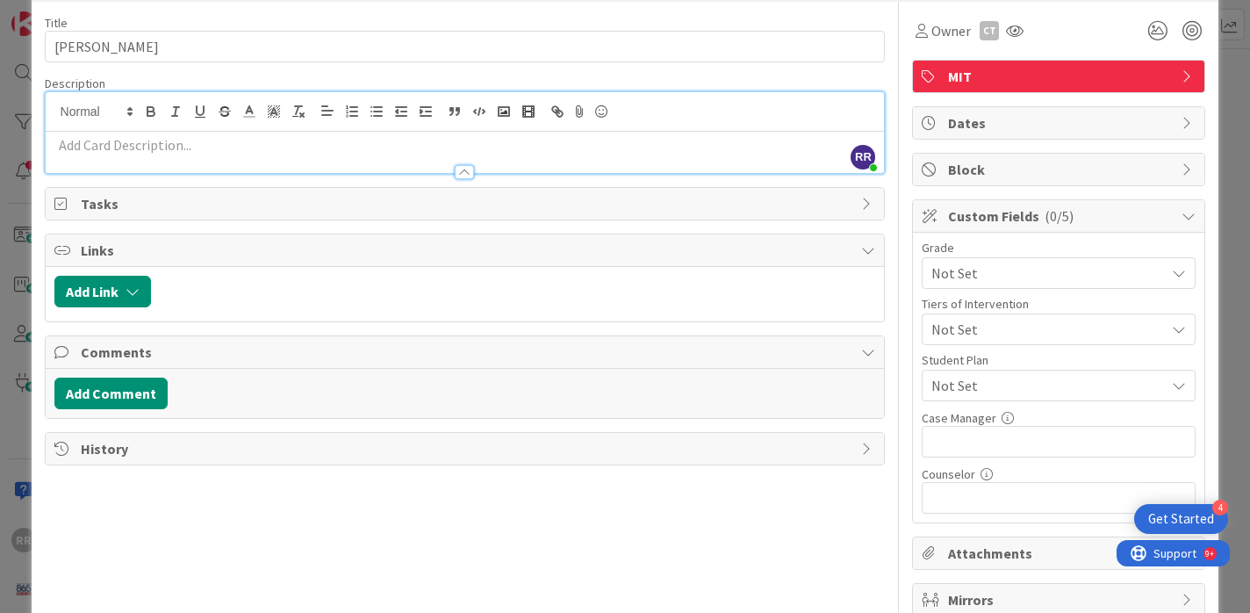
click at [370, 350] on span "Comments" at bounding box center [467, 351] width 773 height 21
click at [381, 251] on span "Links" at bounding box center [467, 250] width 773 height 21
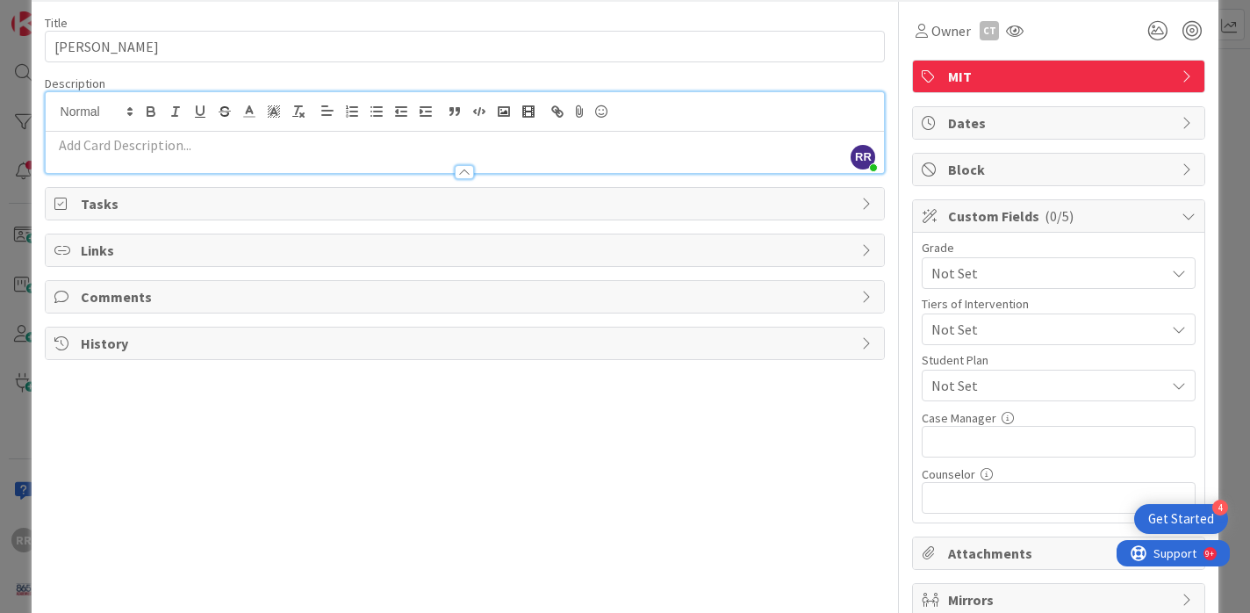
scroll to position [0, 0]
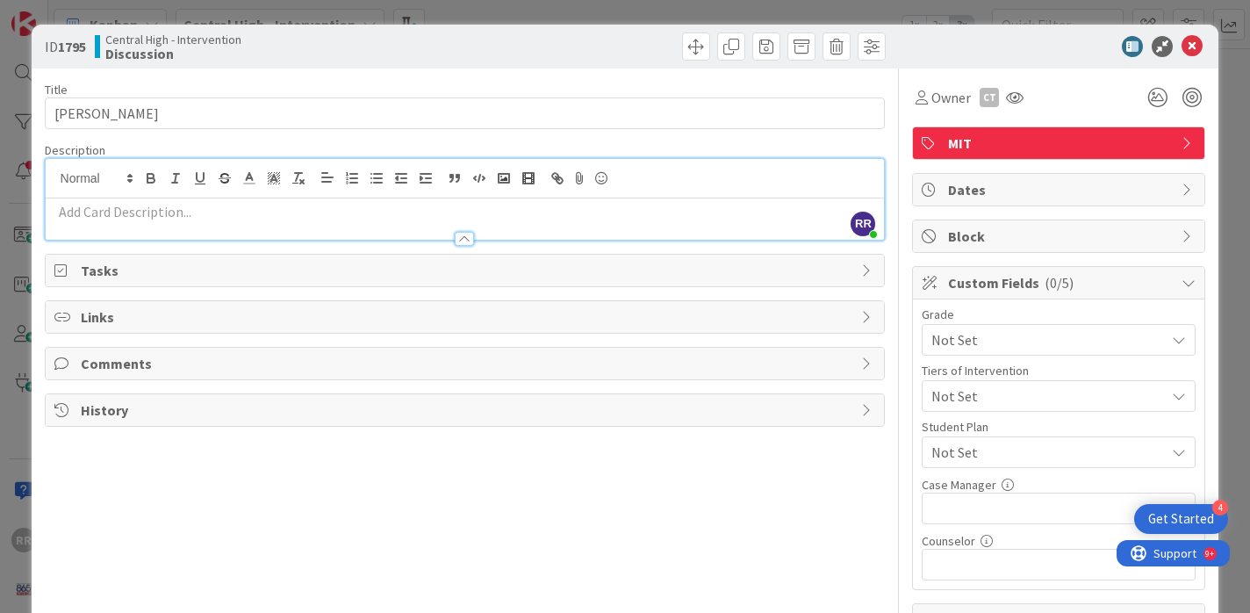
click at [1188, 41] on icon at bounding box center [1192, 46] width 21 height 21
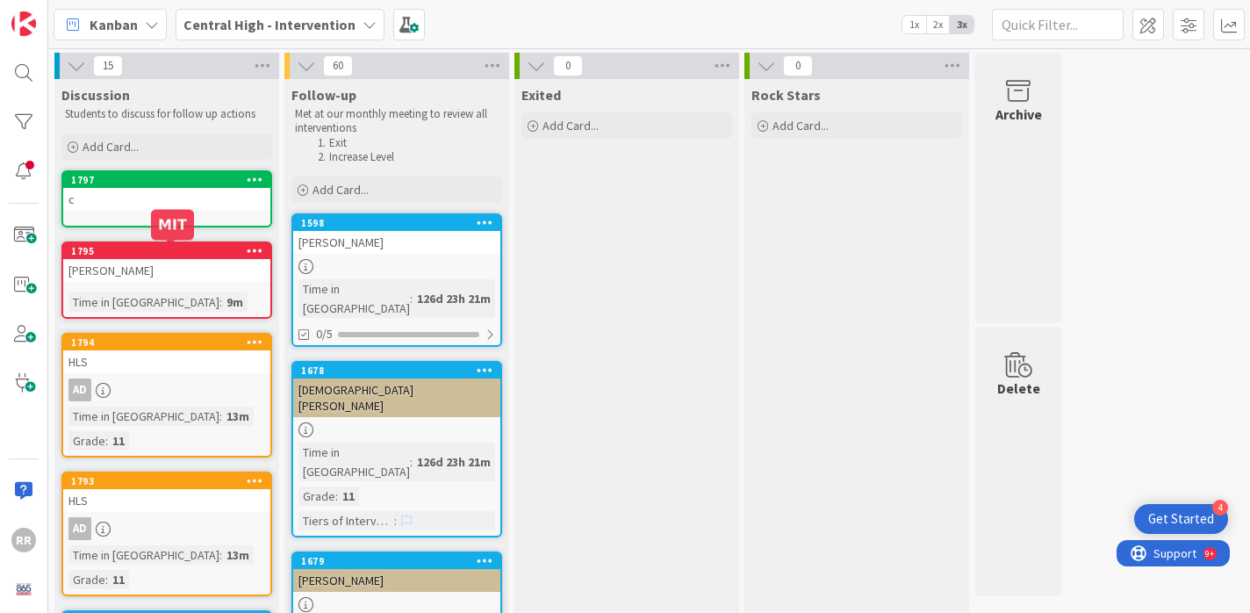
click at [212, 276] on div "[PERSON_NAME]" at bounding box center [166, 270] width 207 height 23
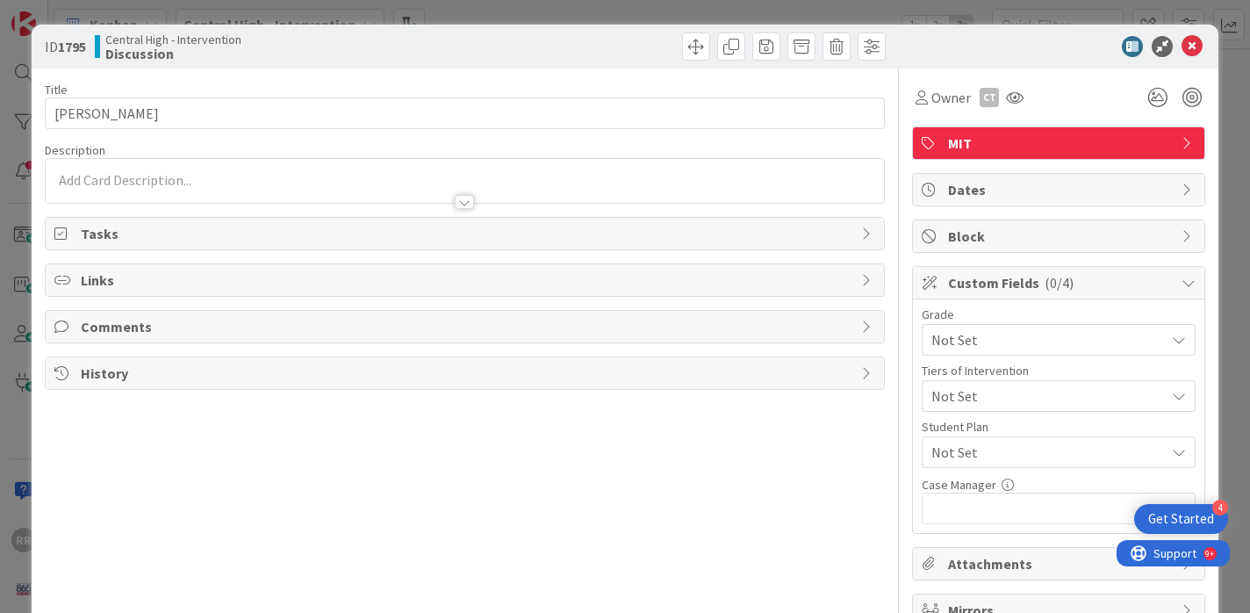
click at [586, 239] on span "Tasks" at bounding box center [467, 233] width 773 height 21
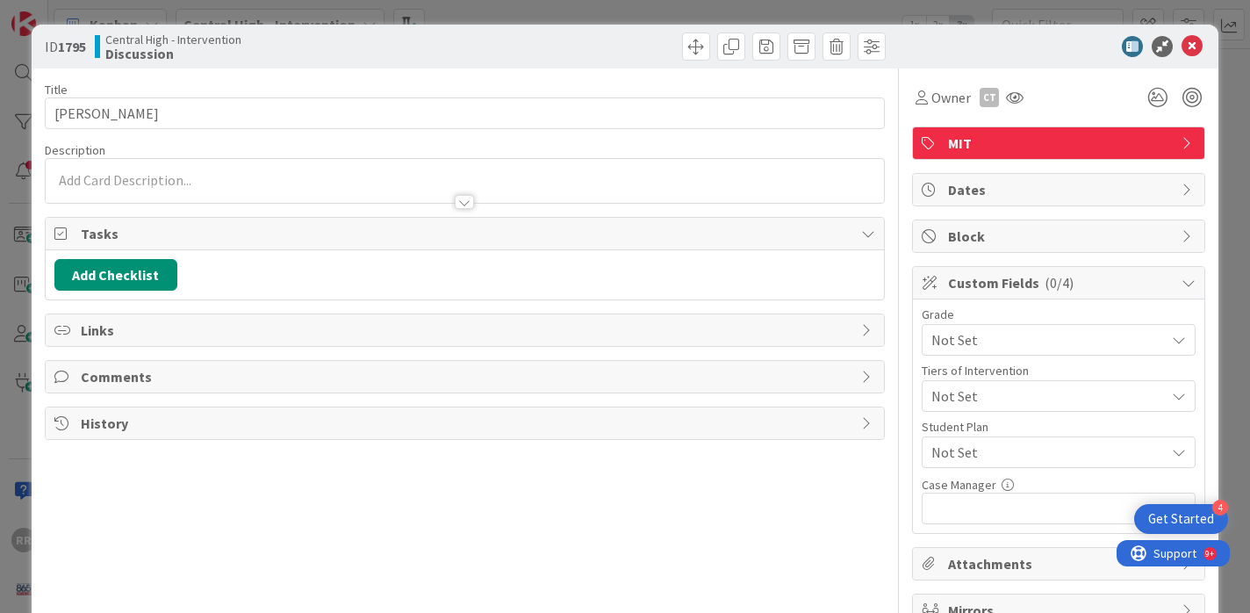
click at [551, 323] on span "Links" at bounding box center [467, 330] width 773 height 21
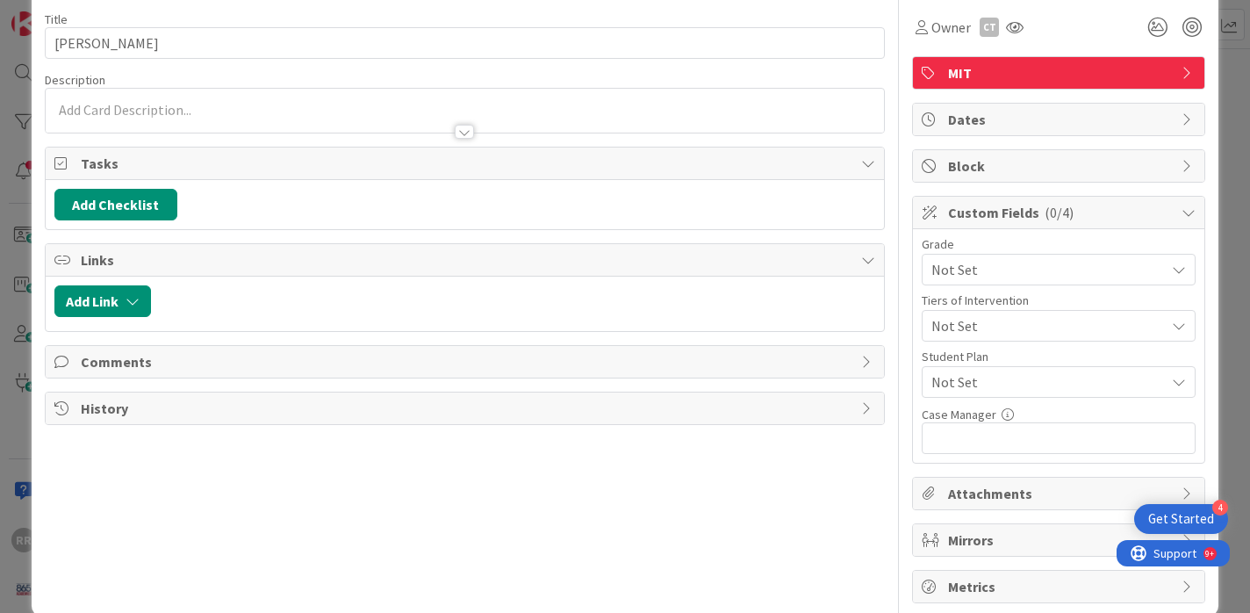
scroll to position [72, 0]
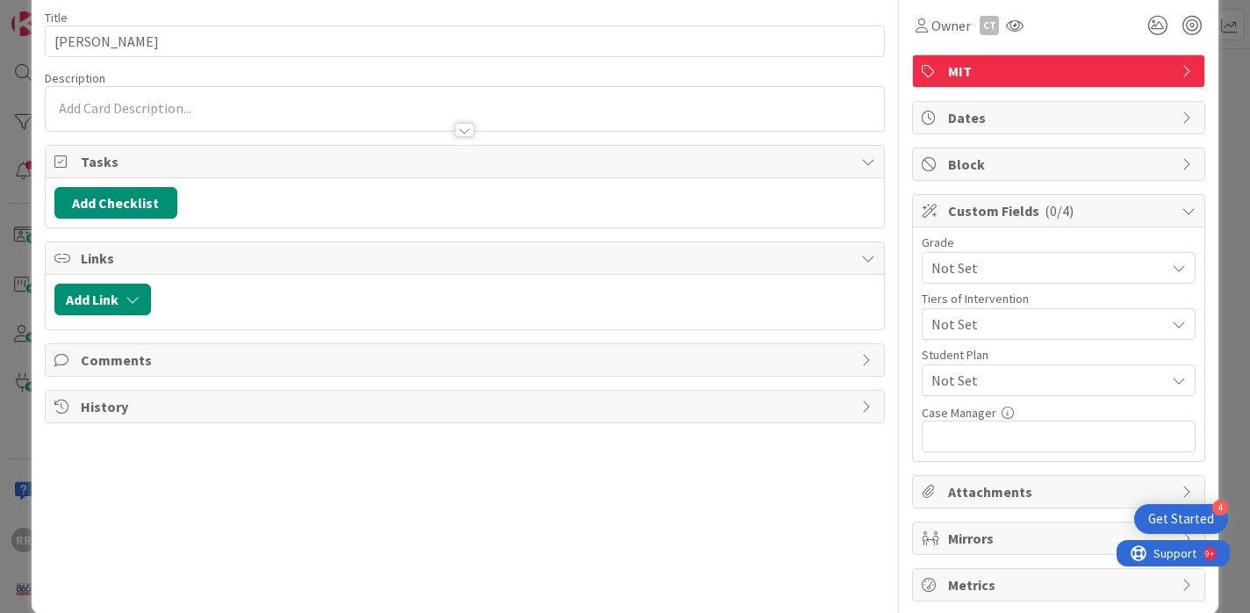
click at [550, 354] on span "Comments" at bounding box center [467, 359] width 773 height 21
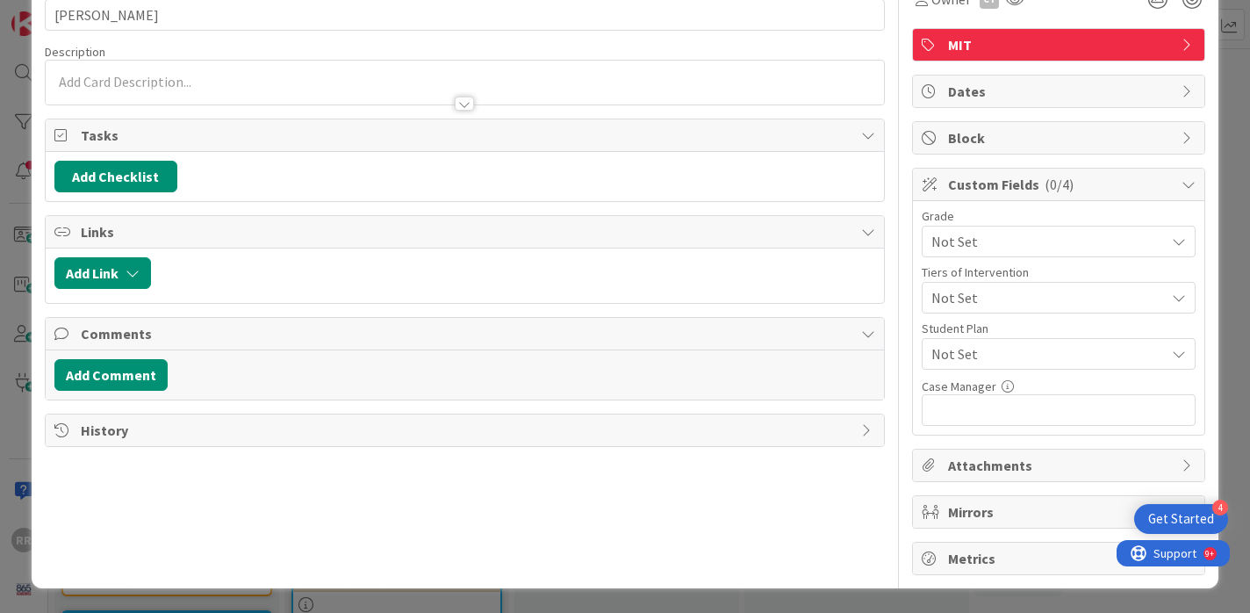
click at [556, 339] on span "Comments" at bounding box center [467, 333] width 773 height 21
click at [585, 245] on div "Links" at bounding box center [465, 232] width 839 height 32
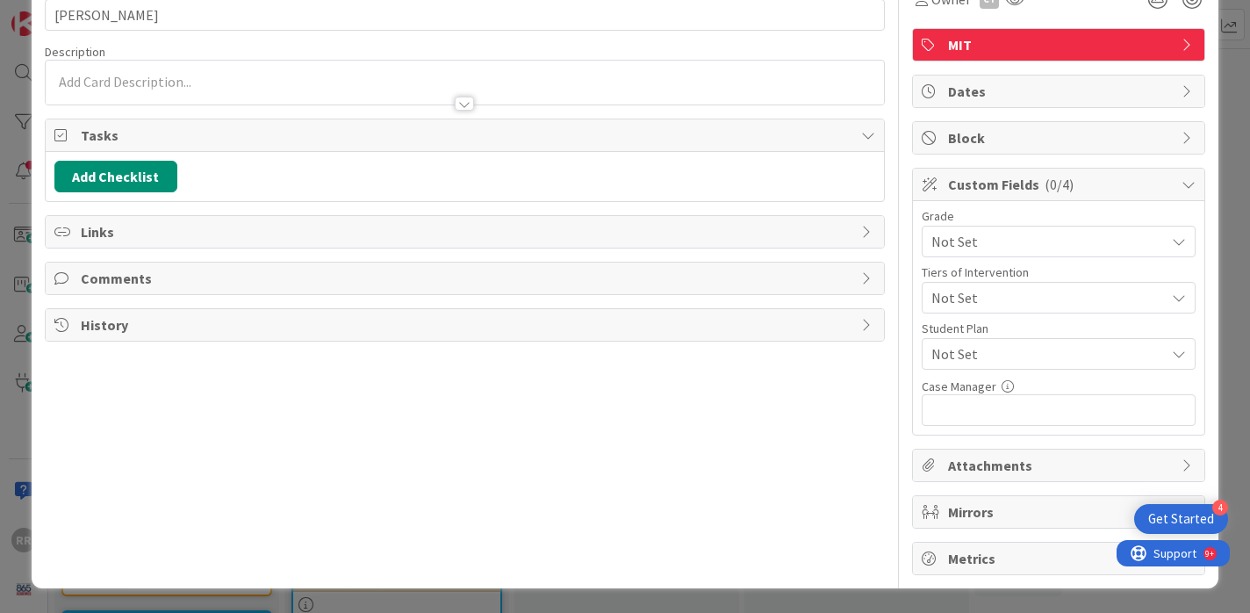
click at [600, 142] on span "Tasks" at bounding box center [467, 135] width 773 height 21
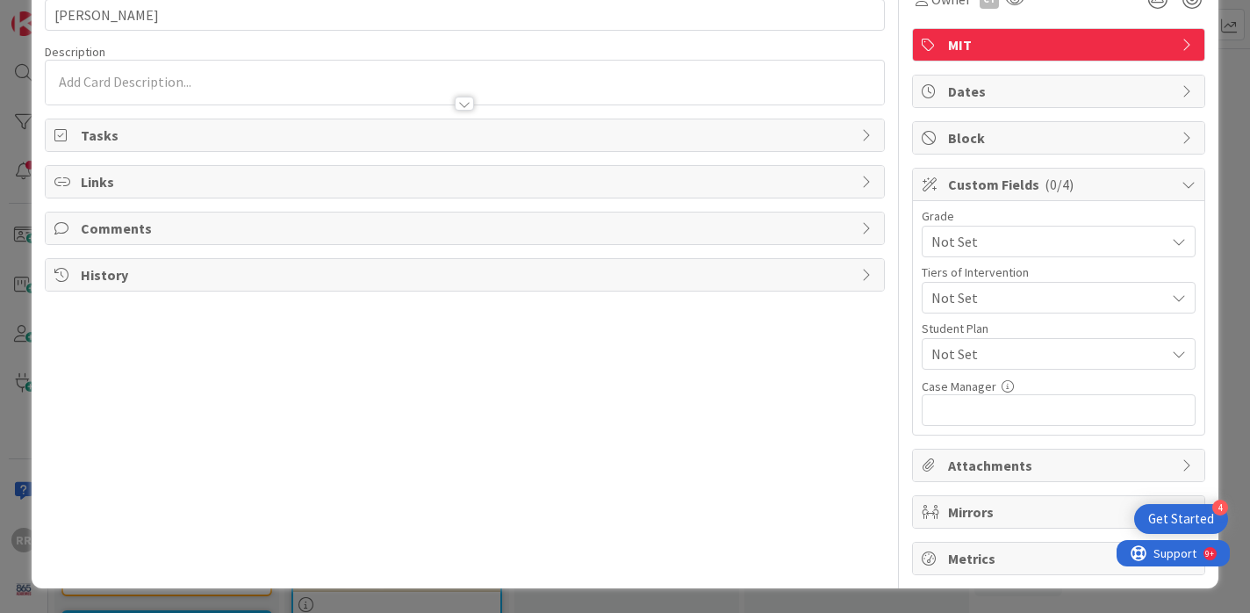
scroll to position [0, 0]
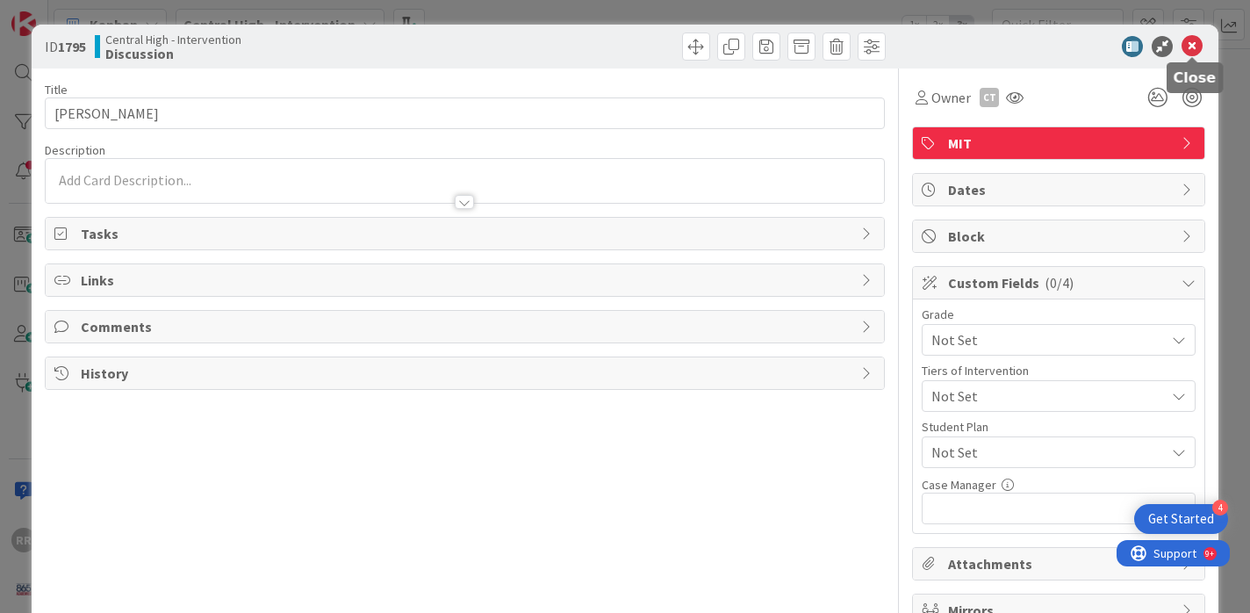
click at [1193, 53] on icon at bounding box center [1192, 46] width 21 height 21
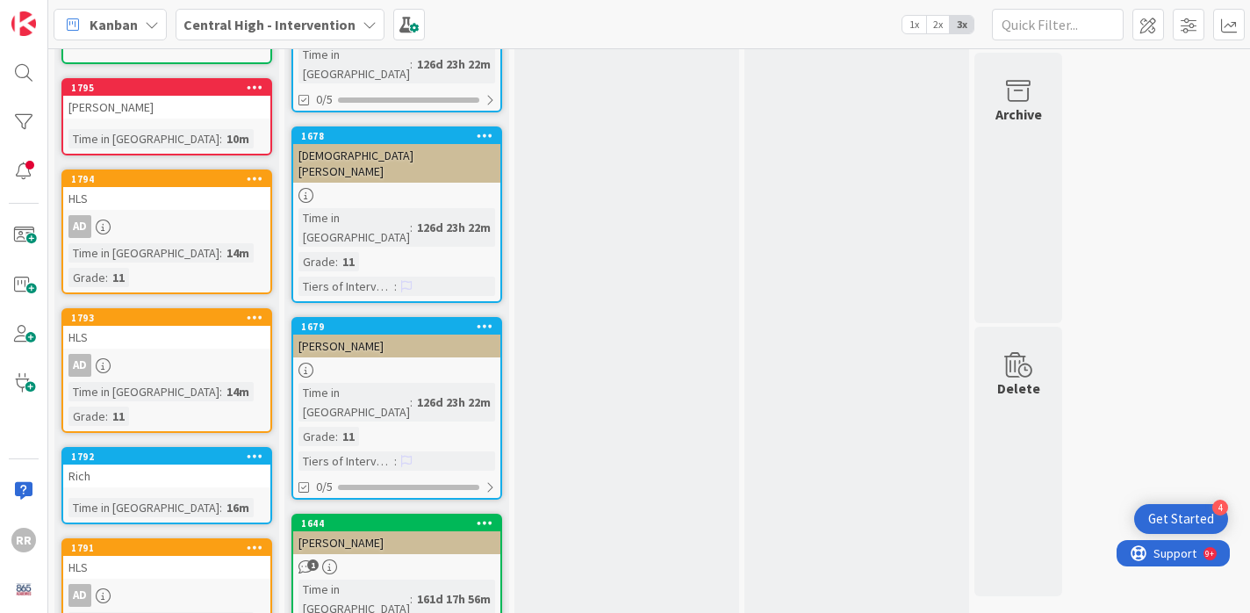
scroll to position [238, 0]
